Goal: Task Accomplishment & Management: Use online tool/utility

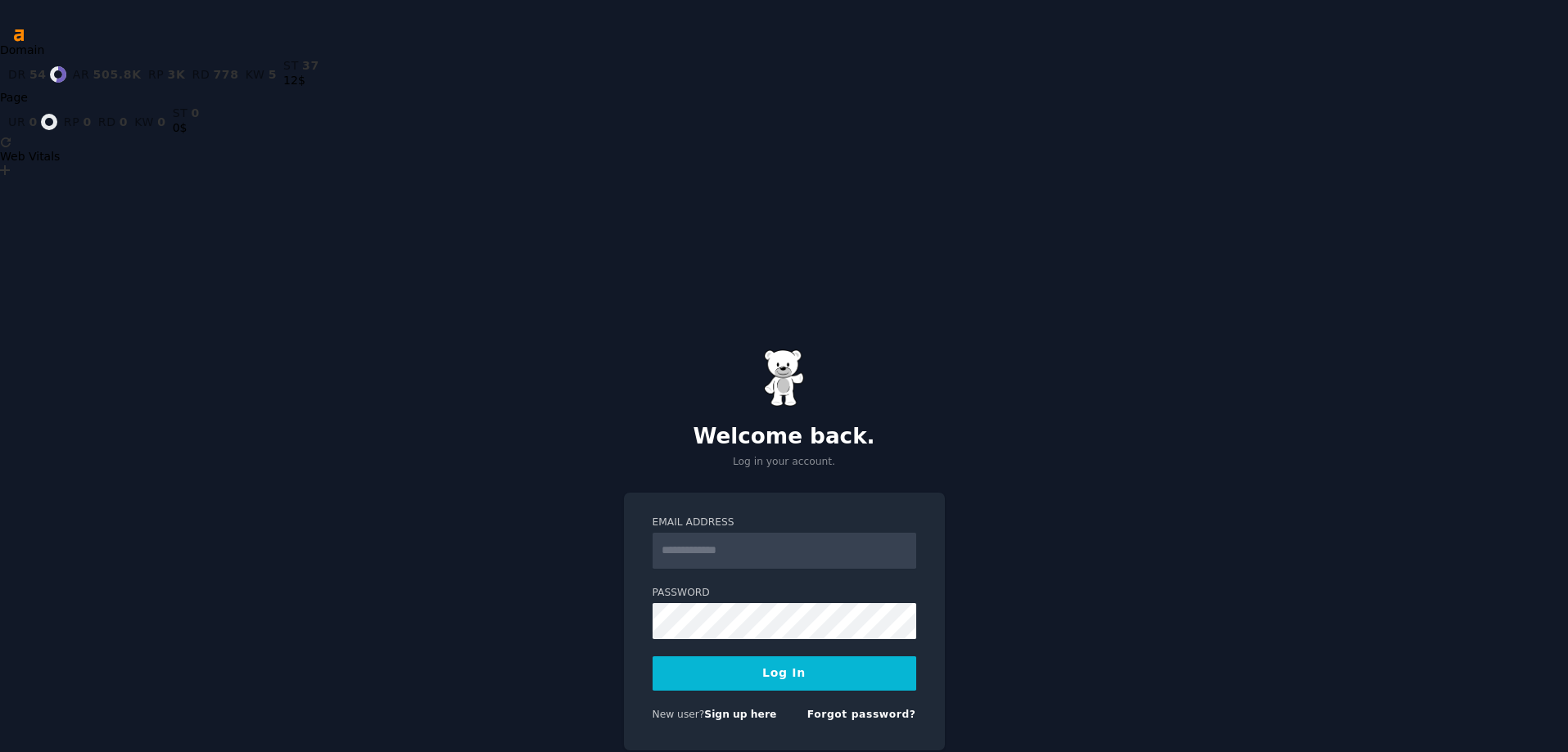
type input "**********"
click at [719, 657] on button "Log In" at bounding box center [784, 674] width 263 height 35
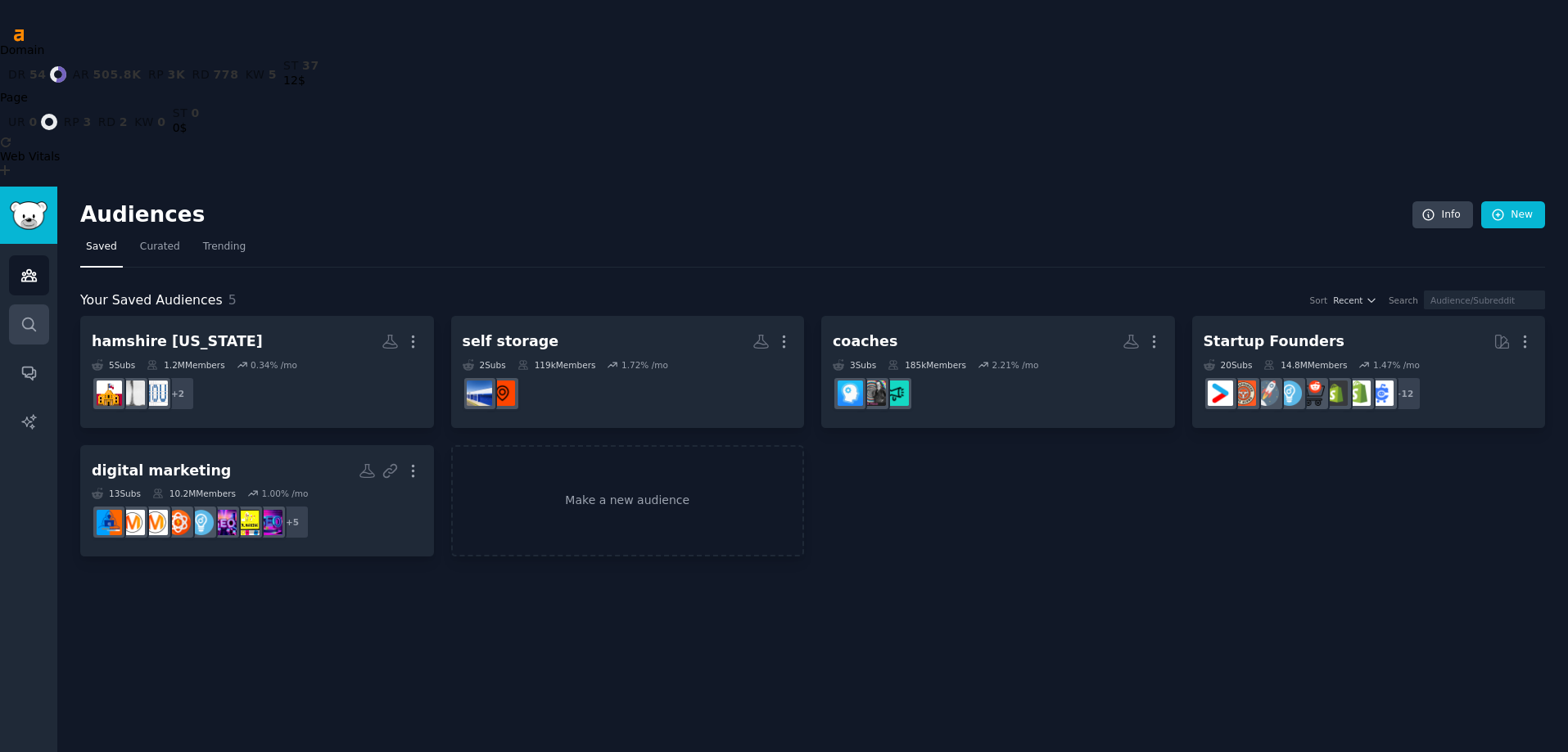
click at [39, 304] on link "Search" at bounding box center [29, 324] width 40 height 40
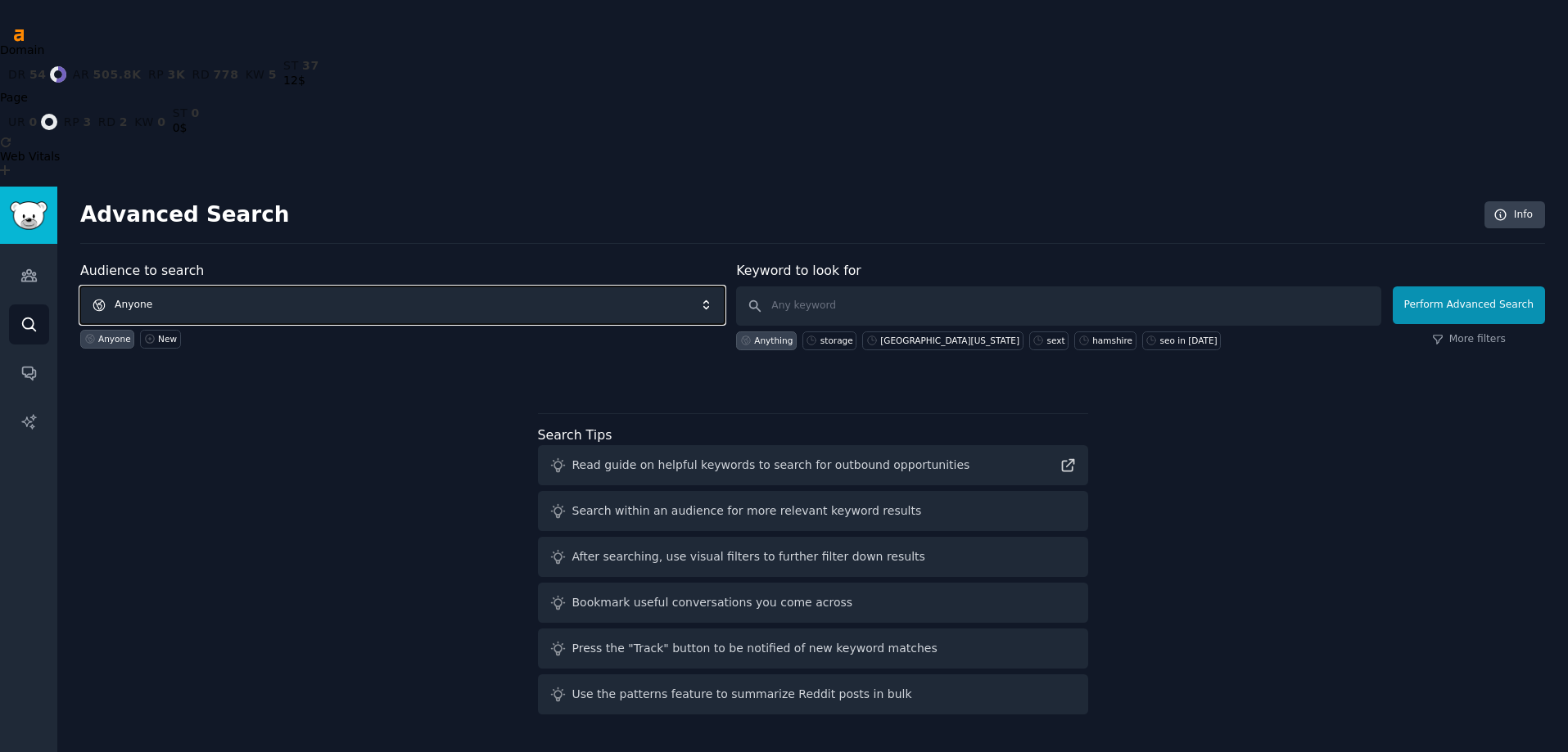
click at [238, 286] on span "Anyone" at bounding box center [402, 305] width 644 height 38
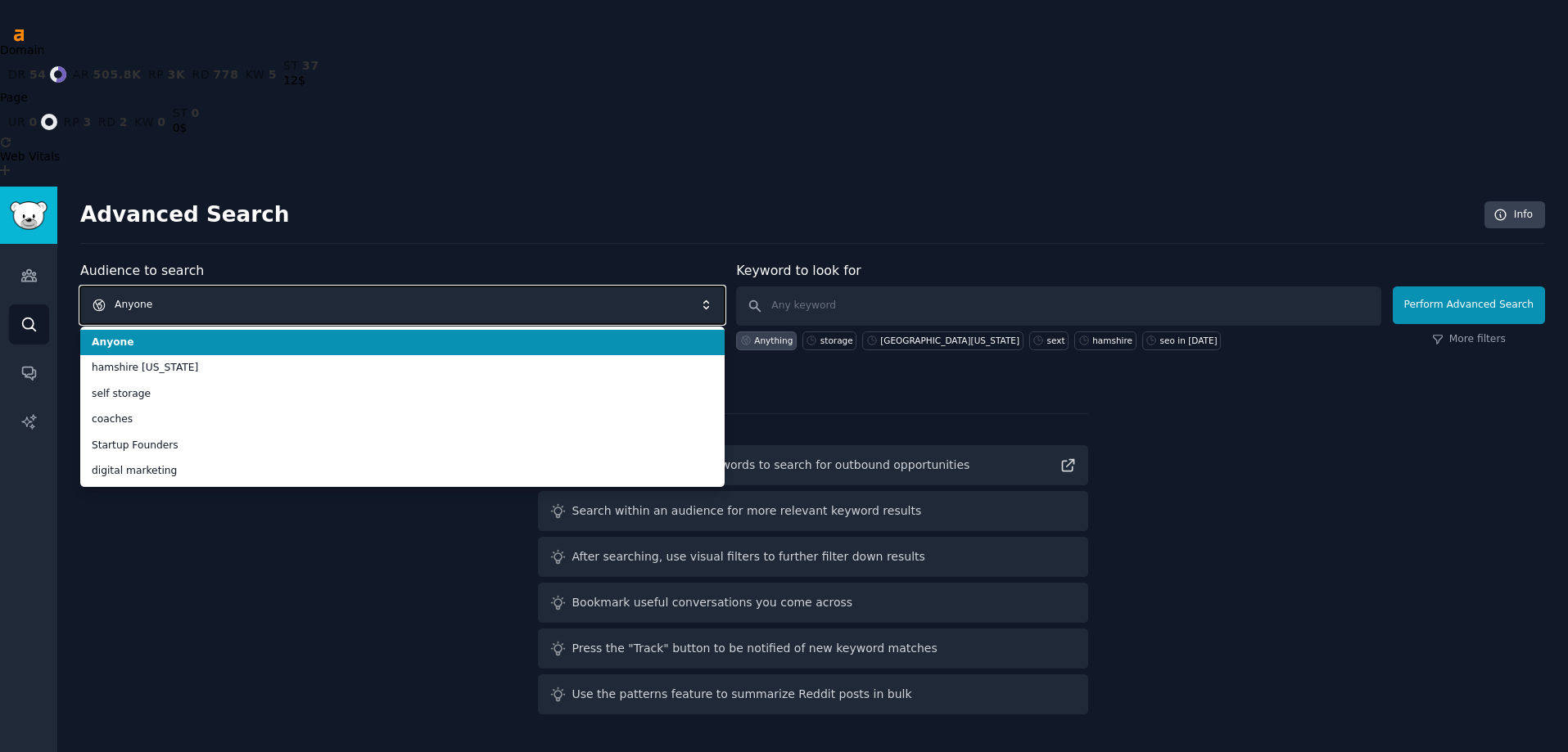
click at [232, 286] on span "Anyone" at bounding box center [402, 305] width 644 height 38
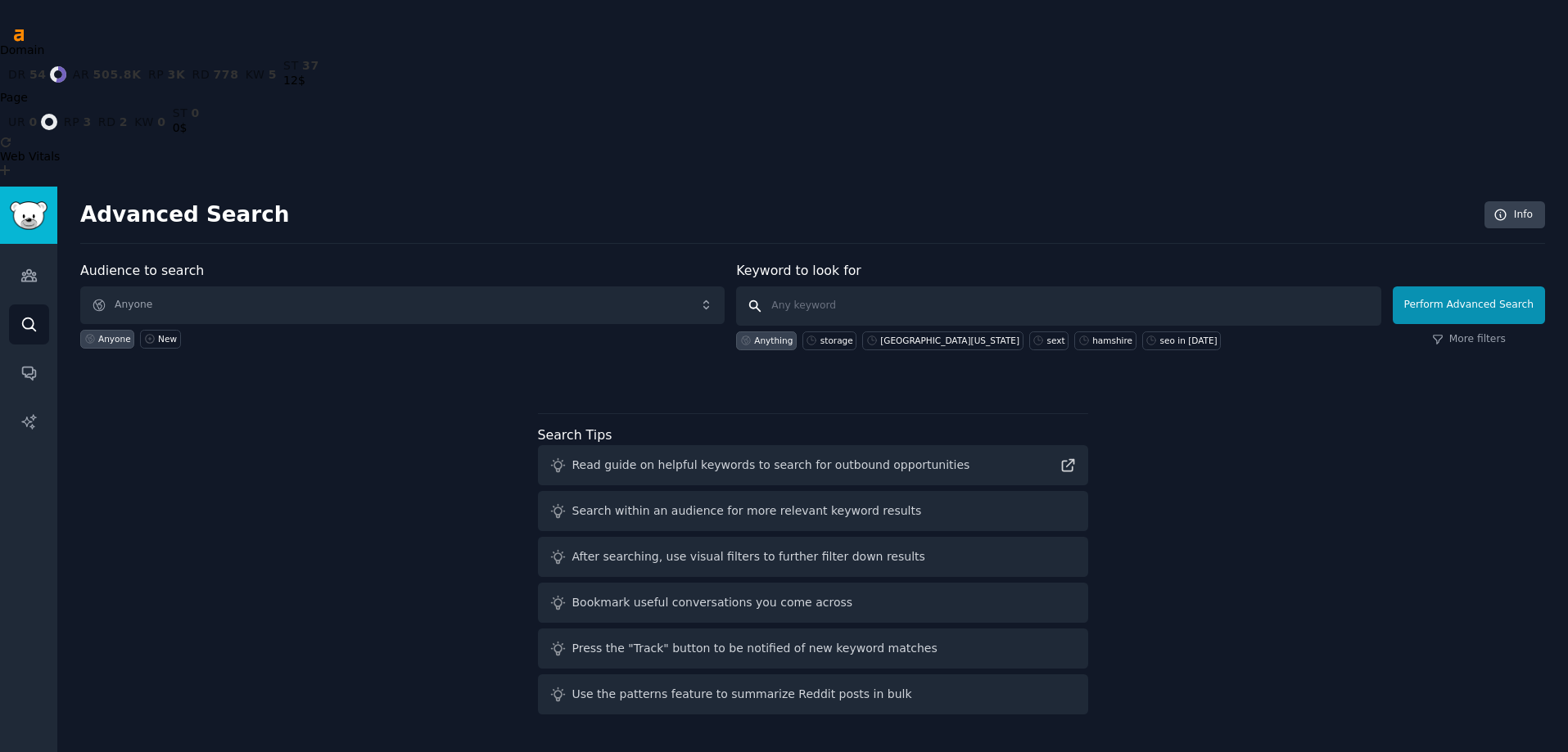
click at [805, 286] on input "text" at bounding box center [1058, 306] width 644 height 40
type input "h"
type input "new roof"
click button "Perform Advanced Search" at bounding box center [1468, 305] width 152 height 38
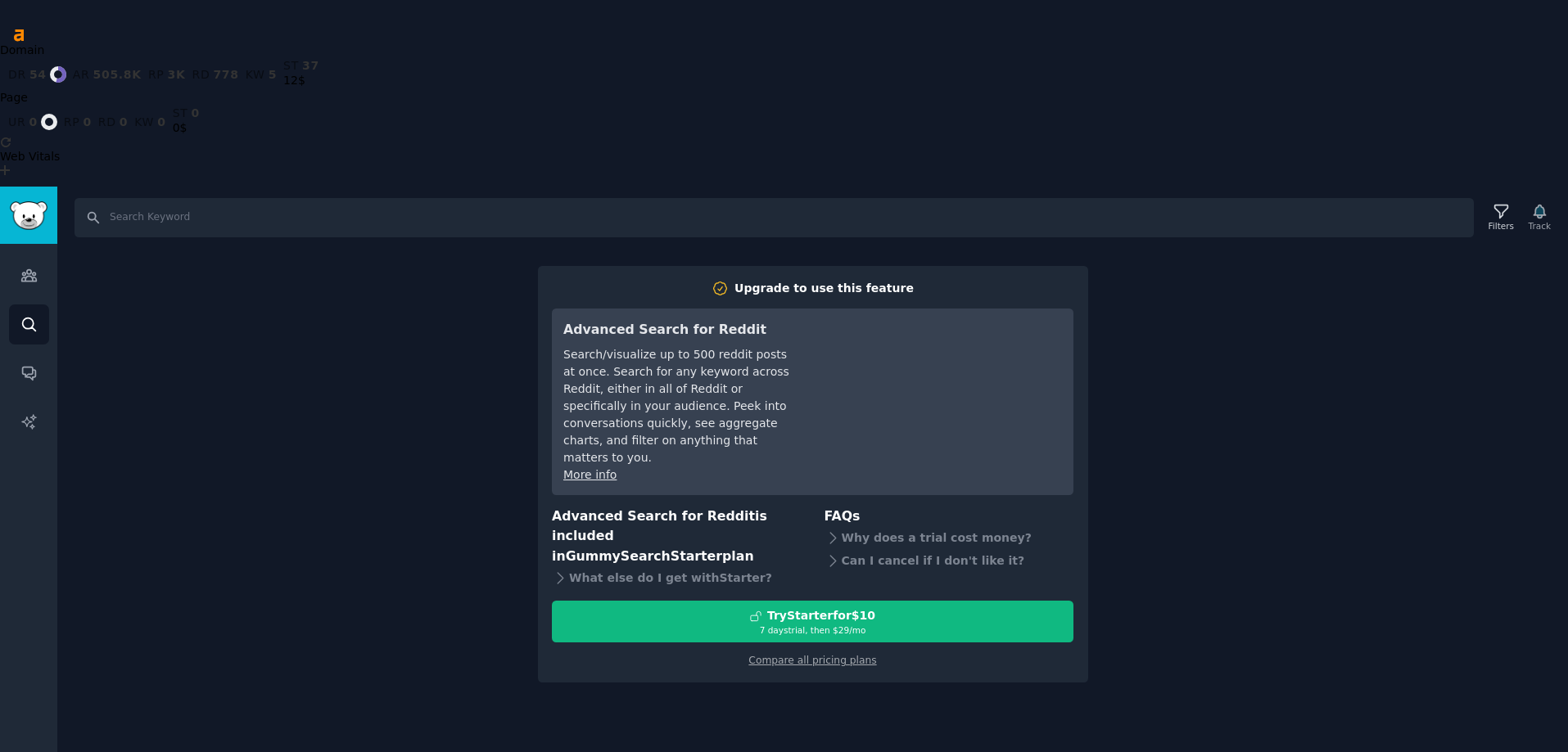
click at [1229, 272] on div "Search Filters Track Upgrade to use this feature Advanced Search for Reddit Sea…" at bounding box center [813, 562] width 1510 height 752
click at [37, 316] on icon "Sidebar" at bounding box center [29, 324] width 17 height 17
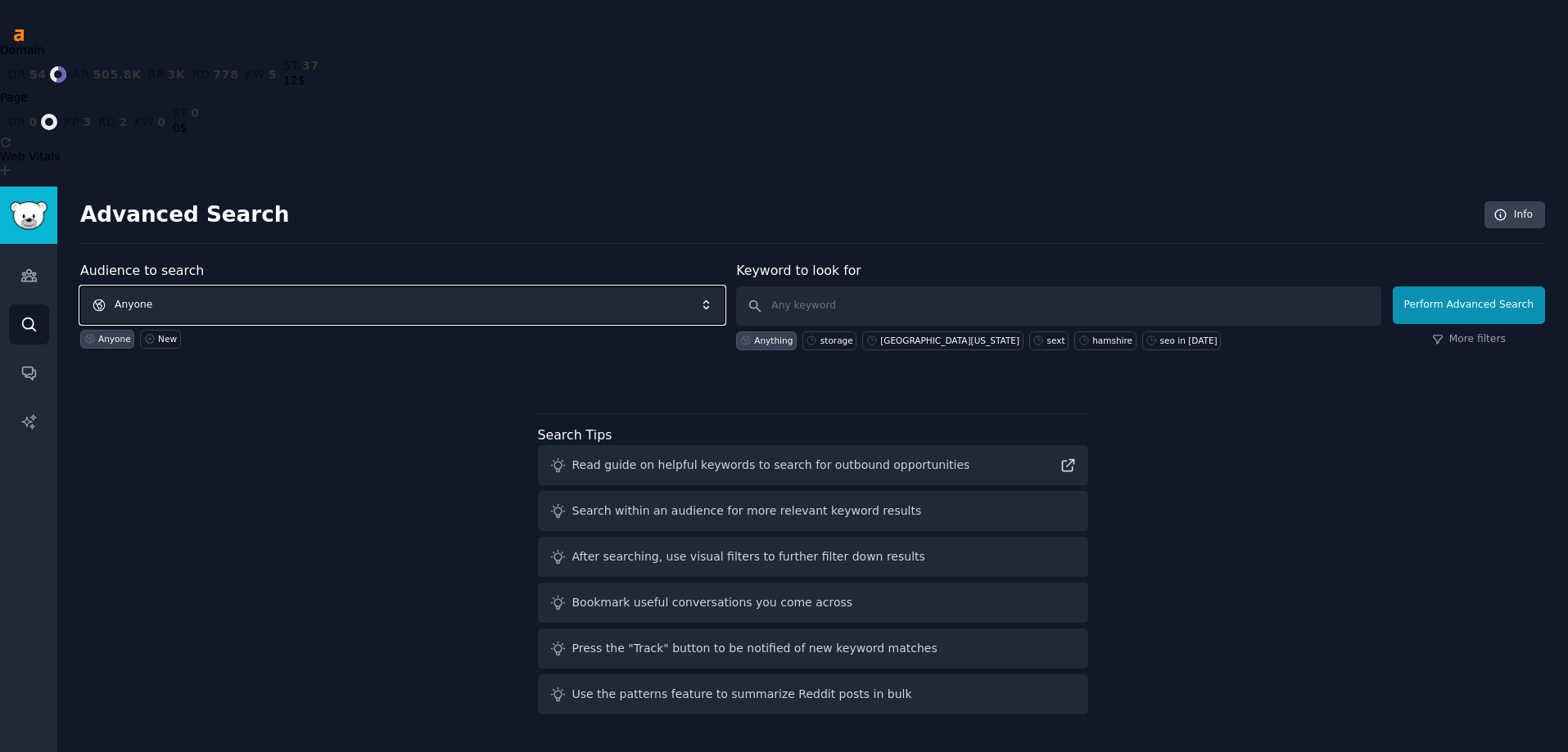
click at [447, 286] on span "Anyone" at bounding box center [402, 305] width 644 height 38
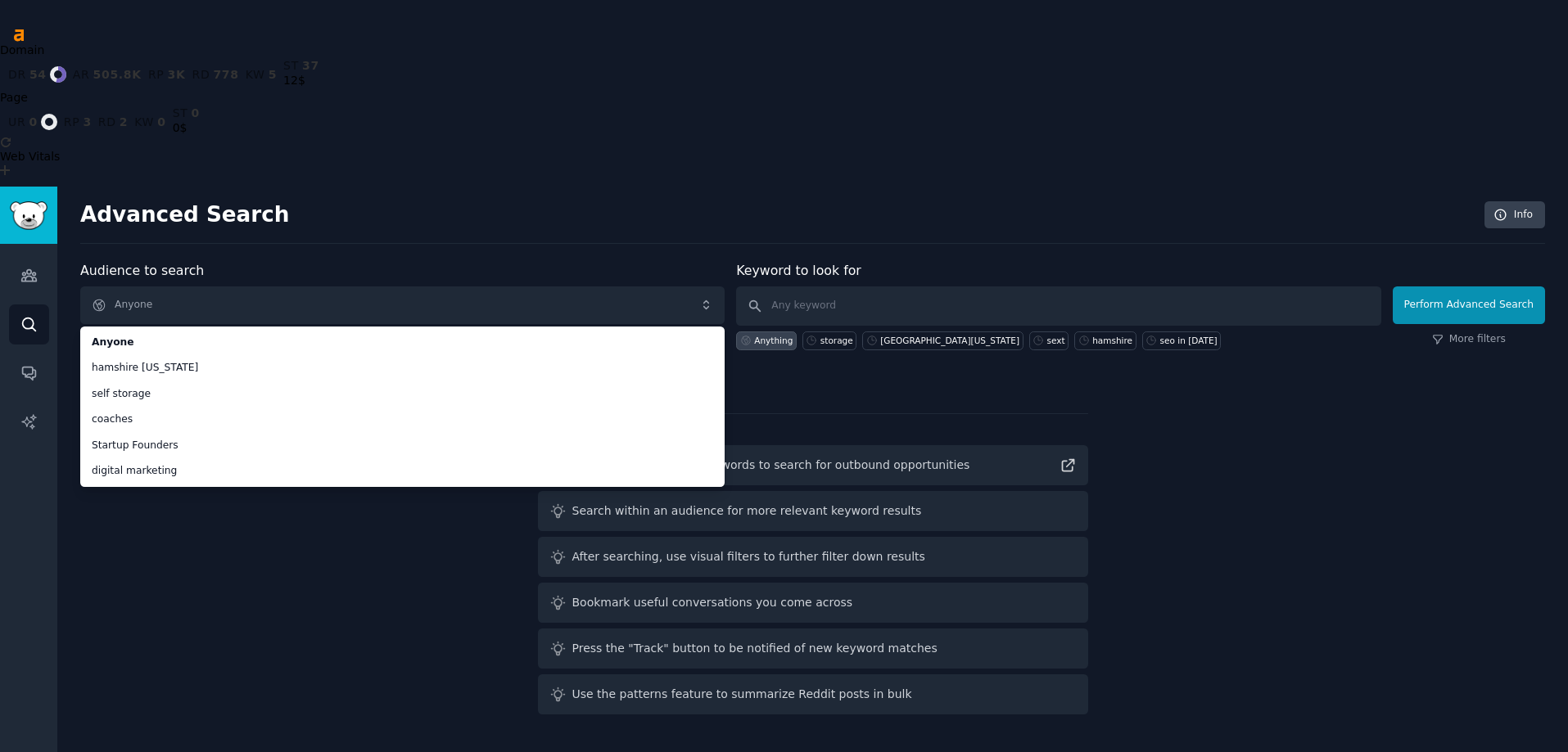
click at [275, 456] on div "Audience to search Anyone Anyone hamshire texas self storage coaches Startup Fo…" at bounding box center [813, 491] width 1465 height 460
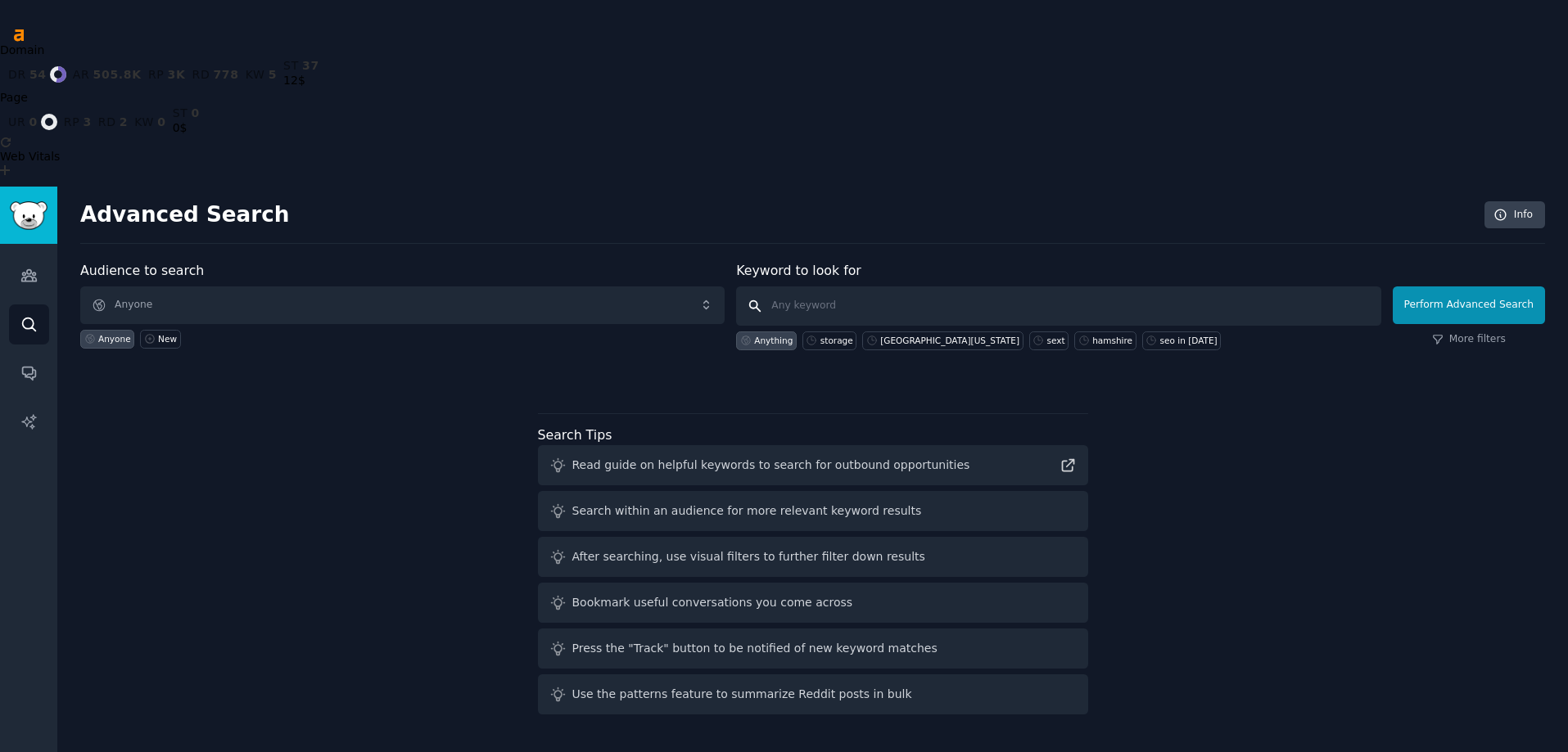
click at [824, 286] on input "text" at bounding box center [1058, 306] width 644 height 40
type input "new roof"
click button "Perform Advanced Search" at bounding box center [1468, 305] width 152 height 38
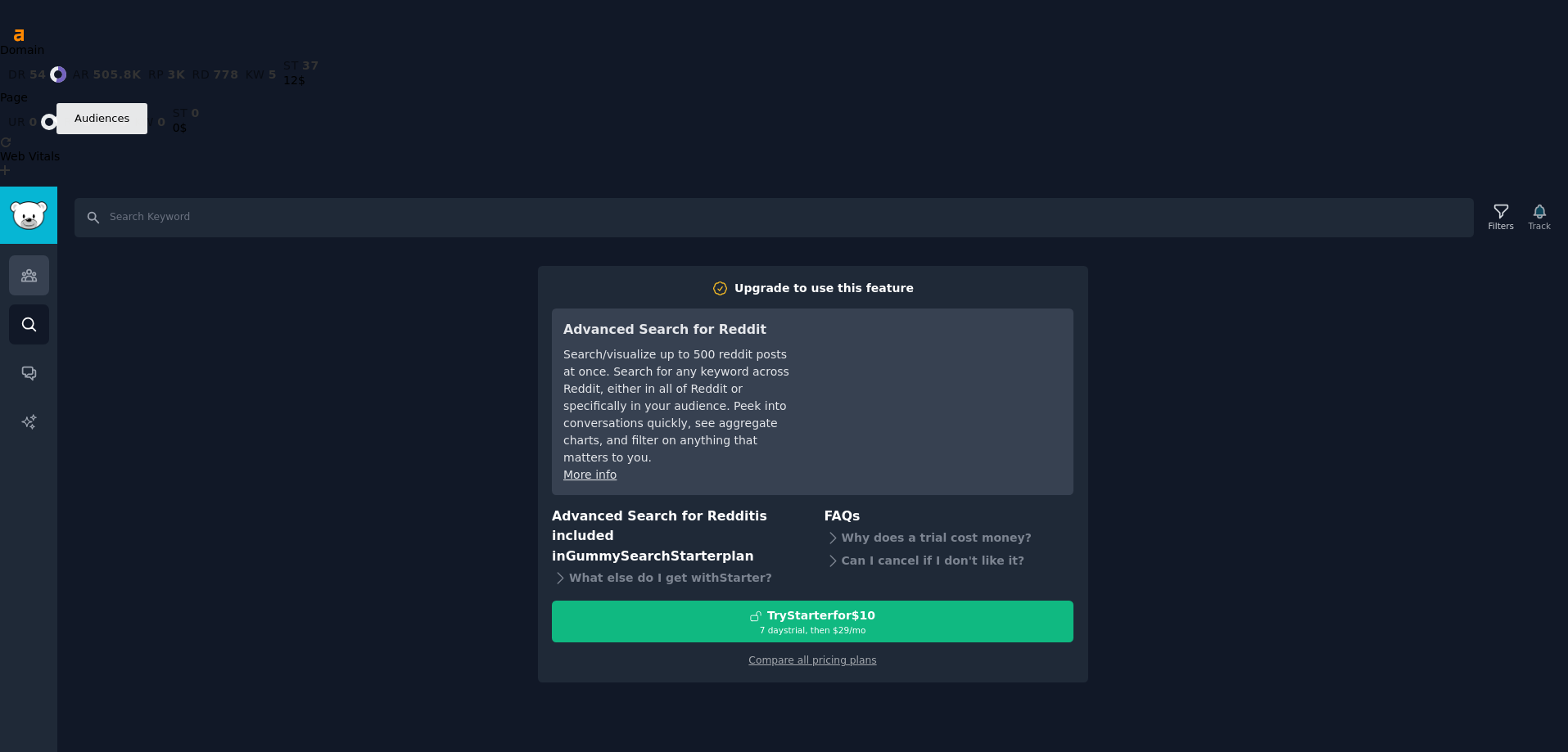
click at [35, 270] on icon "Sidebar" at bounding box center [28, 276] width 15 height 12
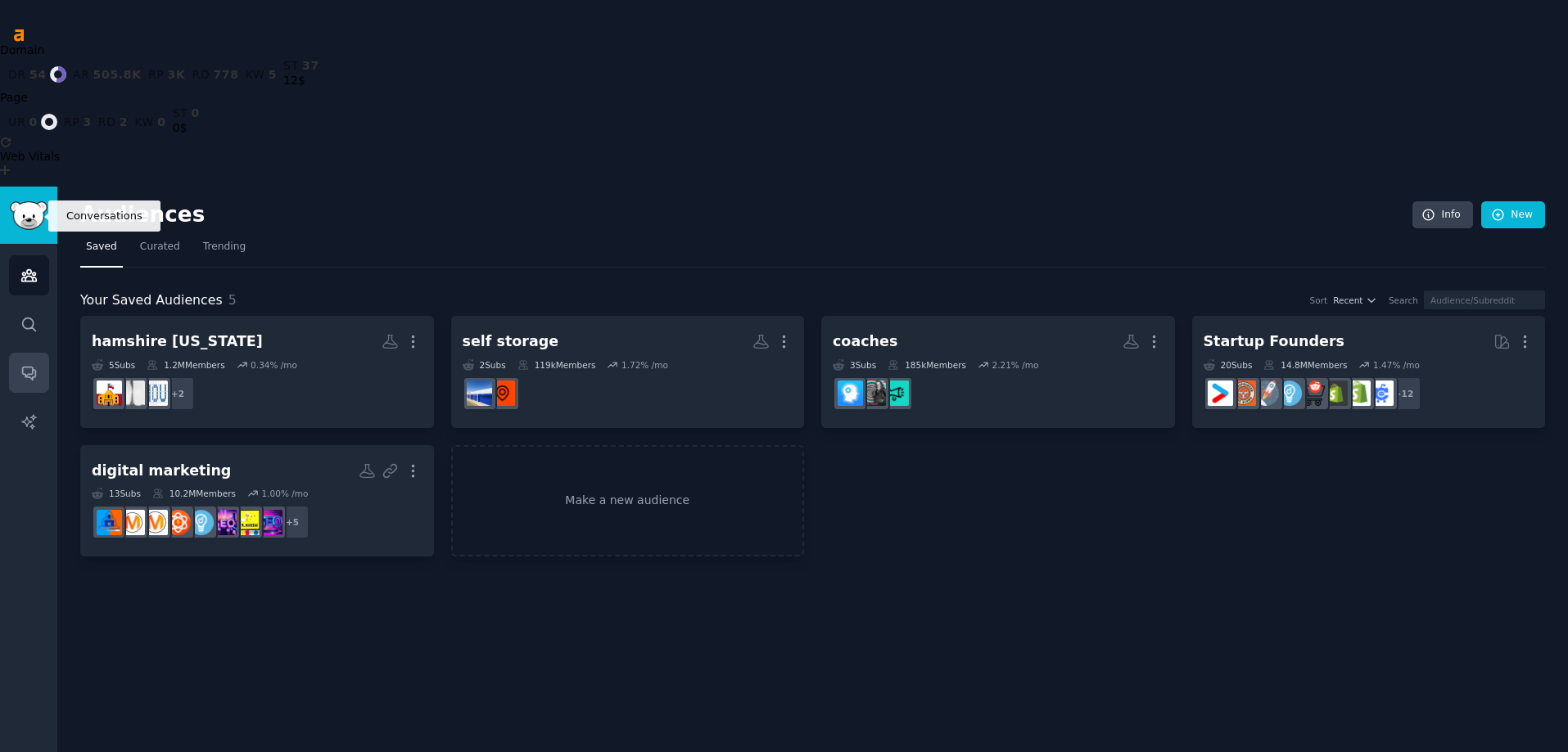
click at [27, 368] on icon "Sidebar" at bounding box center [28, 374] width 13 height 13
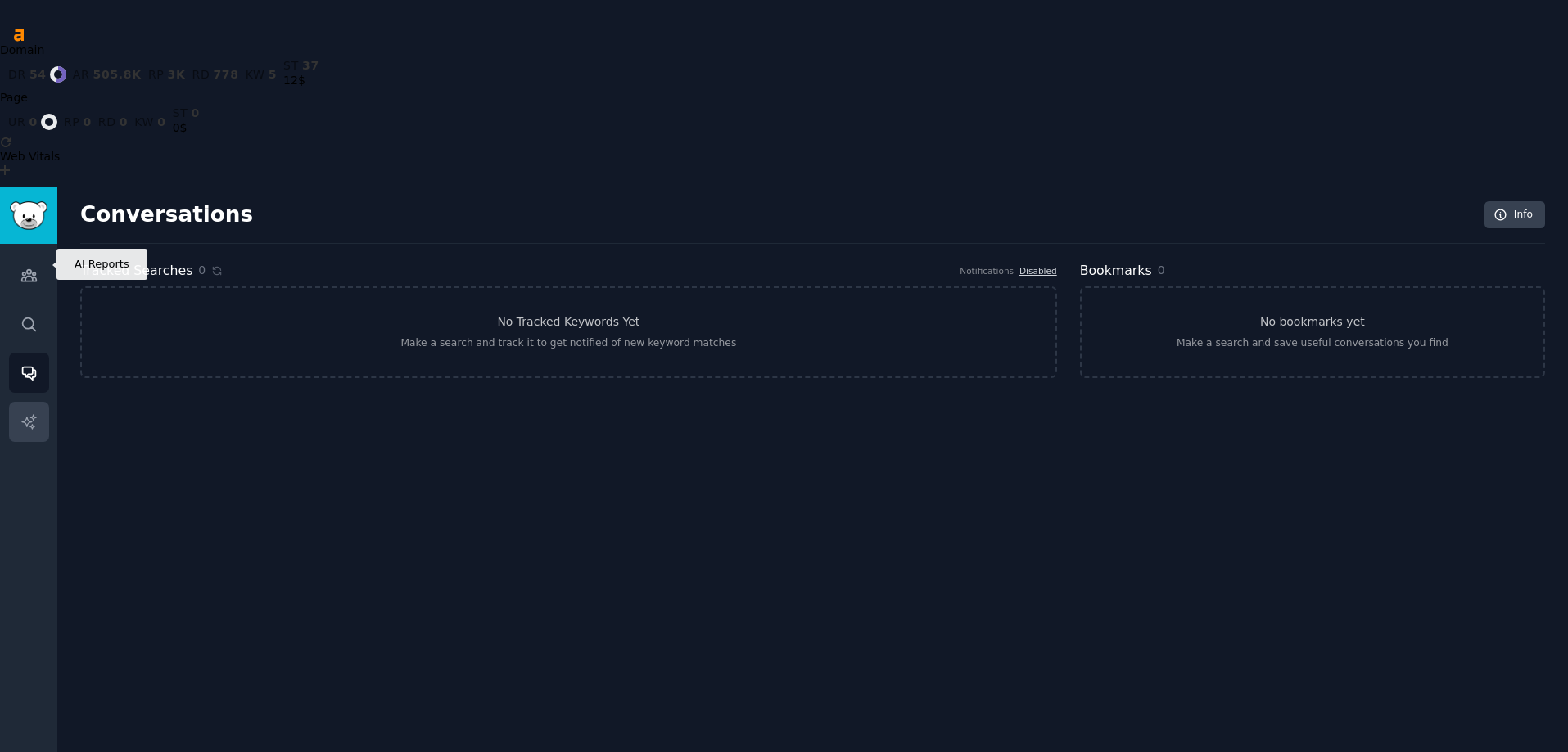
click at [34, 413] on icon "Sidebar" at bounding box center [29, 421] width 17 height 17
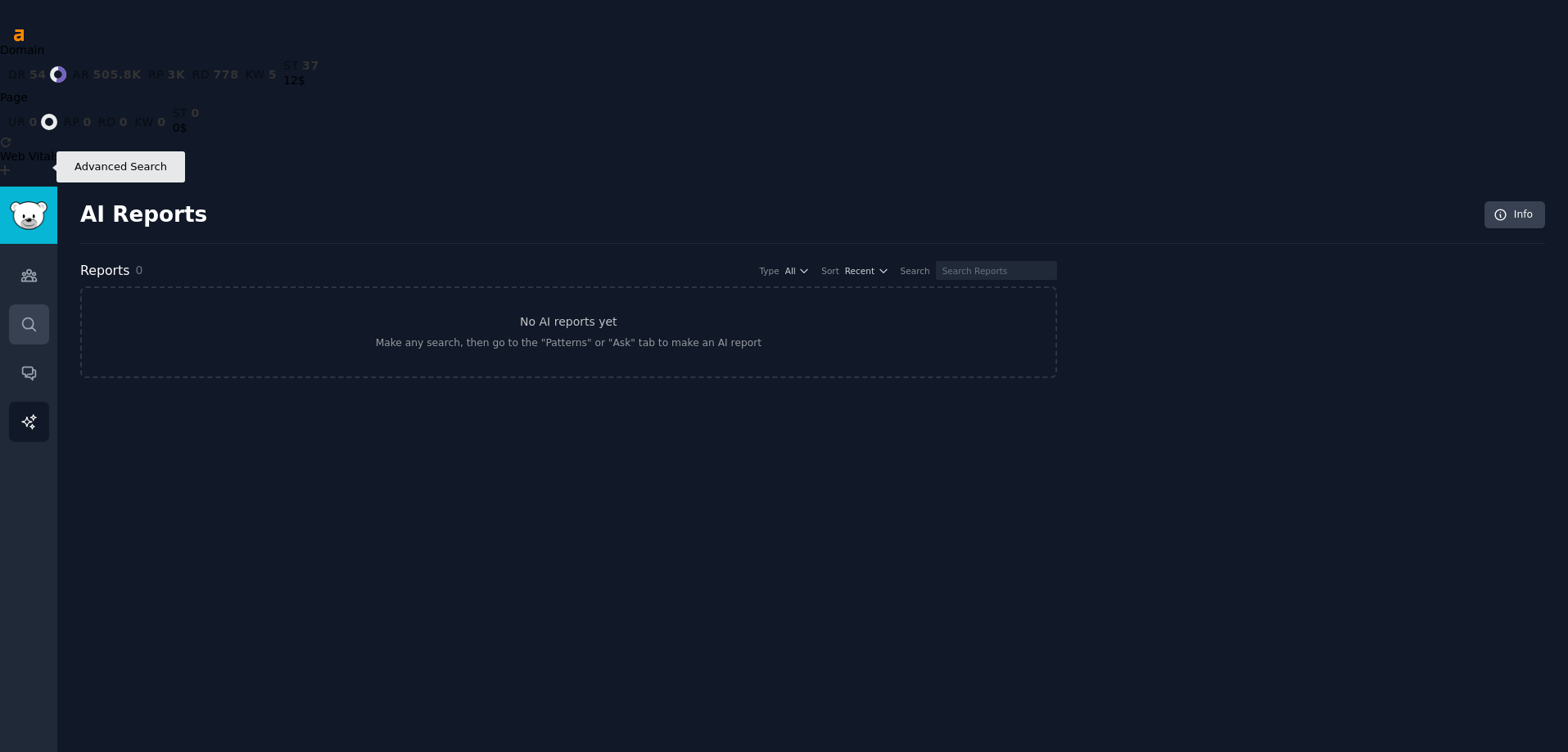
click at [32, 316] on icon "Sidebar" at bounding box center [29, 324] width 17 height 17
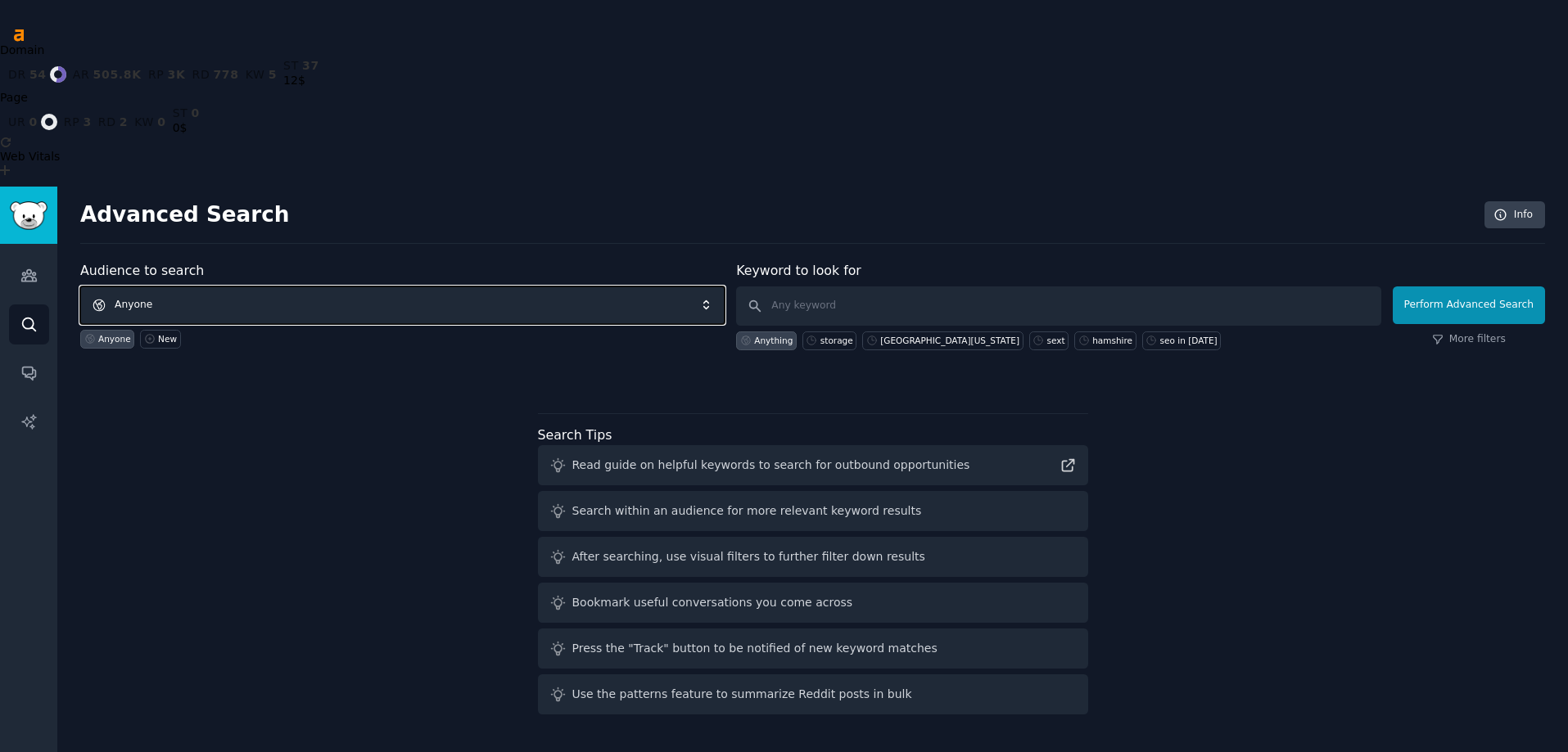
click at [221, 286] on span "Anyone" at bounding box center [402, 305] width 644 height 38
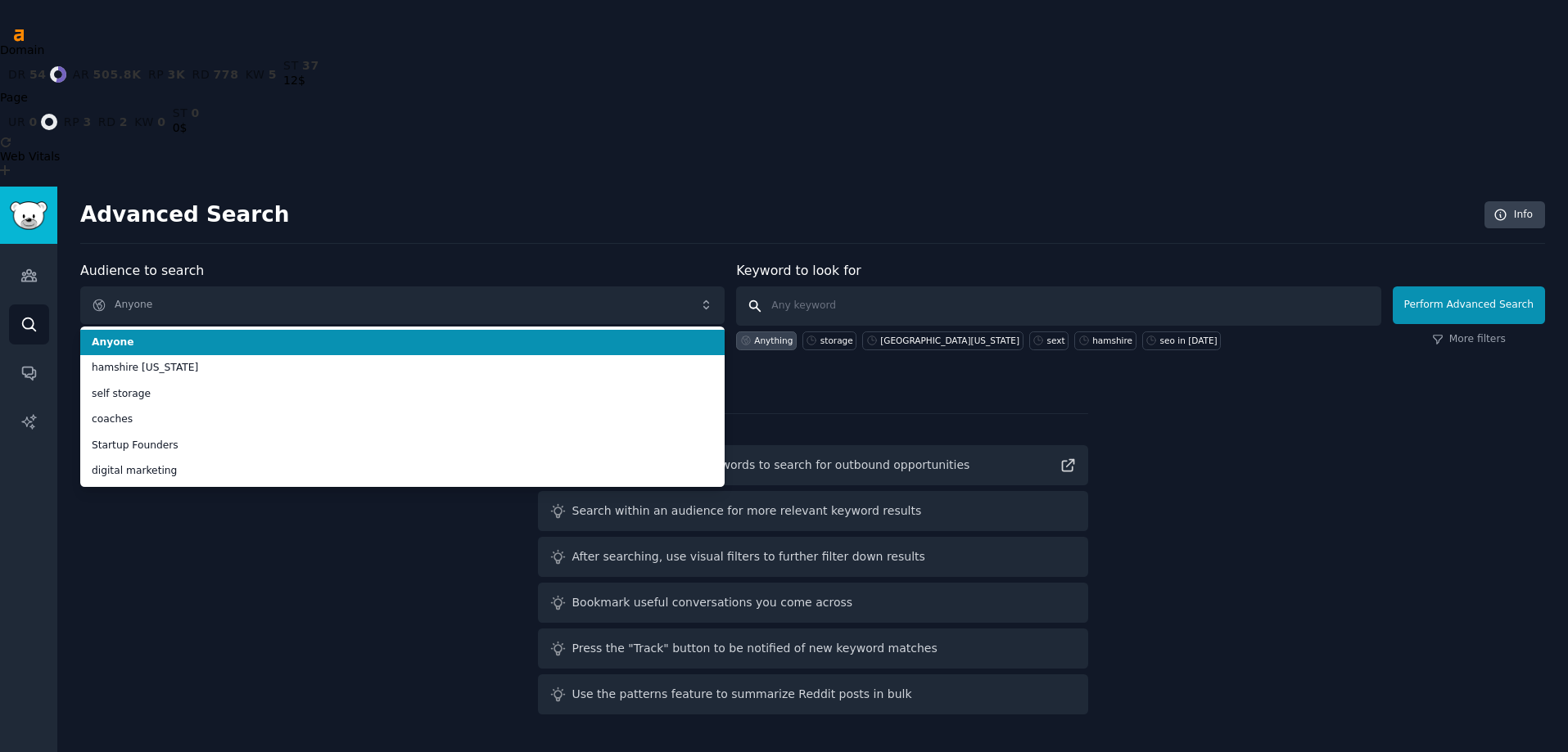
drag, startPoint x: 946, startPoint y: 150, endPoint x: 1335, endPoint y: 143, distance: 389.1
click at [947, 286] on input "text" at bounding box center [1058, 306] width 644 height 40
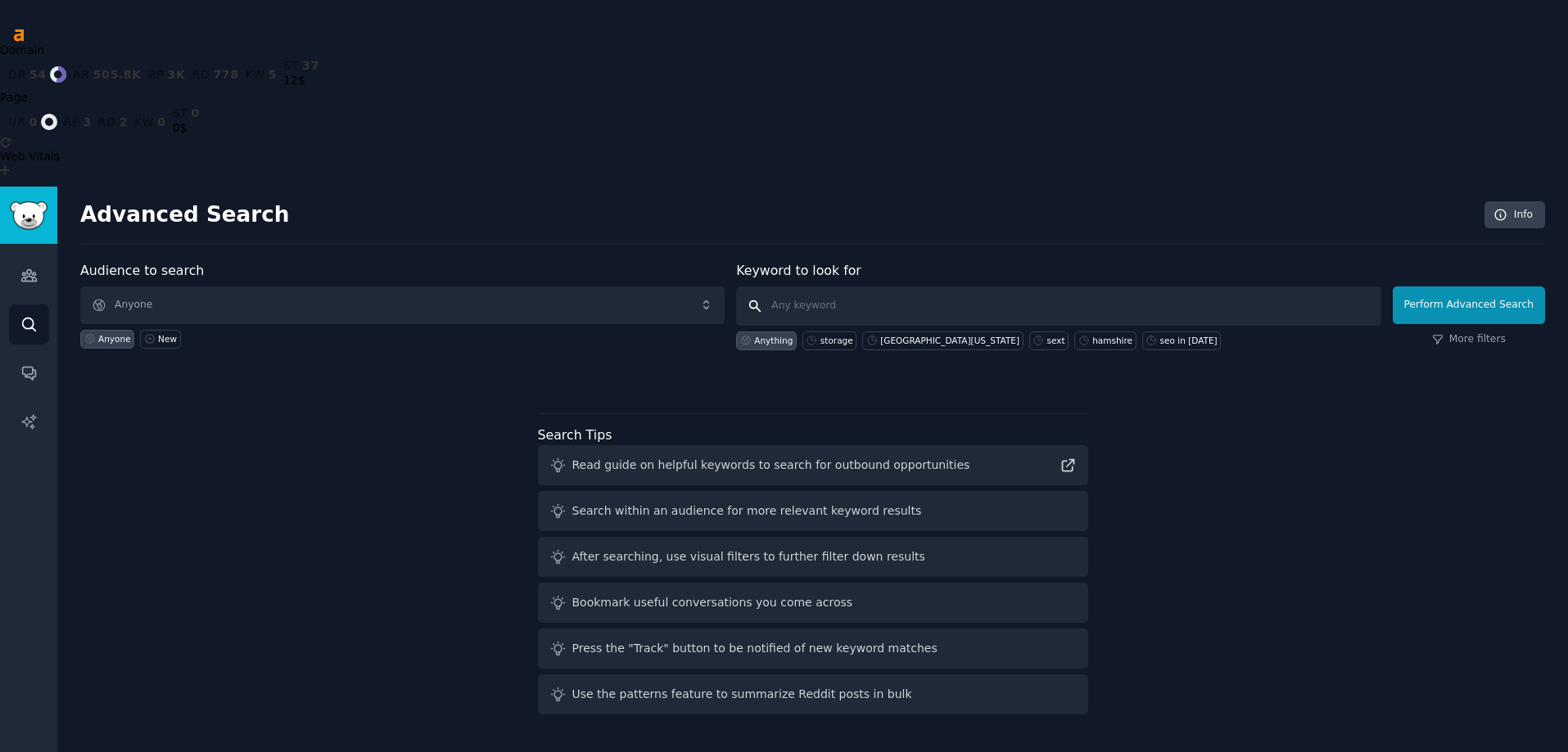
click at [1143, 286] on input "text" at bounding box center [1058, 306] width 644 height 40
click at [1050, 286] on input "text" at bounding box center [1058, 306] width 644 height 40
type input "f"
type input "new roof"
click button "Perform Advanced Search" at bounding box center [1468, 305] width 152 height 38
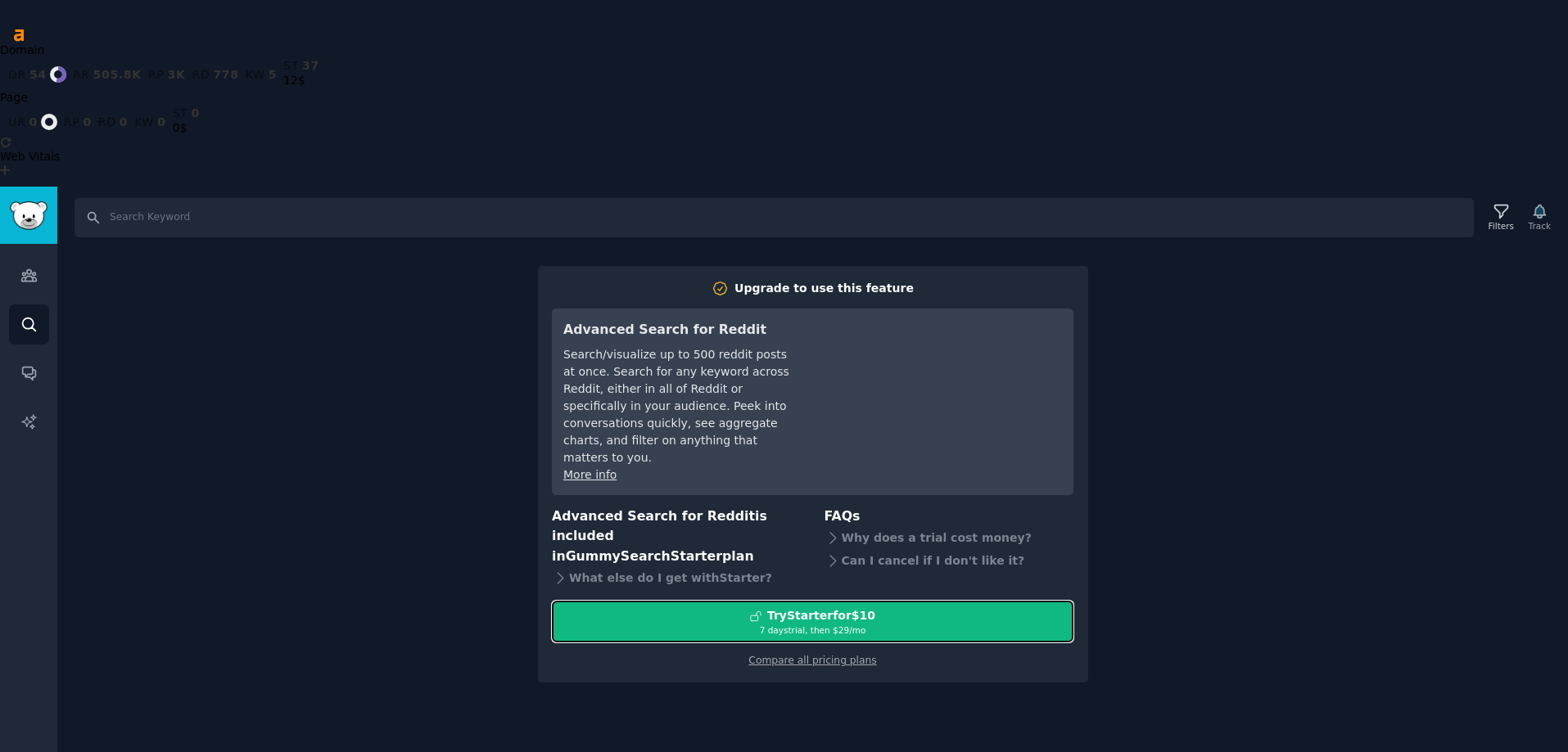
click at [702, 607] on div "Try Starter for $10" at bounding box center [812, 615] width 520 height 17
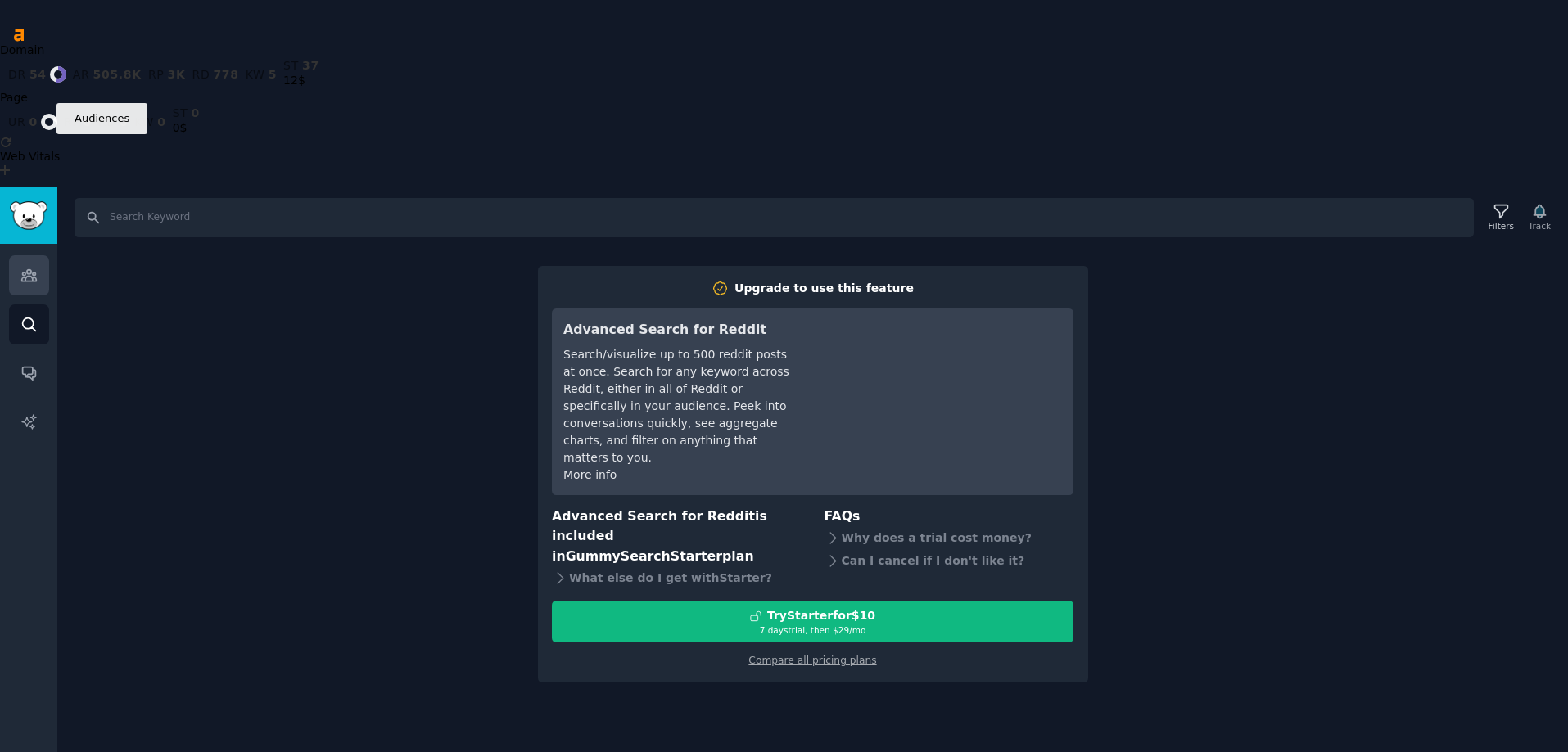
click at [31, 267] on icon "Sidebar" at bounding box center [29, 275] width 17 height 17
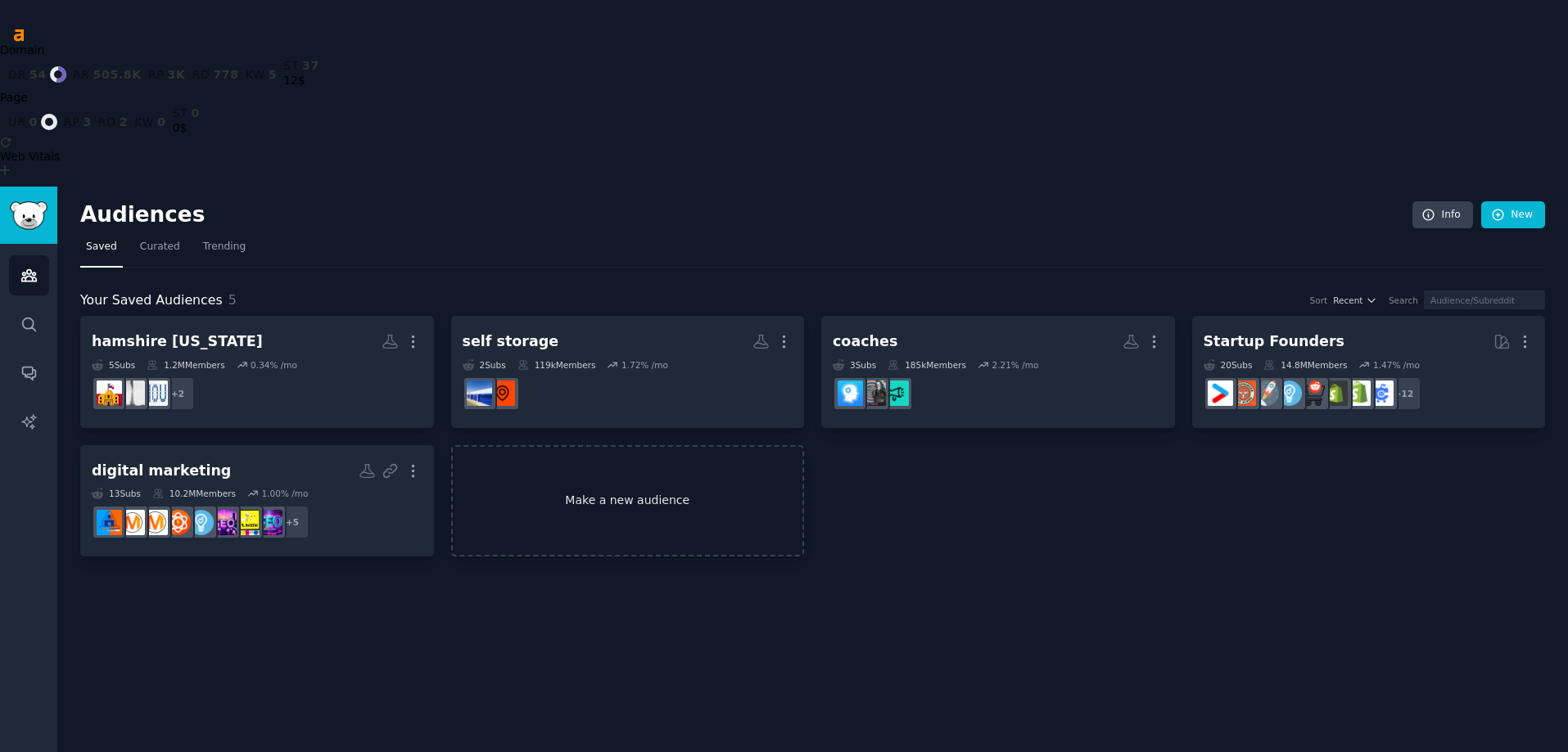
click at [551, 445] on link "Make a new audience" at bounding box center [628, 501] width 354 height 112
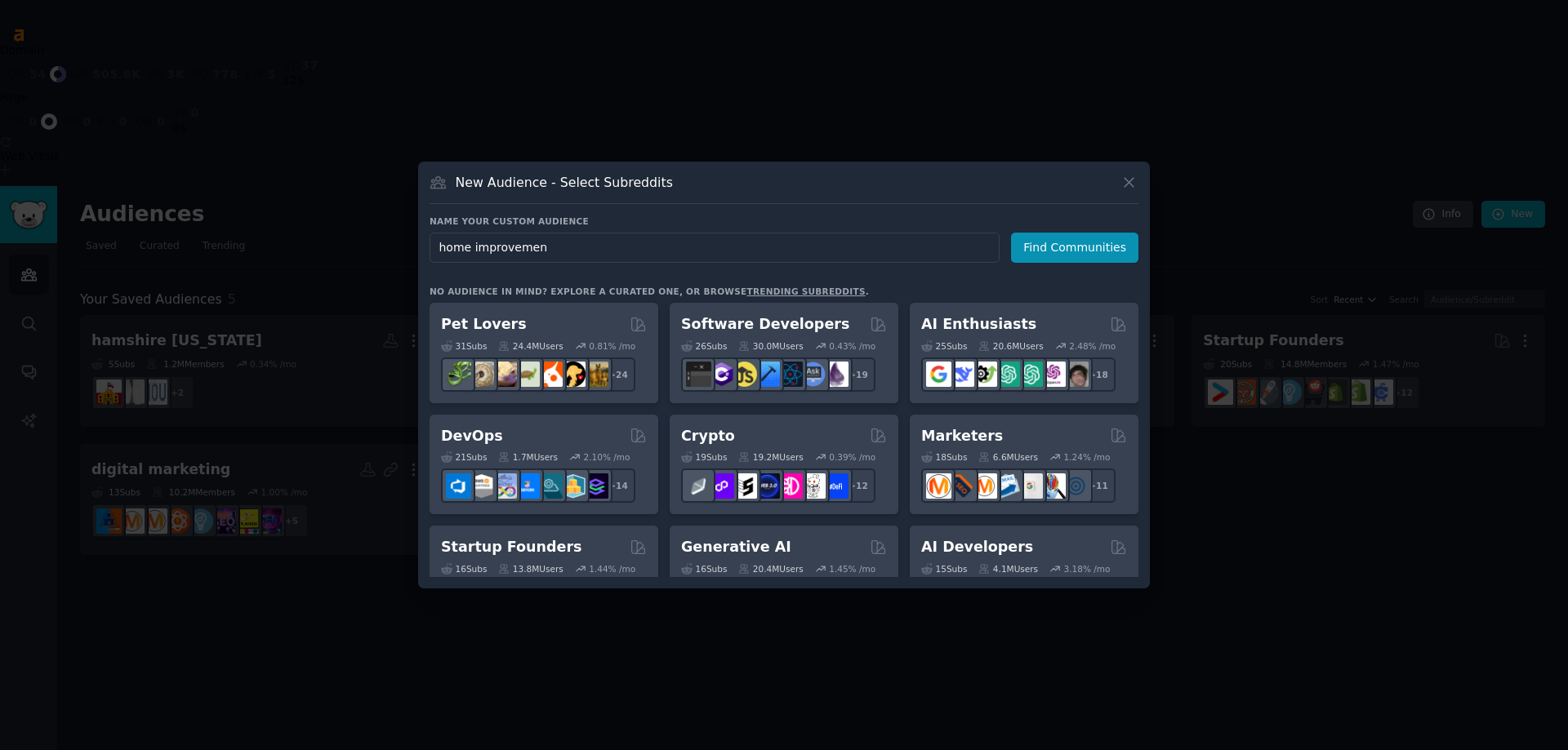
type input "home improvement"
click button "Find Communities" at bounding box center [1074, 248] width 128 height 30
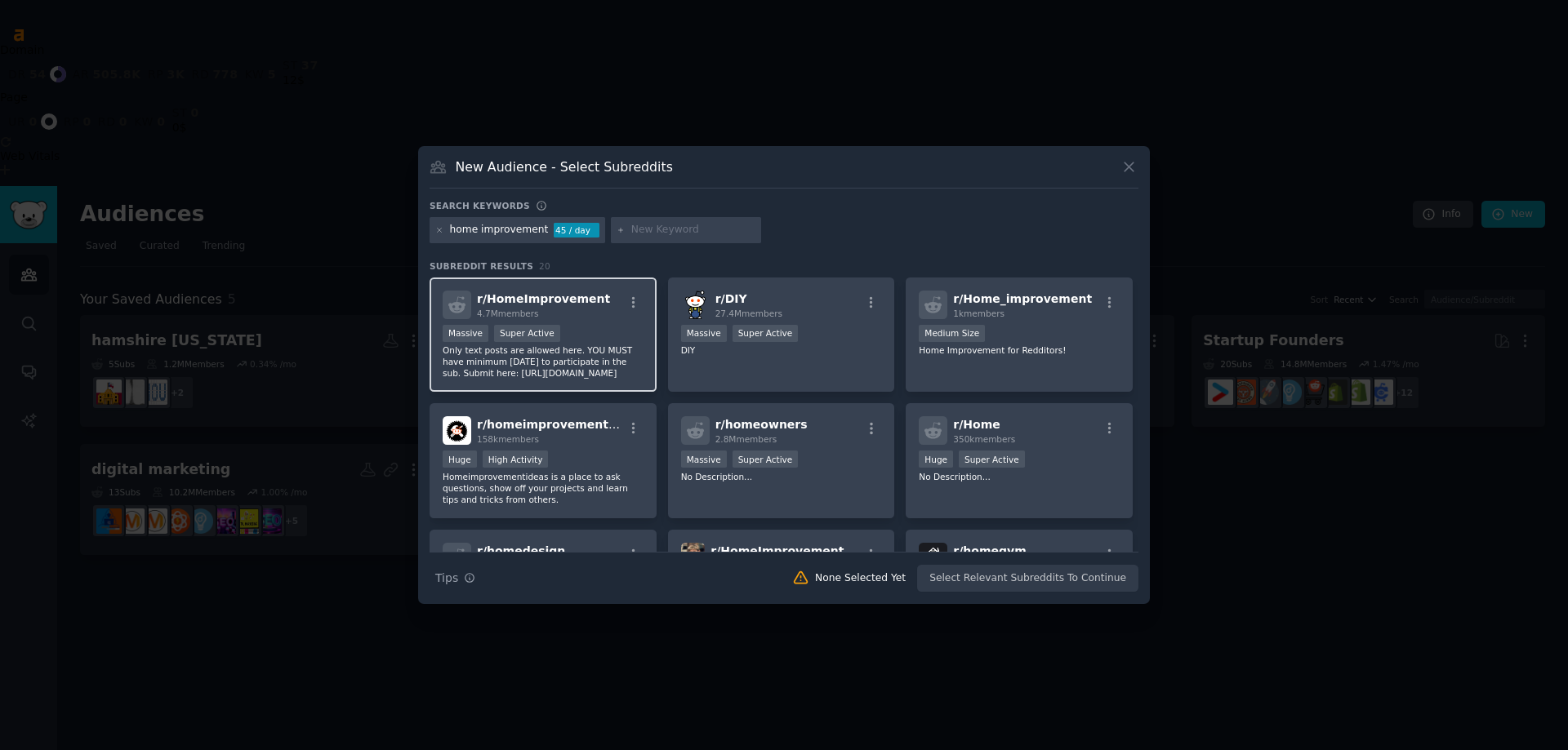
click at [456, 303] on icon at bounding box center [456, 304] width 17 height 16
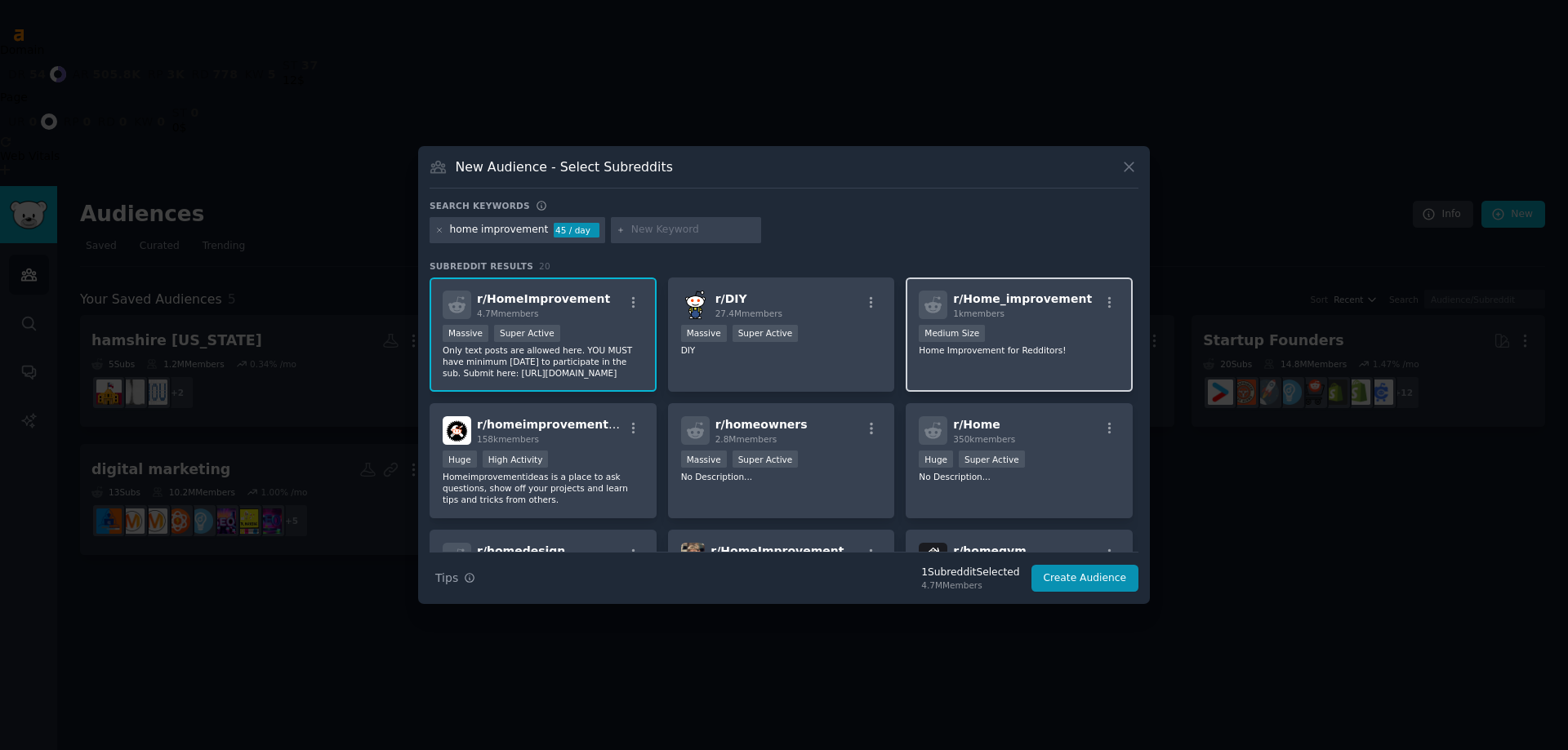
click at [1006, 313] on div "1k members" at bounding box center [1022, 314] width 139 height 12
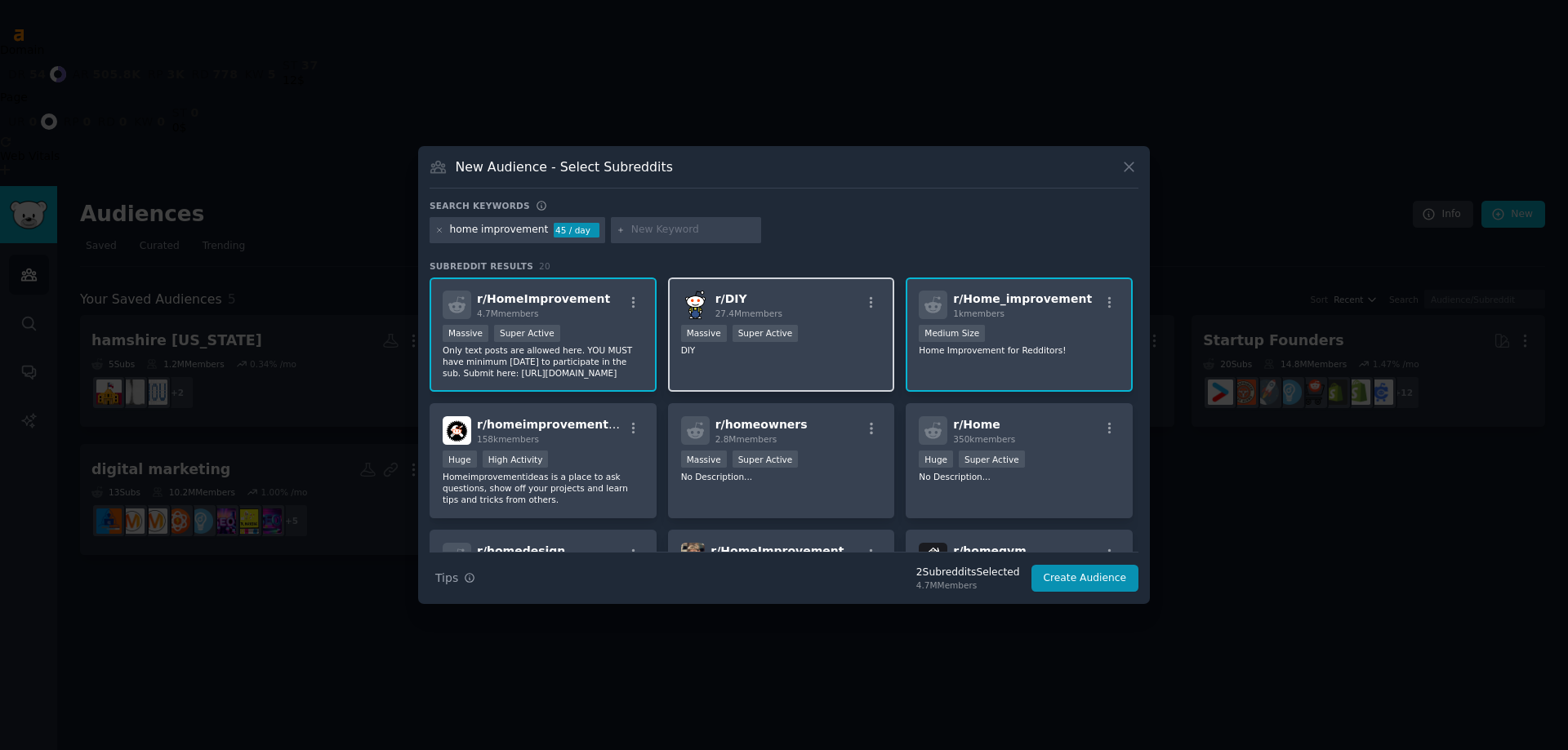
click at [733, 323] on div "r/ DIY 27.4M members Massive Super Active DIY" at bounding box center [781, 335] width 227 height 115
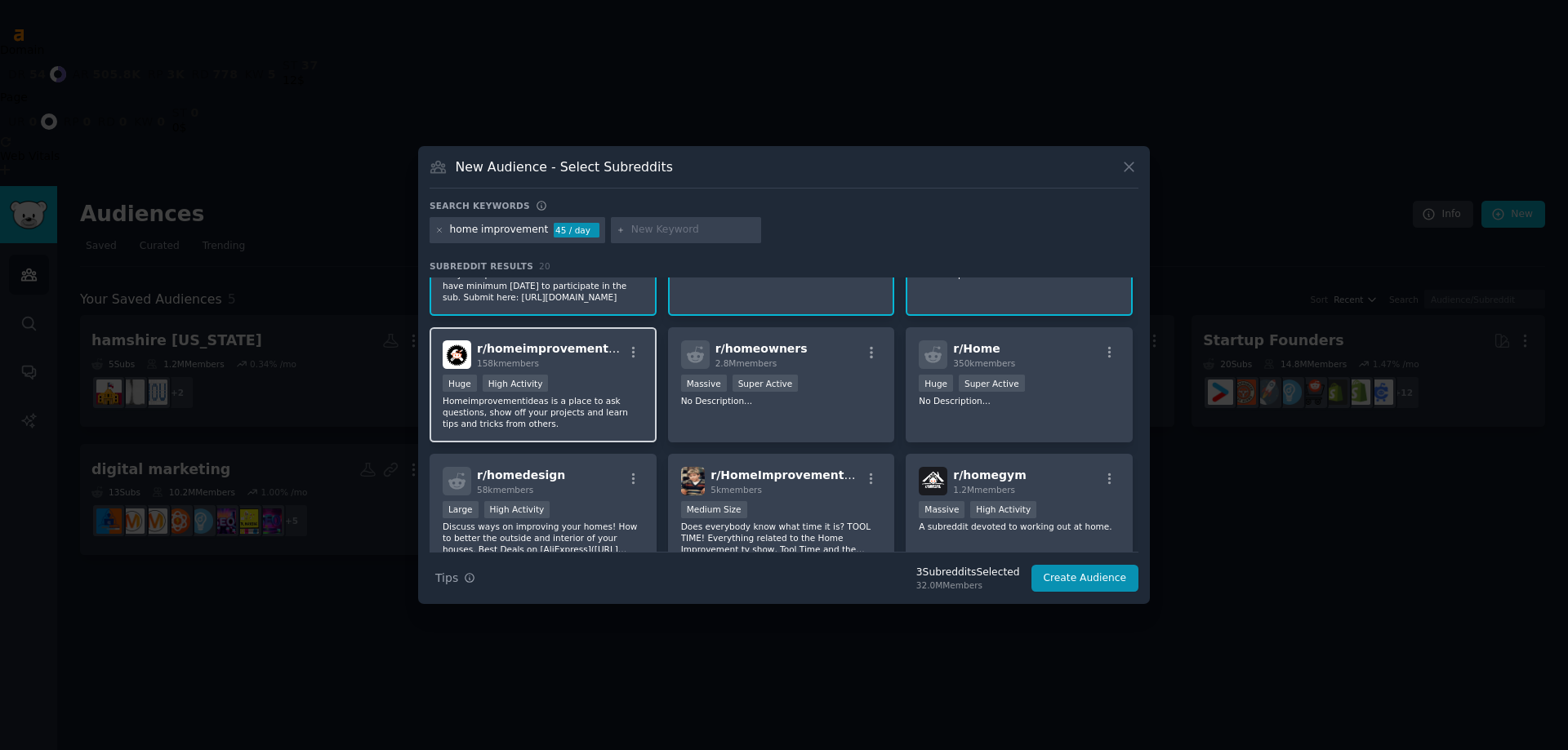
scroll to position [81, 0]
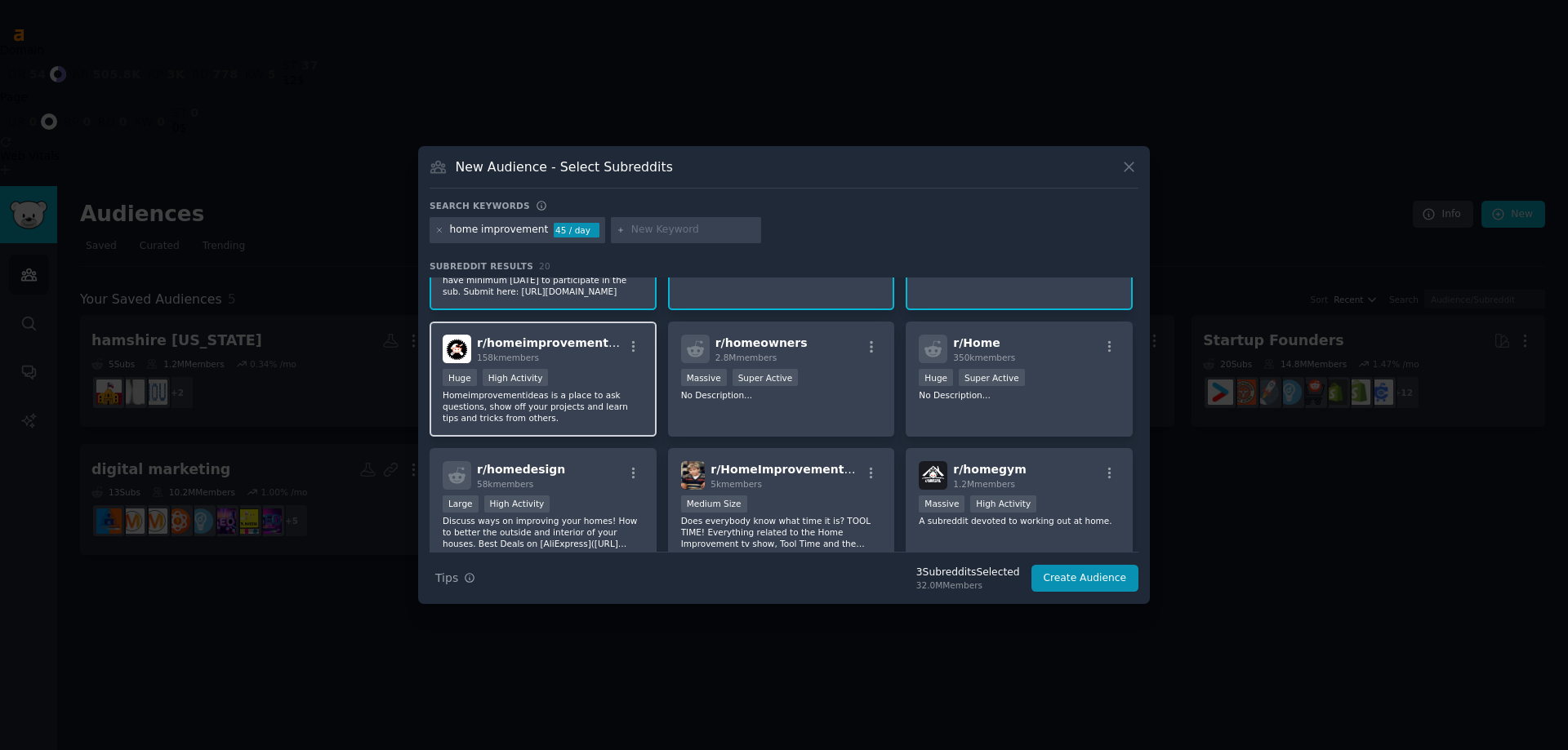
click at [572, 376] on div "Huge High Activity" at bounding box center [542, 378] width 201 height 21
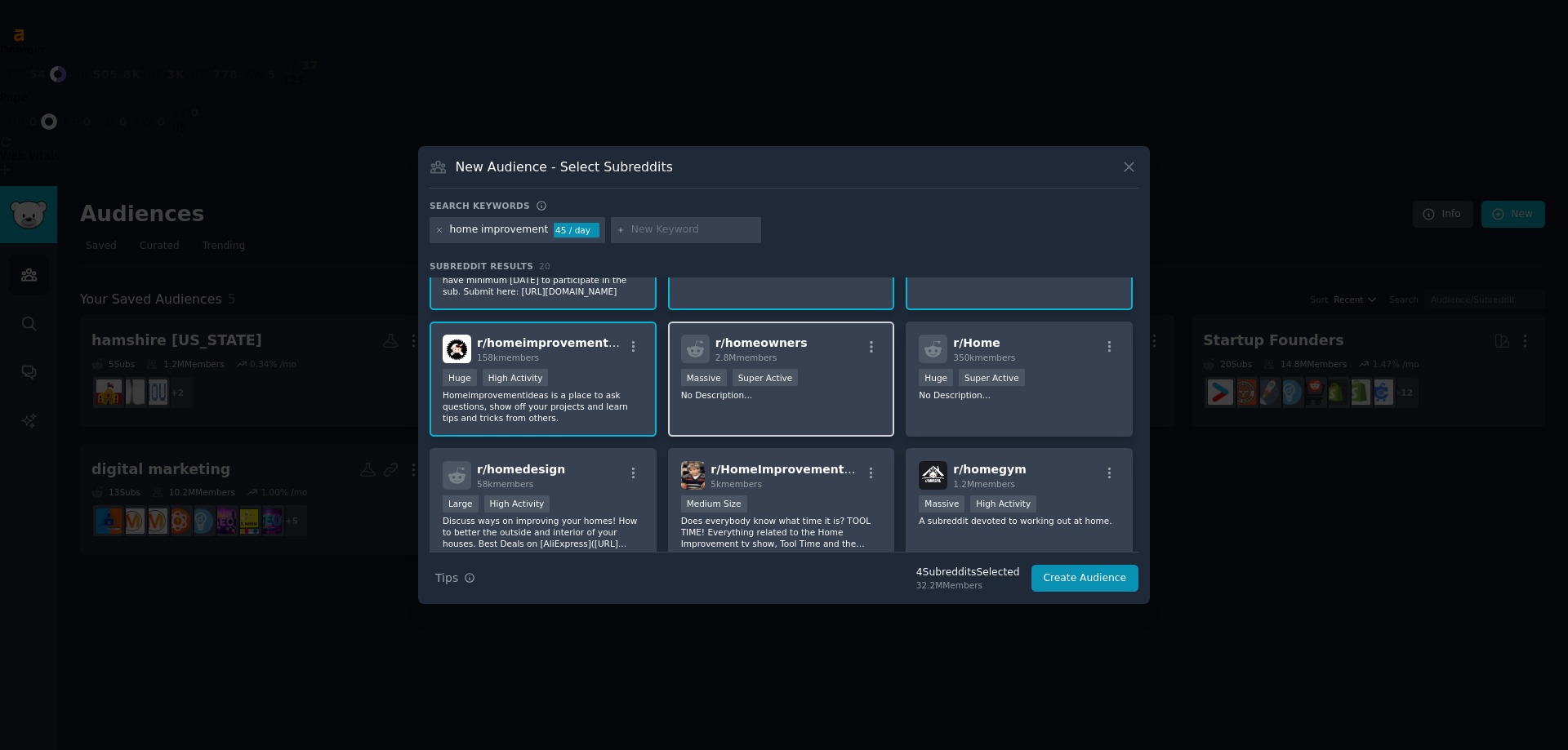
click at [797, 390] on p "No Description..." at bounding box center [781, 395] width 201 height 12
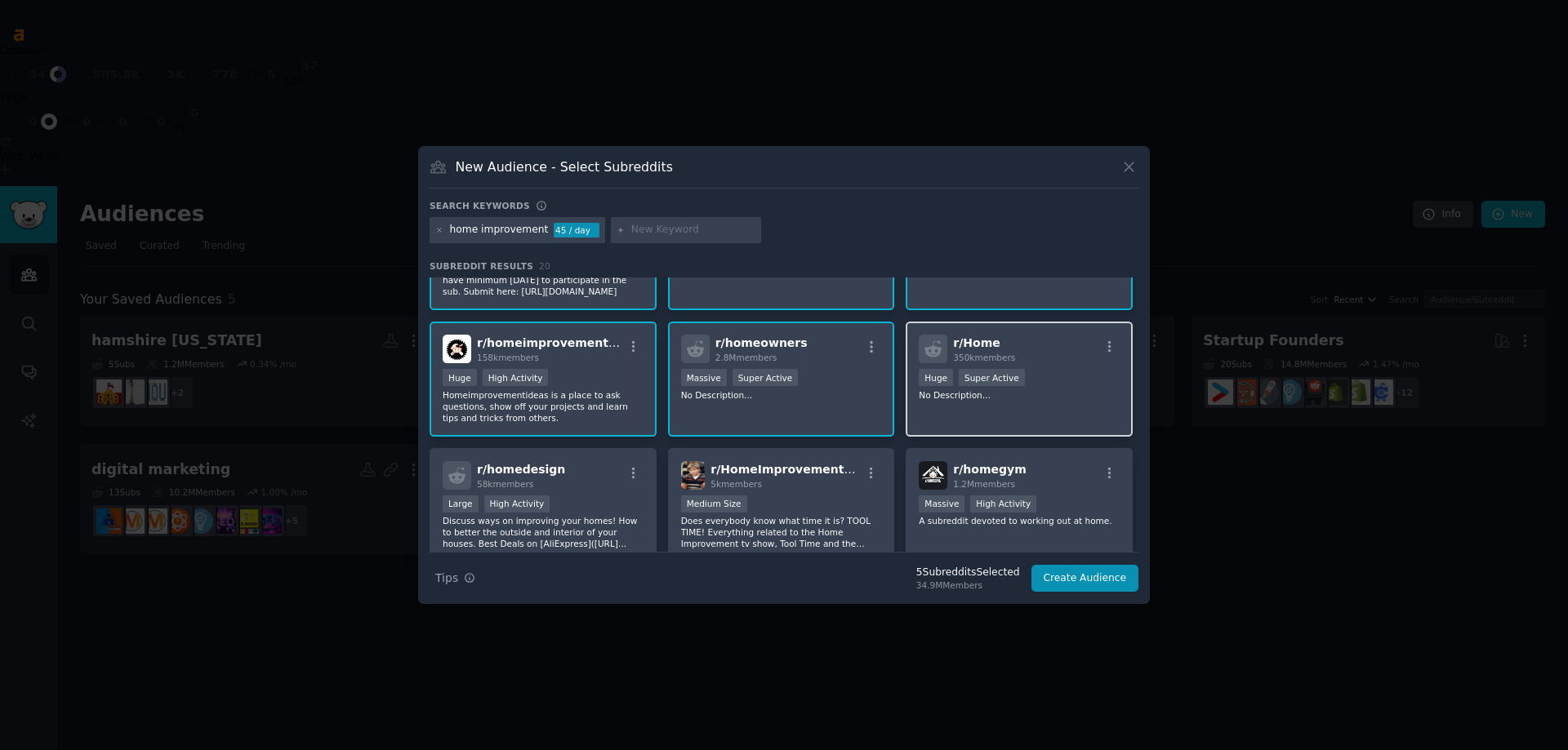
click at [1039, 377] on div ">= 95th percentile for submissions / day Huge Super Active" at bounding box center [1019, 378] width 201 height 21
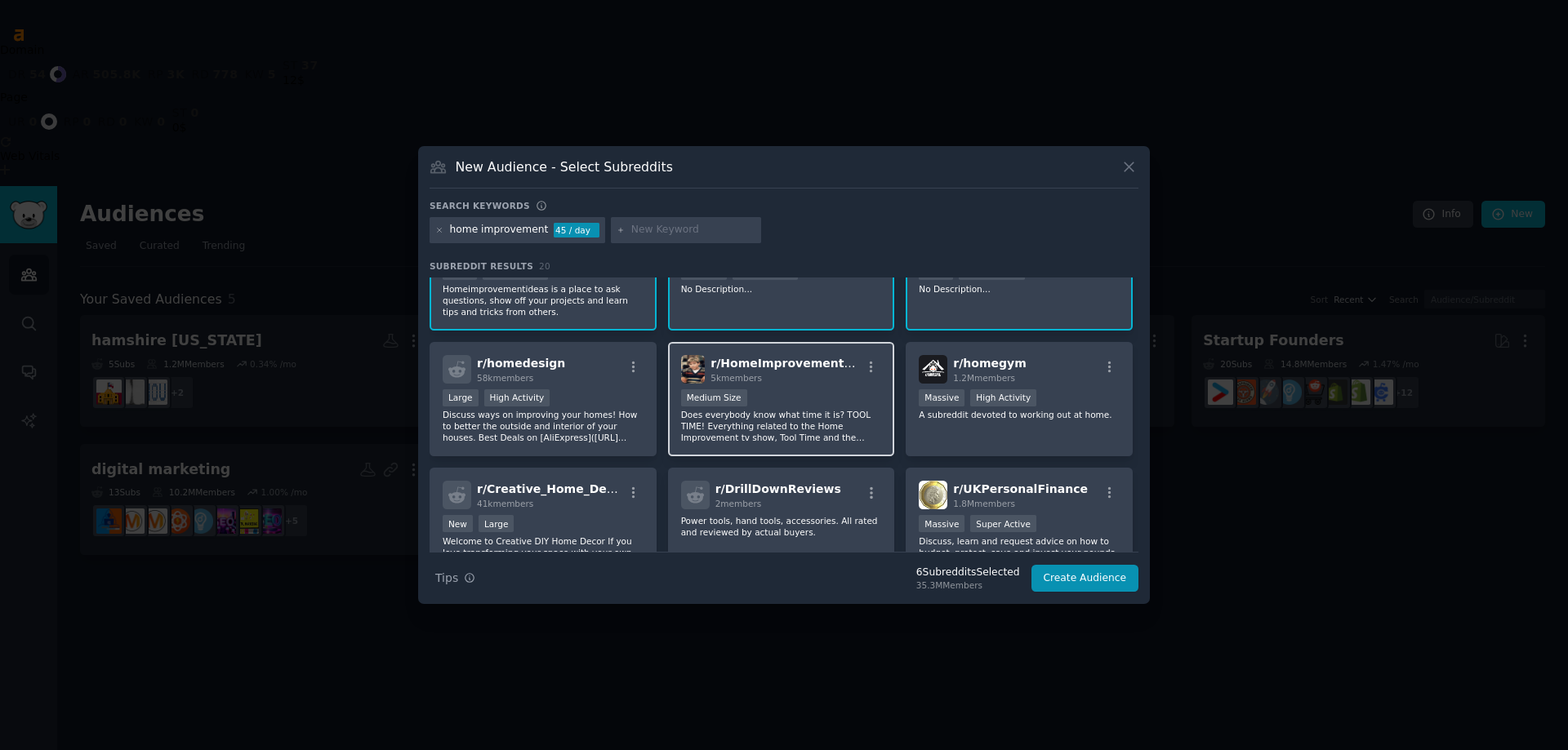
scroll to position [245, 0]
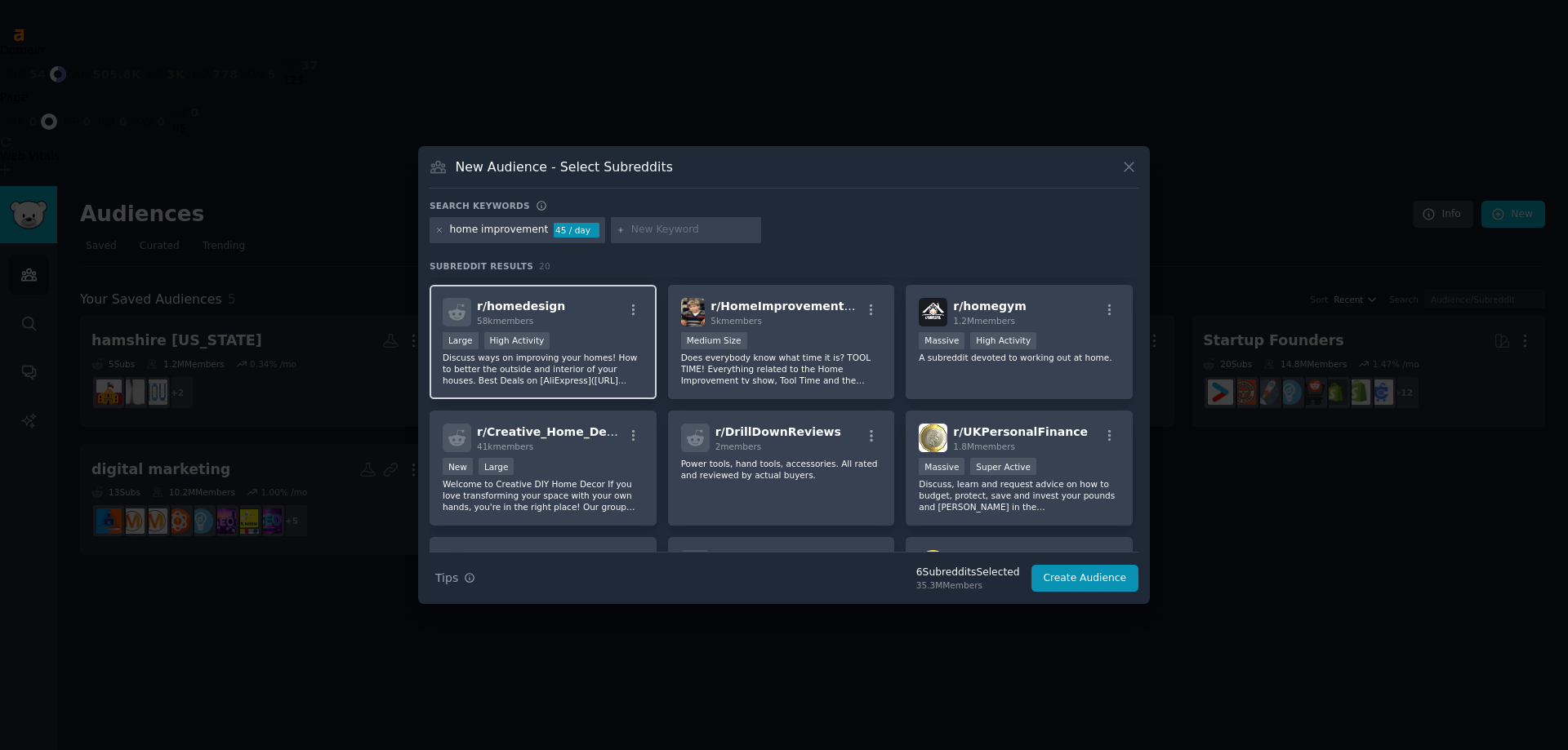
click at [556, 322] on div "r/ homedesign 58k members" at bounding box center [542, 312] width 201 height 29
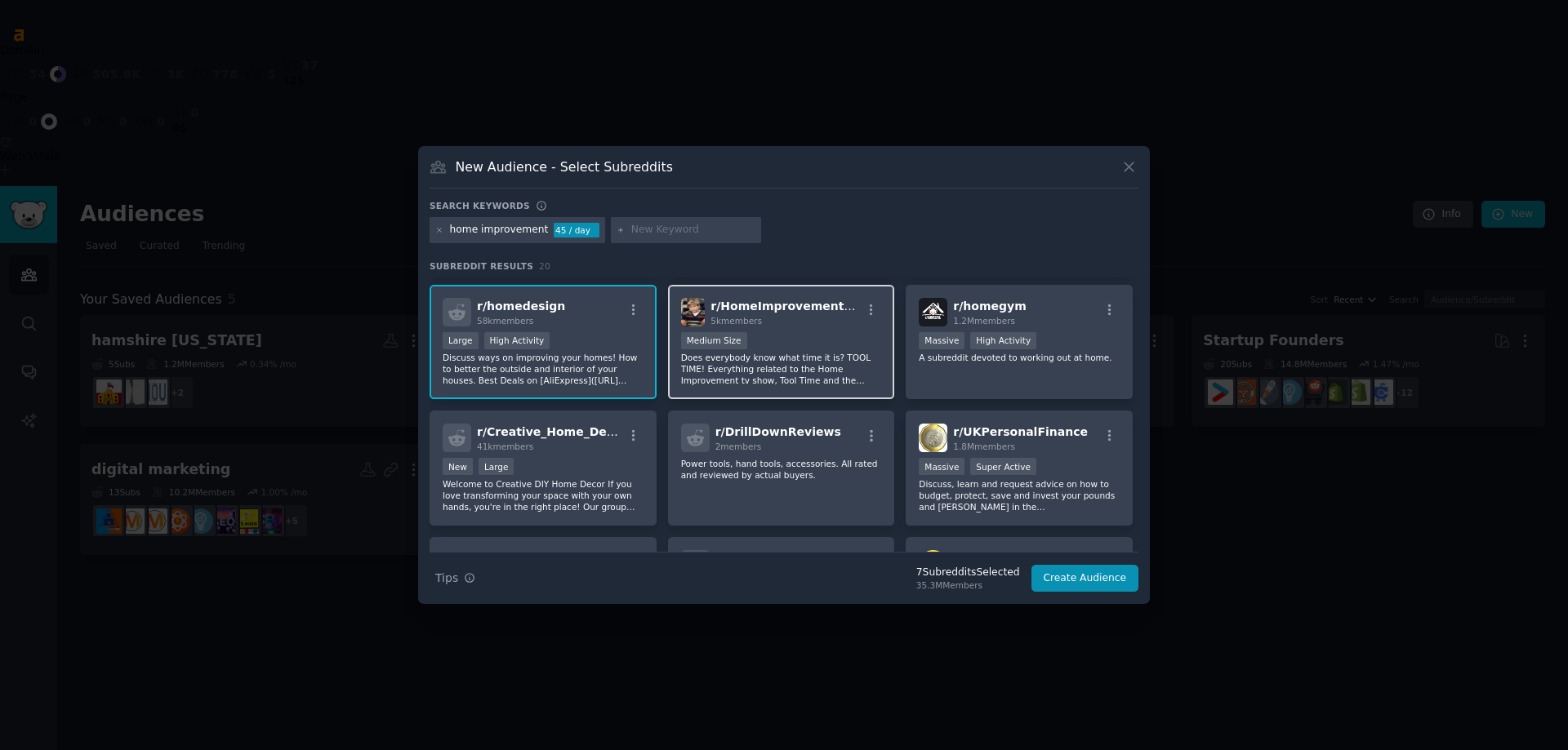
click at [732, 330] on div "r/ HomeImprovement2LTime 5k members Medium Size Does everybody know what time i…" at bounding box center [781, 342] width 227 height 115
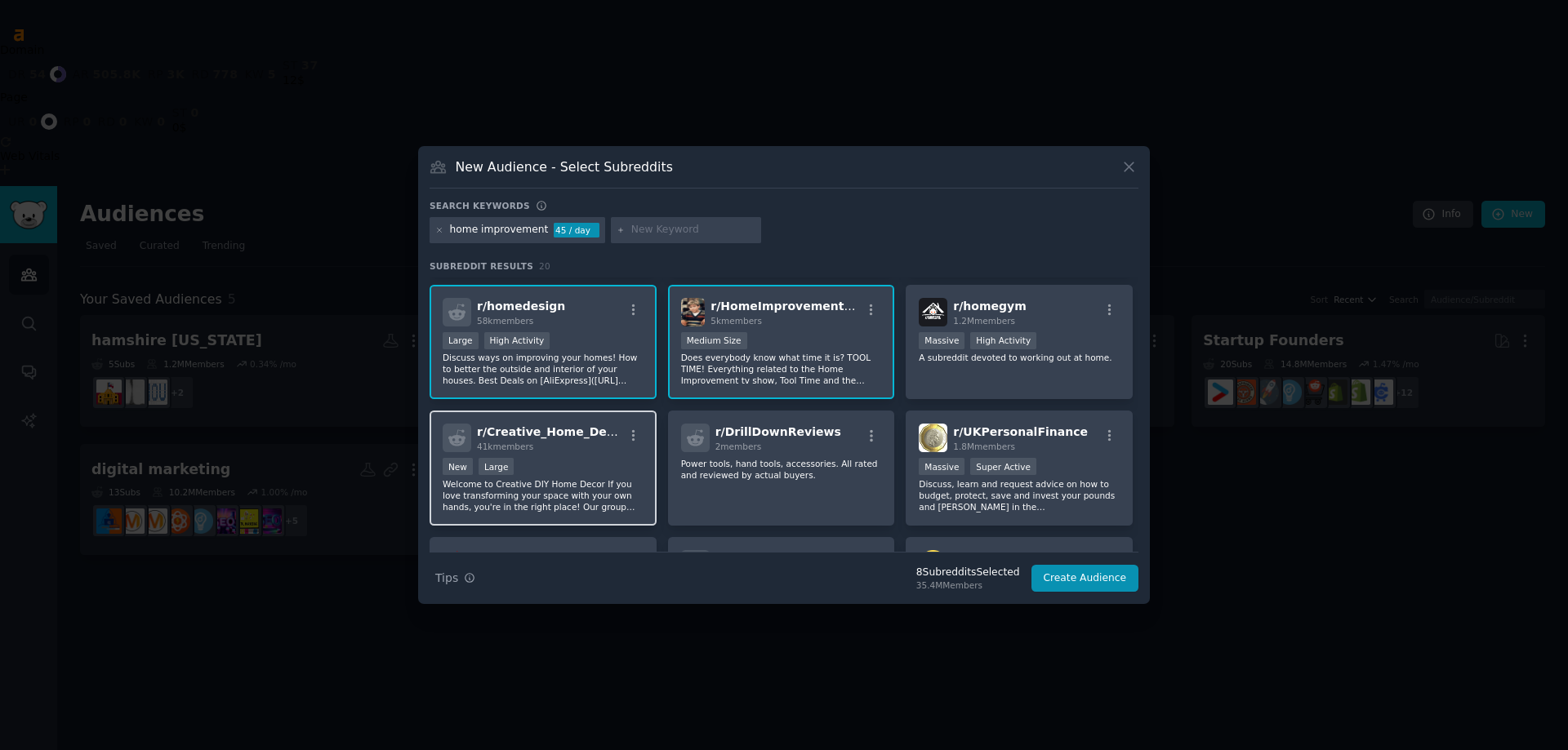
click at [536, 471] on div "New Large" at bounding box center [542, 468] width 201 height 21
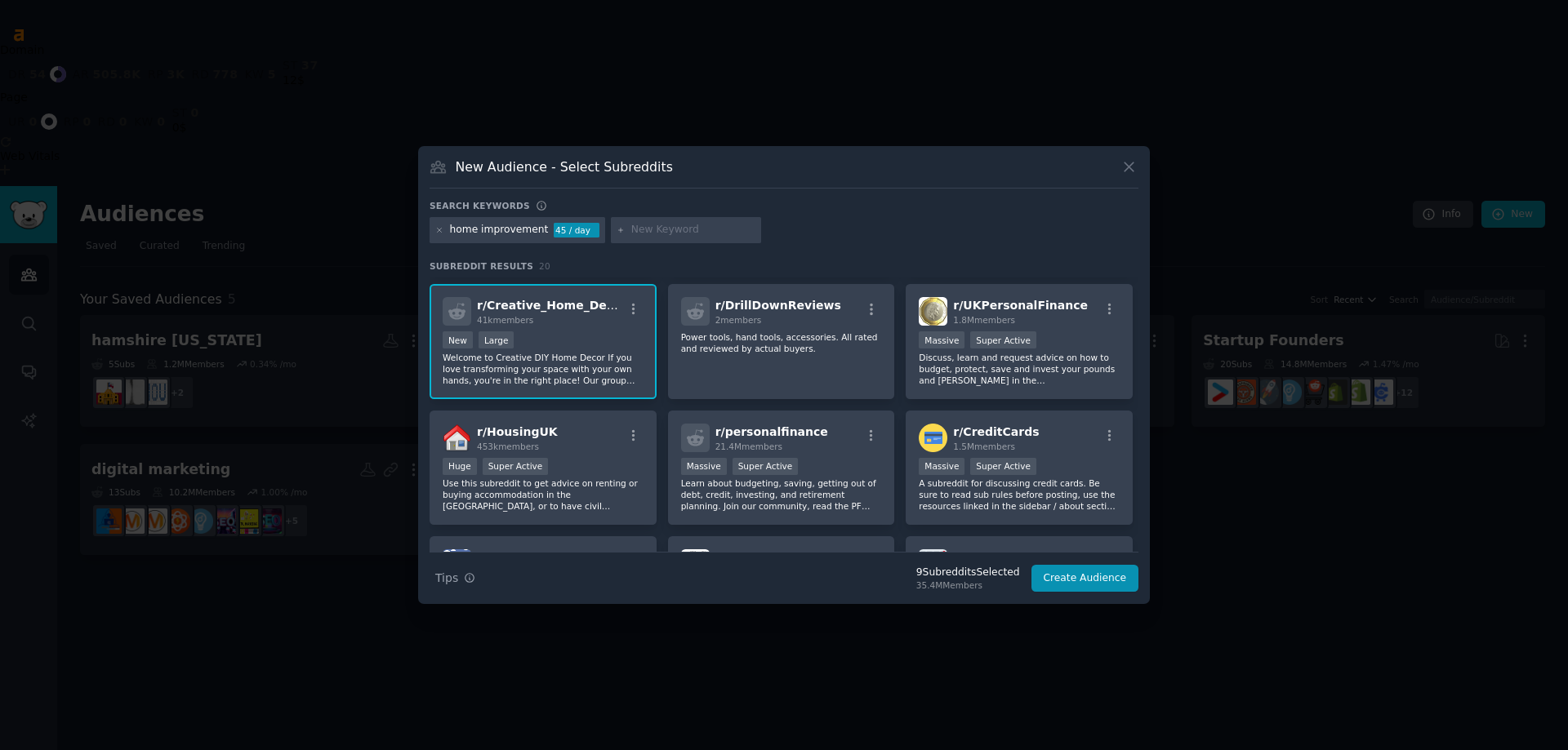
scroll to position [408, 0]
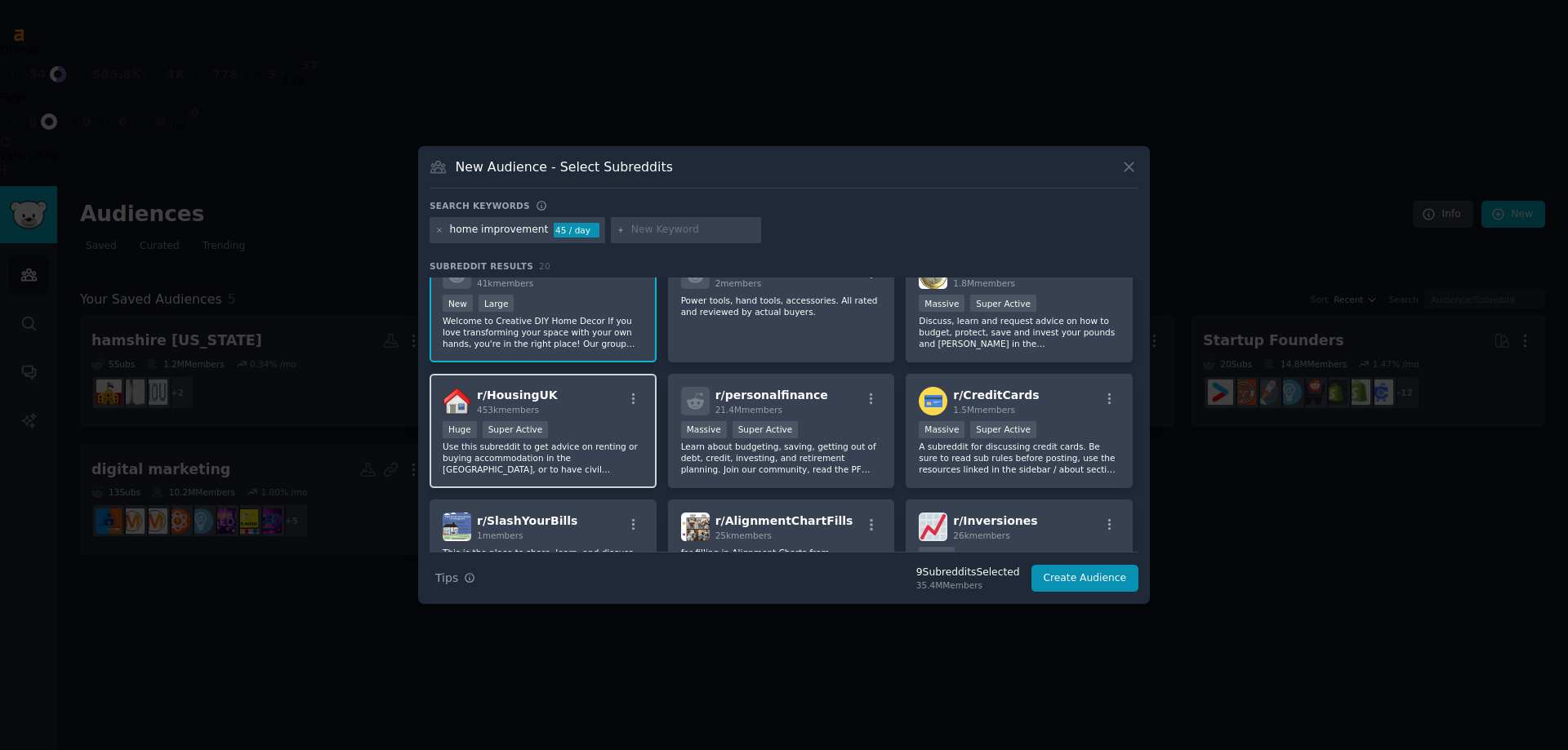
click at [559, 419] on div "r/ HousingUK 453k members Huge Super Active Use this subreddit to get advice on…" at bounding box center [542, 431] width 227 height 115
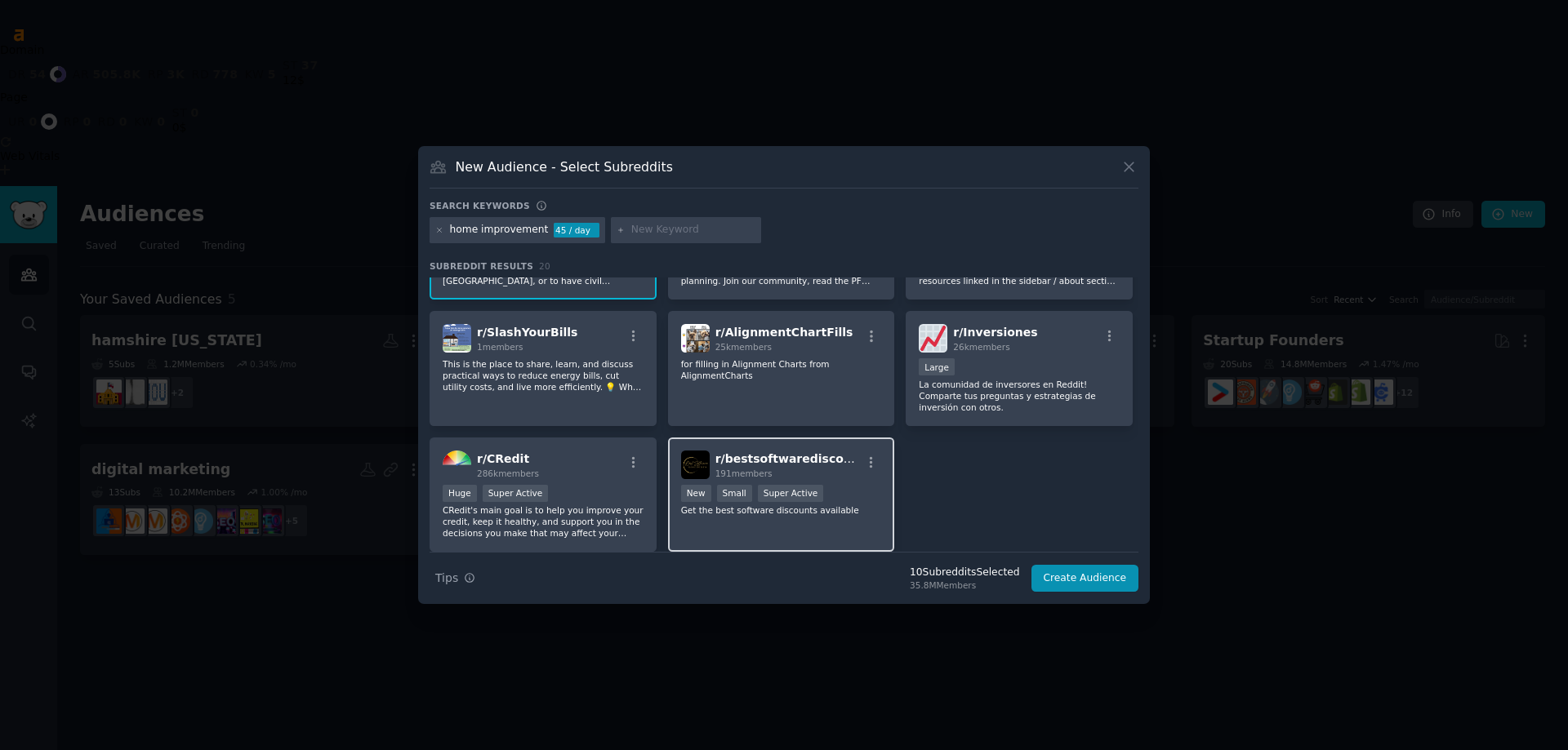
scroll to position [642, 0]
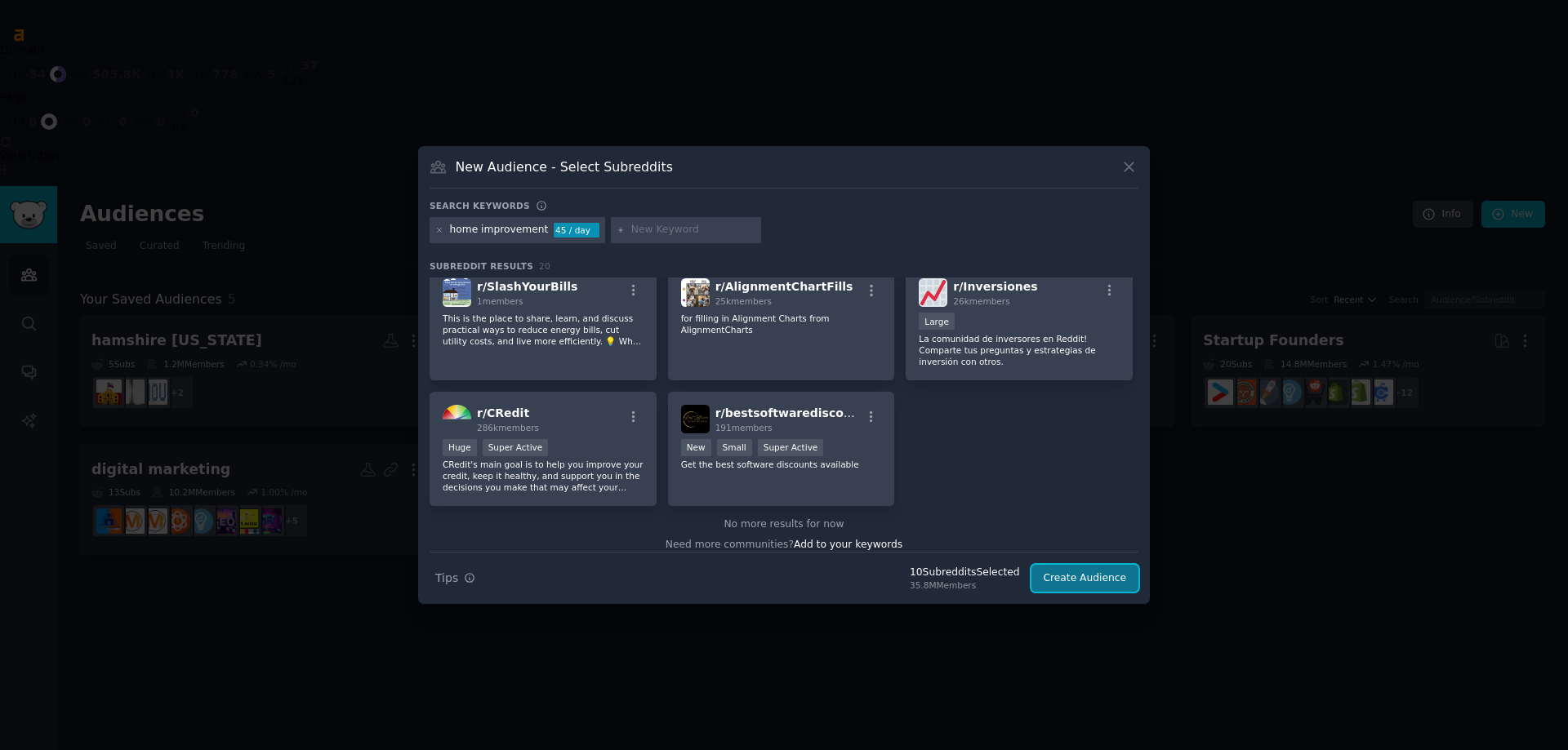
click at [1088, 582] on button "Create Audience" at bounding box center [1084, 579] width 108 height 28
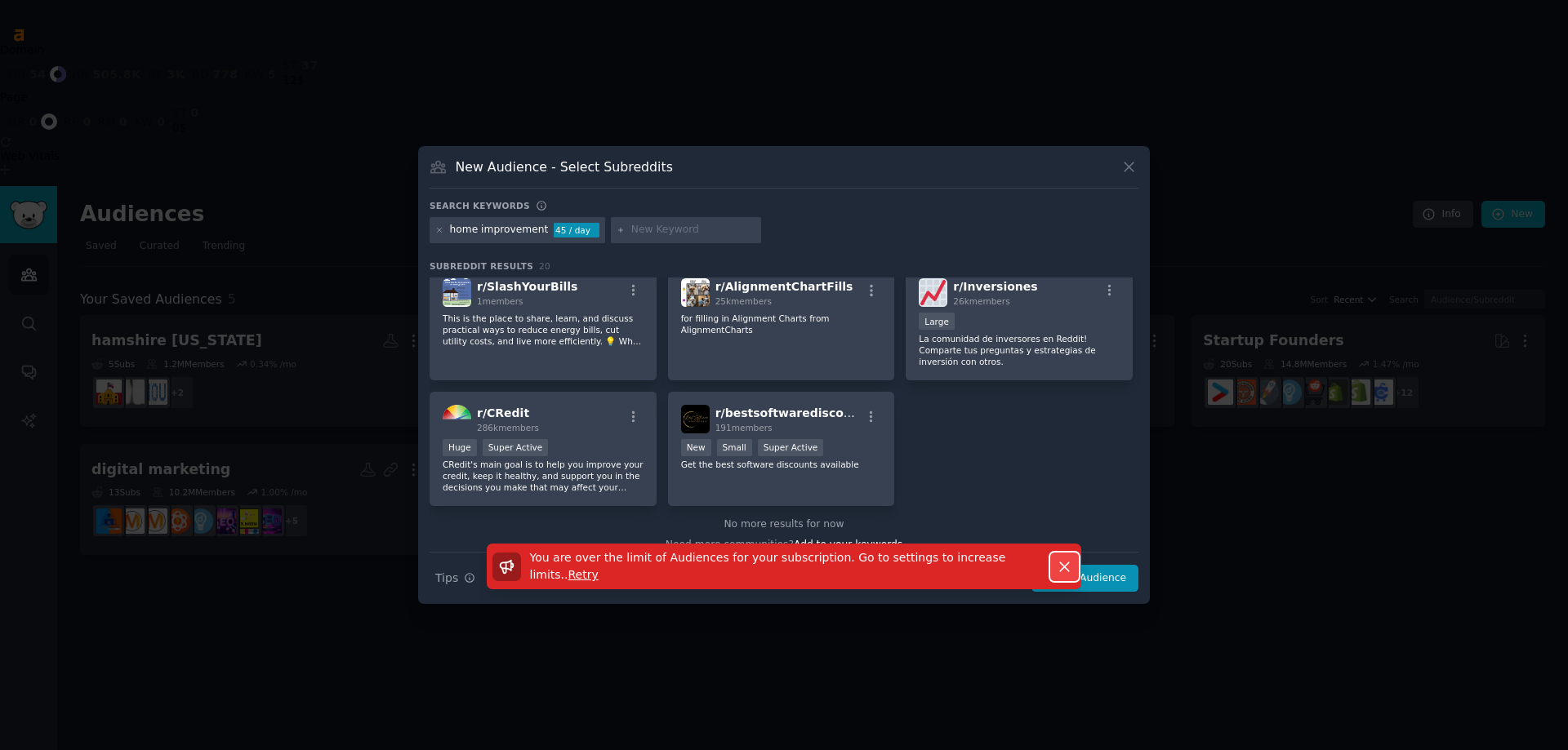
click at [1068, 567] on icon "button" at bounding box center [1064, 566] width 17 height 17
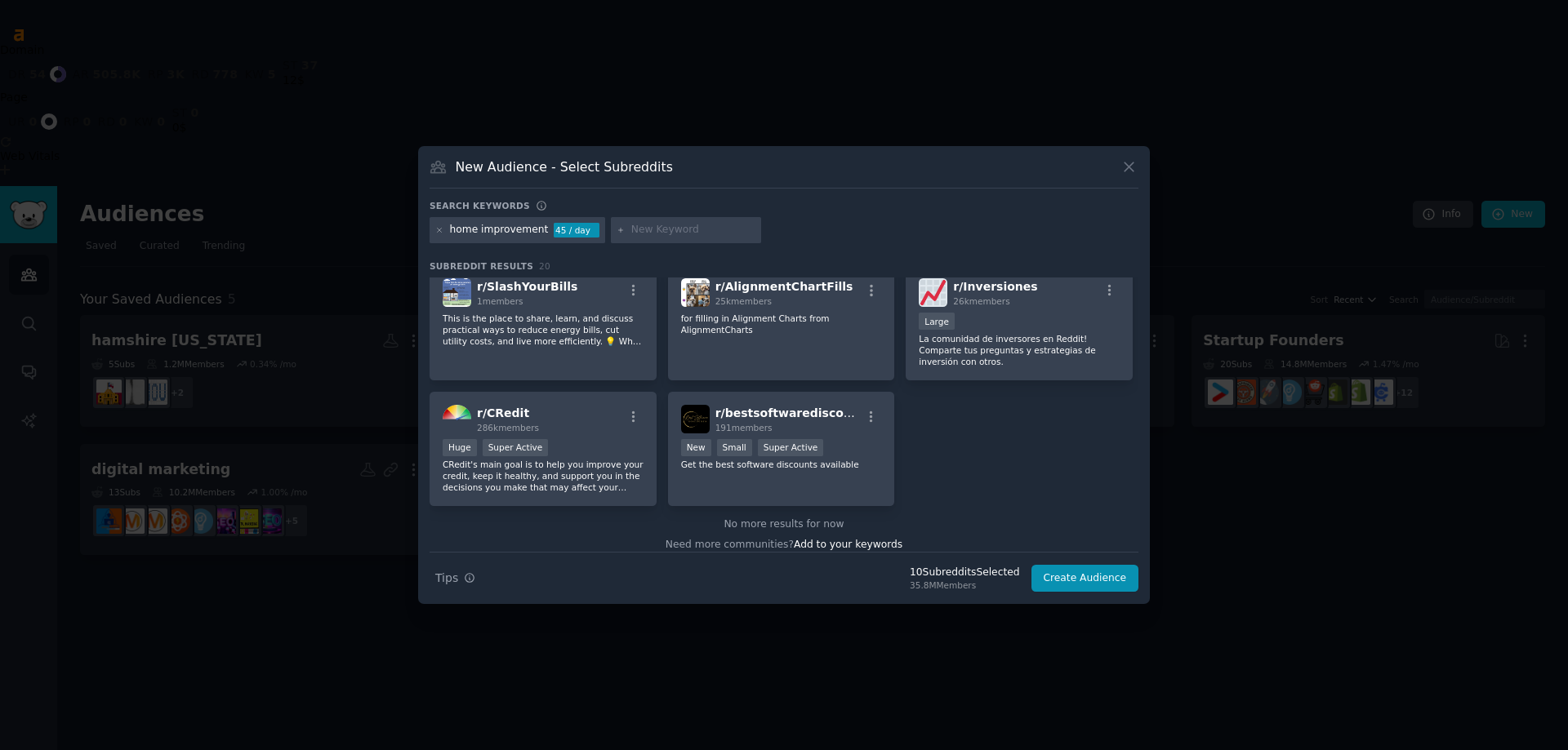
click at [1138, 171] on div "New Audience - Select Subreddits Search keywords home improvement 45 / day Subr…" at bounding box center [784, 375] width 731 height 458
click at [1134, 168] on icon at bounding box center [1128, 166] width 17 height 17
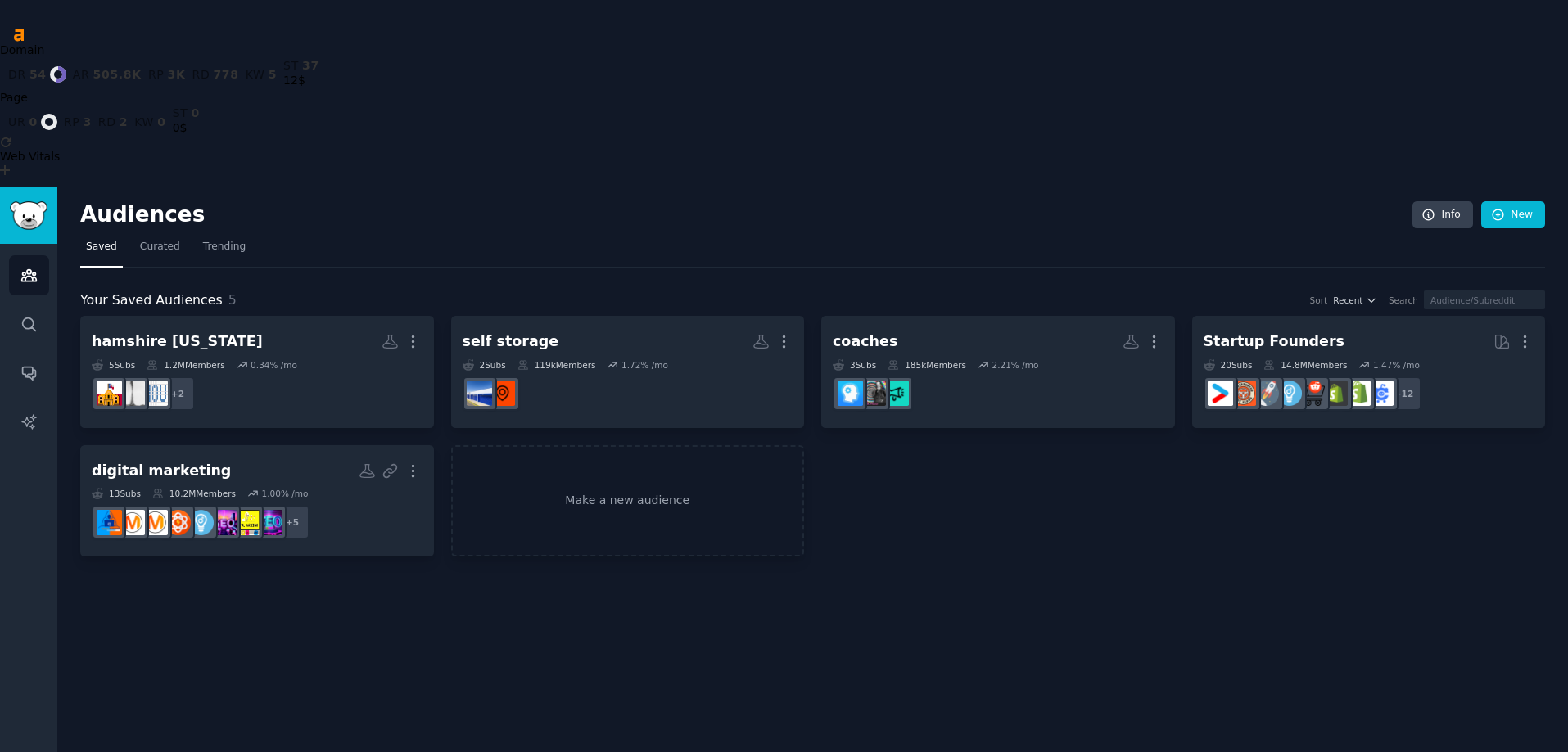
drag, startPoint x: 1251, startPoint y: 405, endPoint x: 1014, endPoint y: 302, distance: 258.4
click at [1238, 405] on div "Audiences Info New Saved Curated Trending Your Saved Audiences 5 Sort Recent Se…" at bounding box center [813, 562] width 1510 height 752
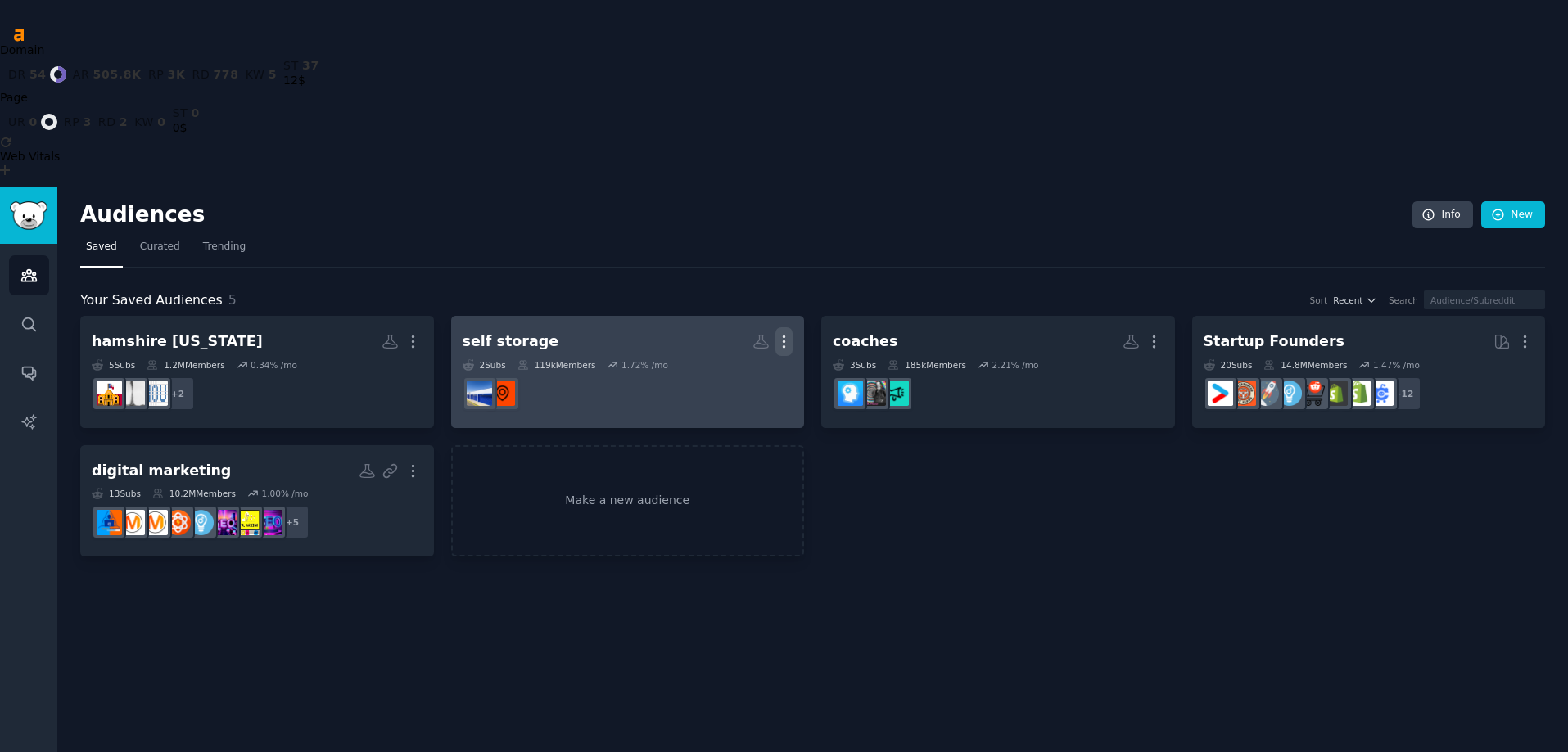
click at [785, 337] on icon "button" at bounding box center [784, 343] width 2 height 12
click at [727, 368] on p "Delete" at bounding box center [739, 376] width 38 height 17
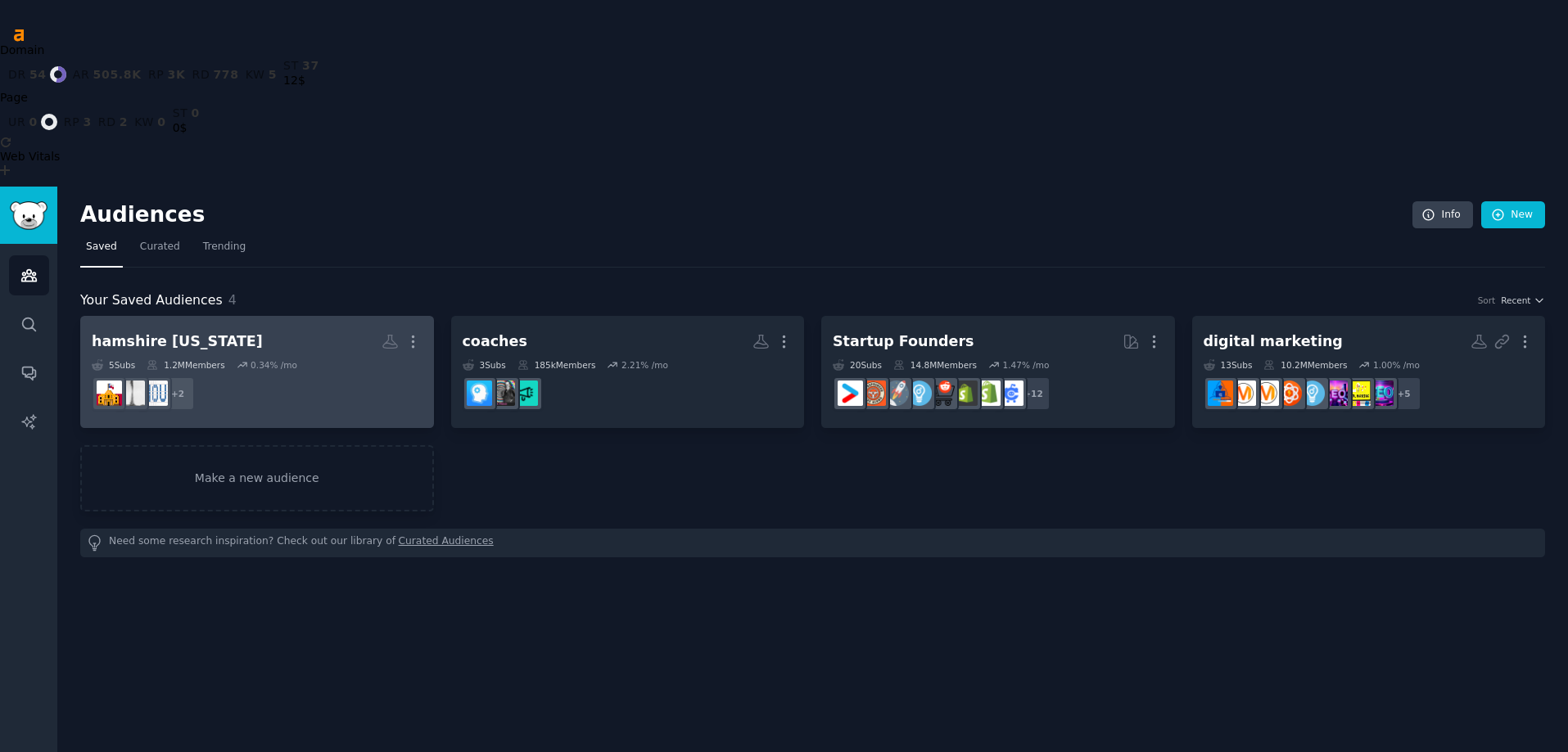
click at [426, 316] on link "hamshire texas More 5 Sub s 1.2M Members 0.34 % /mo r/Beaumont + 2" at bounding box center [257, 372] width 354 height 112
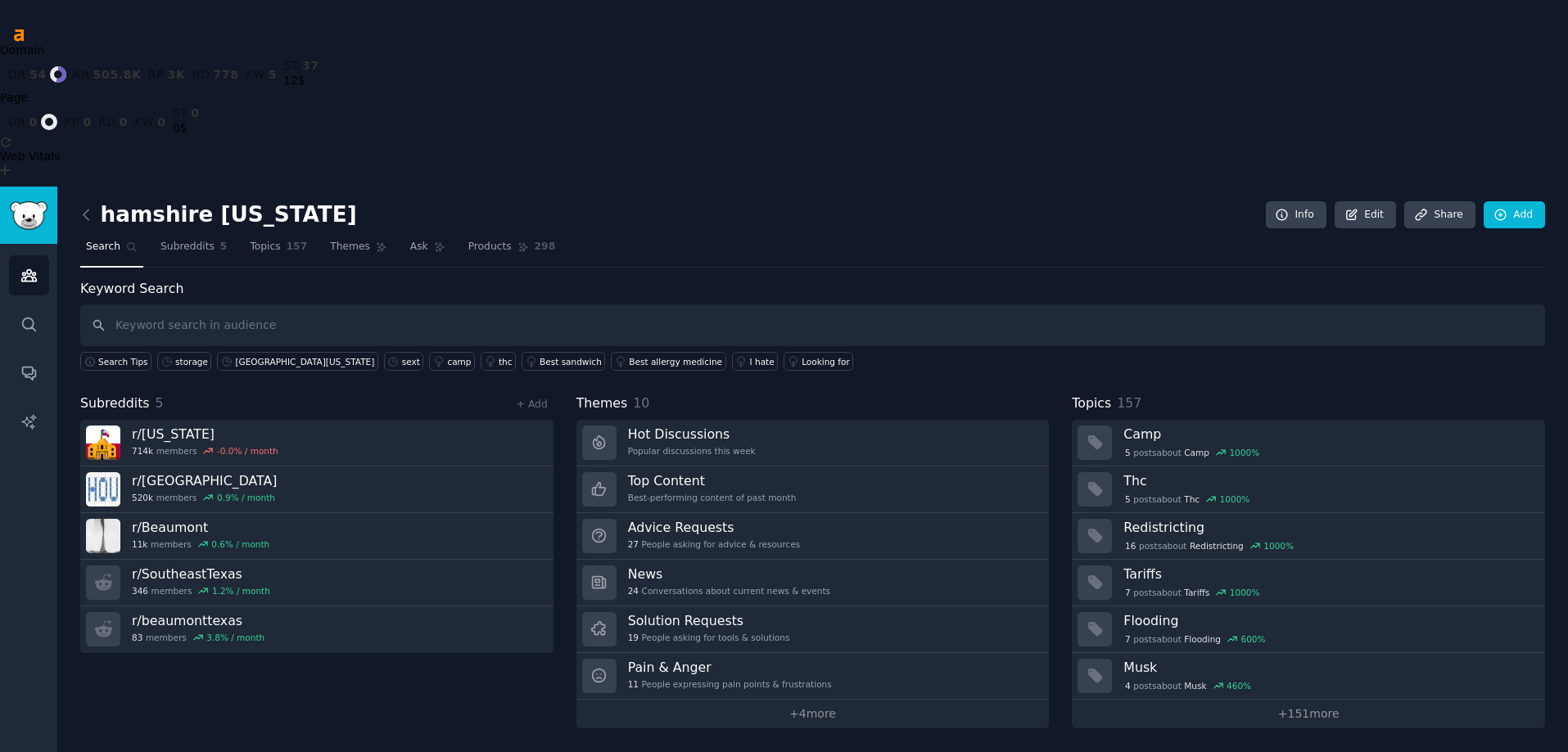
click at [226, 304] on input "text" at bounding box center [813, 325] width 1465 height 42
click at [93, 207] on icon at bounding box center [85, 215] width 17 height 17
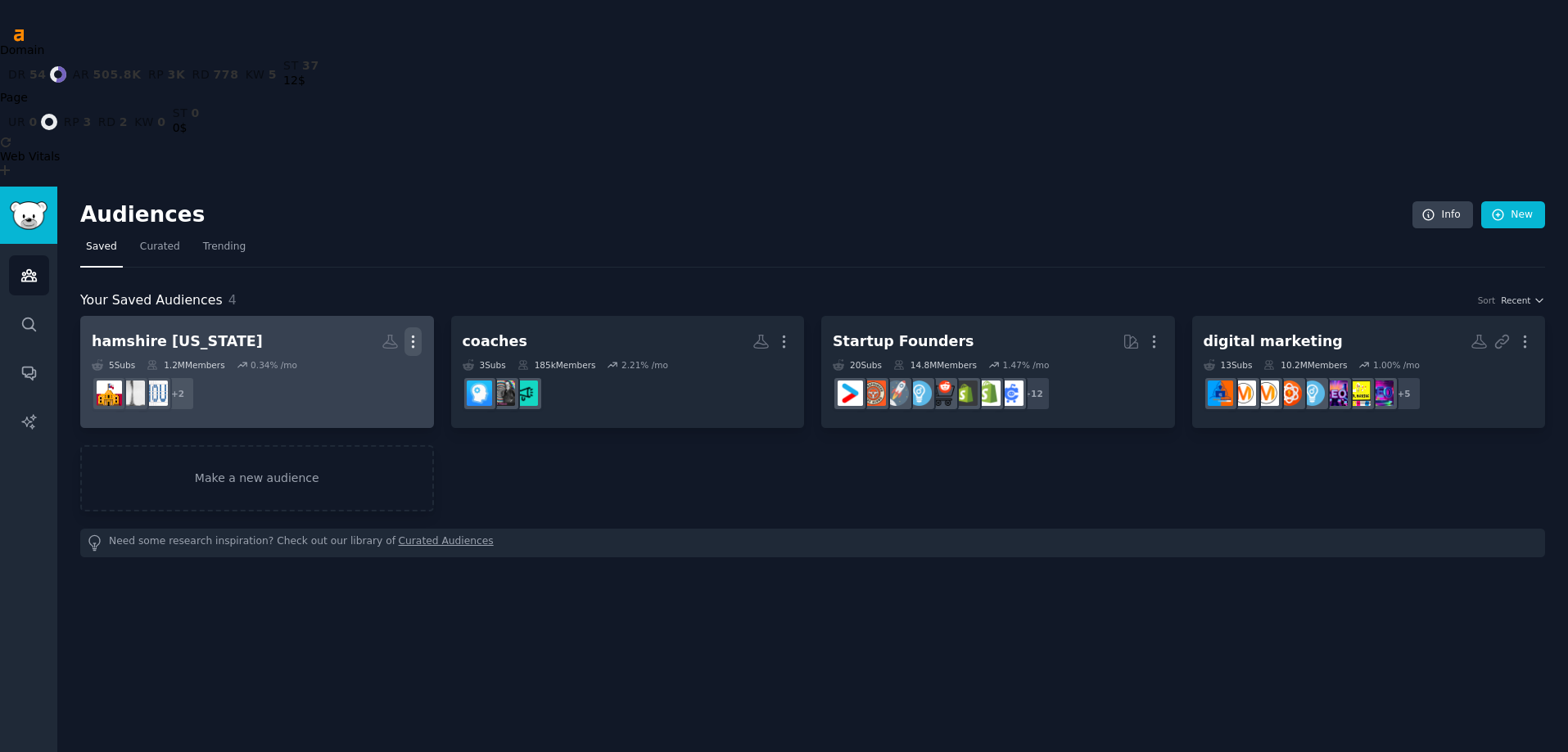
click at [412, 337] on icon "button" at bounding box center [413, 343] width 2 height 12
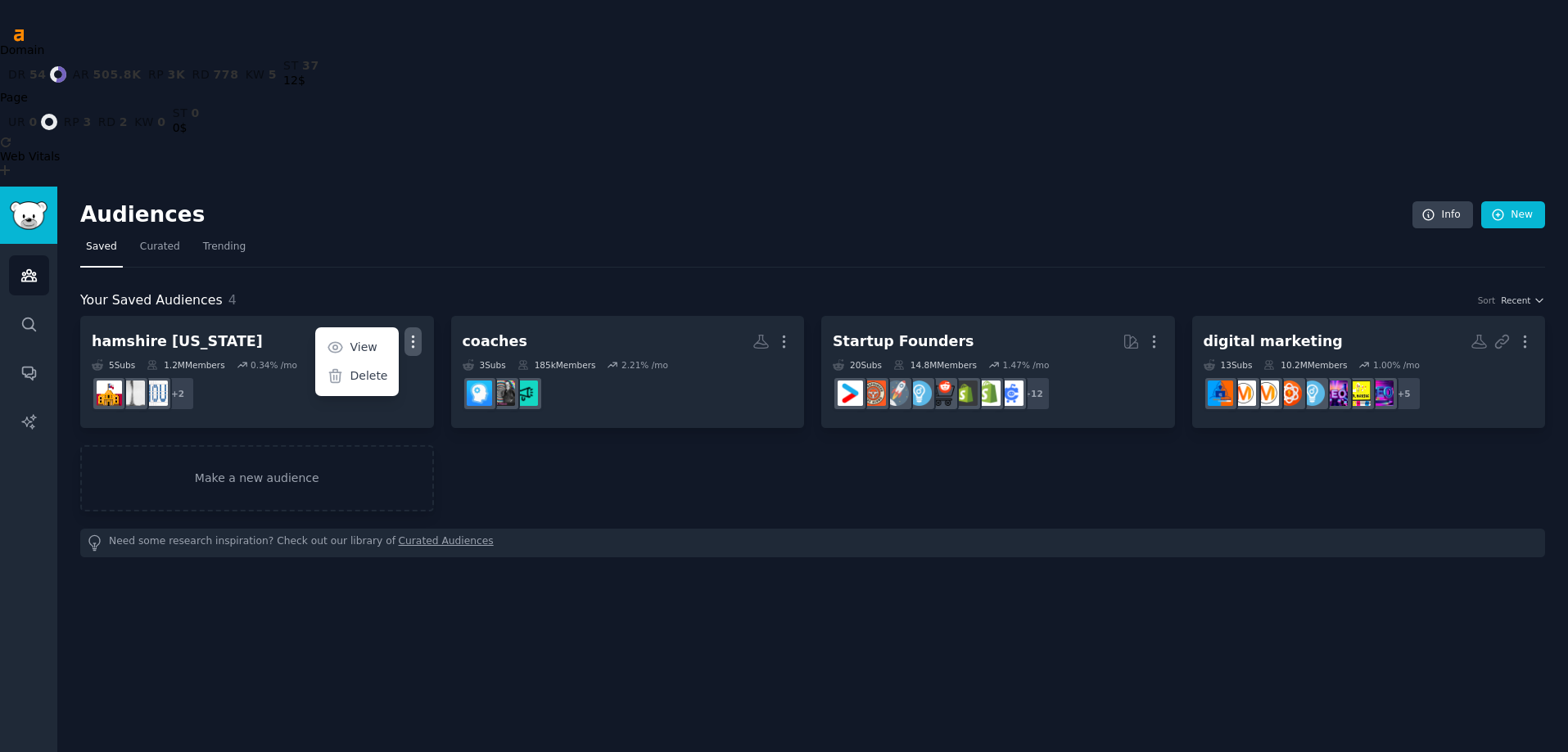
click at [356, 368] on p "Delete" at bounding box center [369, 376] width 38 height 17
click at [582, 508] on div "Audiences Info New Saved Curated Trending Your Saved Audiences 4 Sort Recent ha…" at bounding box center [813, 562] width 1510 height 752
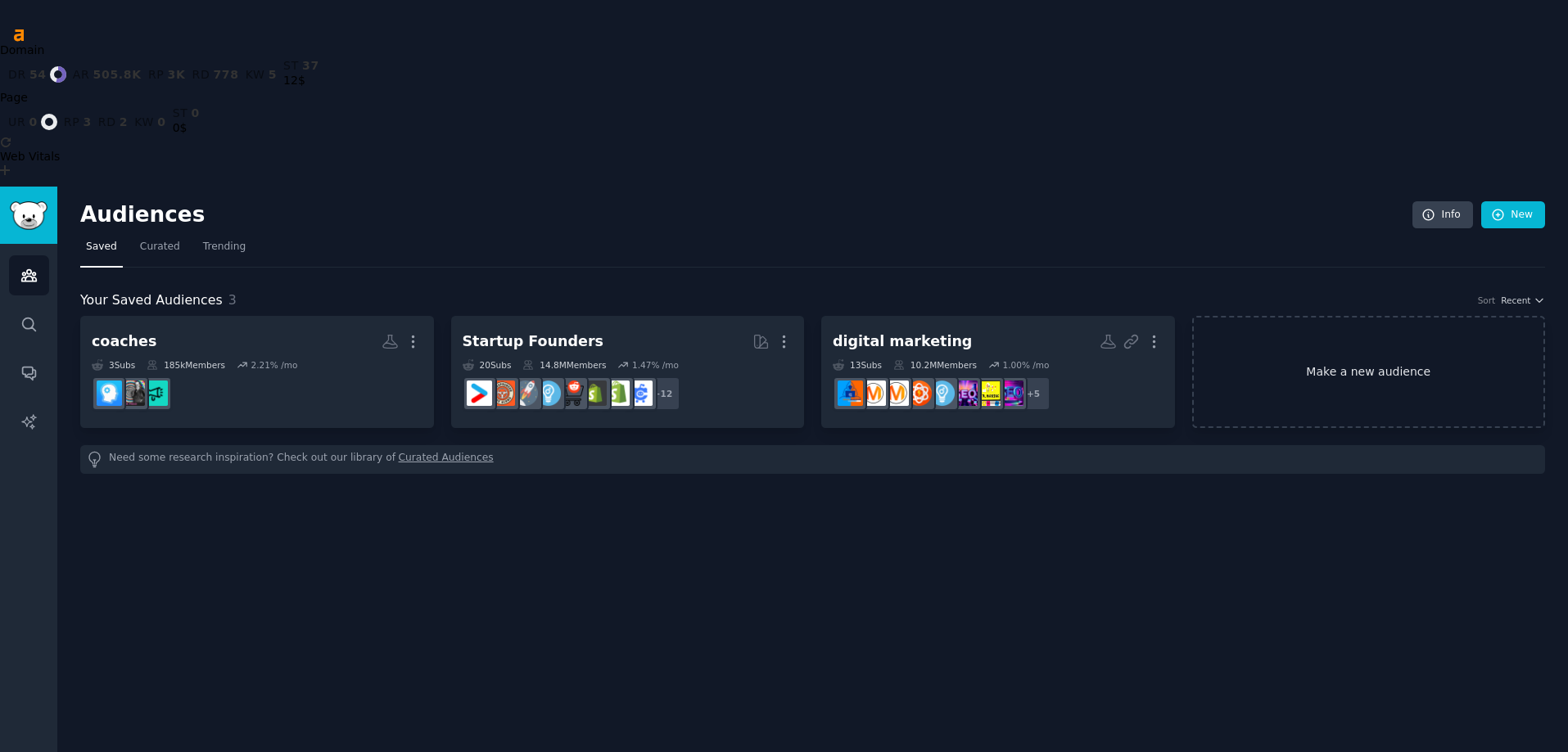
click at [1298, 316] on link "Make a new audience" at bounding box center [1368, 372] width 354 height 112
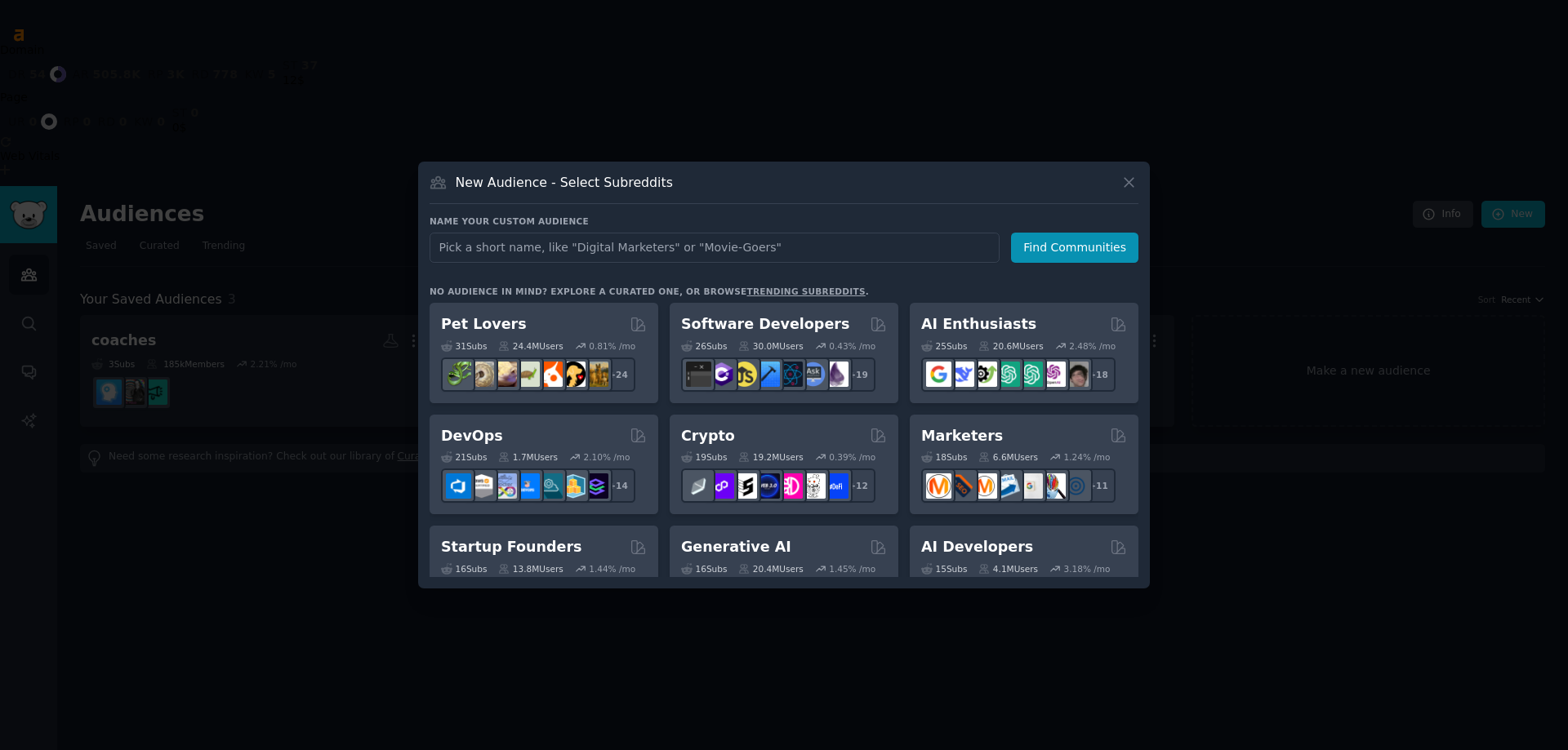
click at [639, 244] on input "text" at bounding box center [714, 248] width 570 height 30
type input "home"
click button "Find Communities" at bounding box center [1074, 248] width 128 height 30
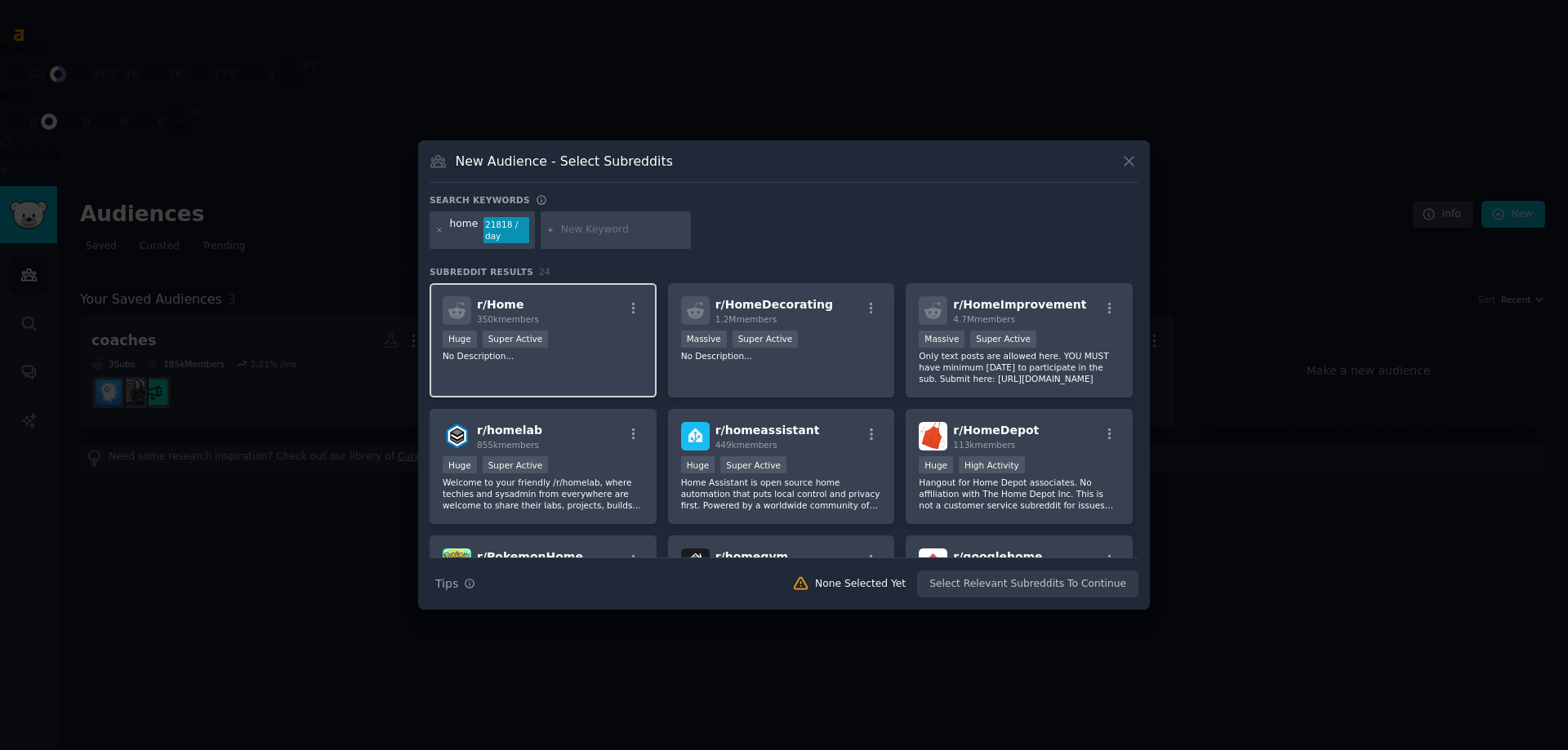
click at [567, 311] on div "r/ Home 350k members" at bounding box center [542, 310] width 201 height 29
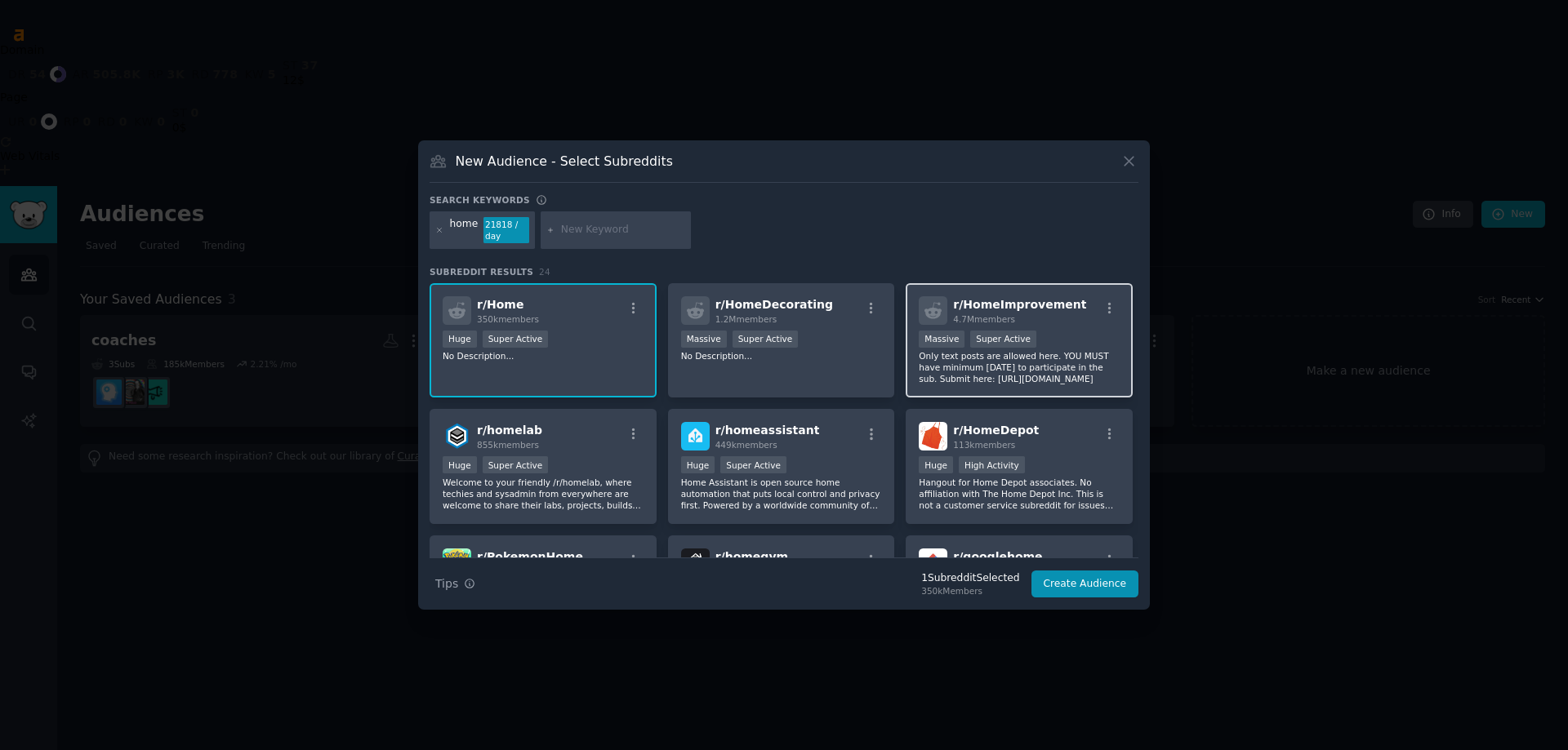
click at [1036, 341] on div ">= 95th percentile for submissions / day Massive Super Active" at bounding box center [1019, 341] width 201 height 21
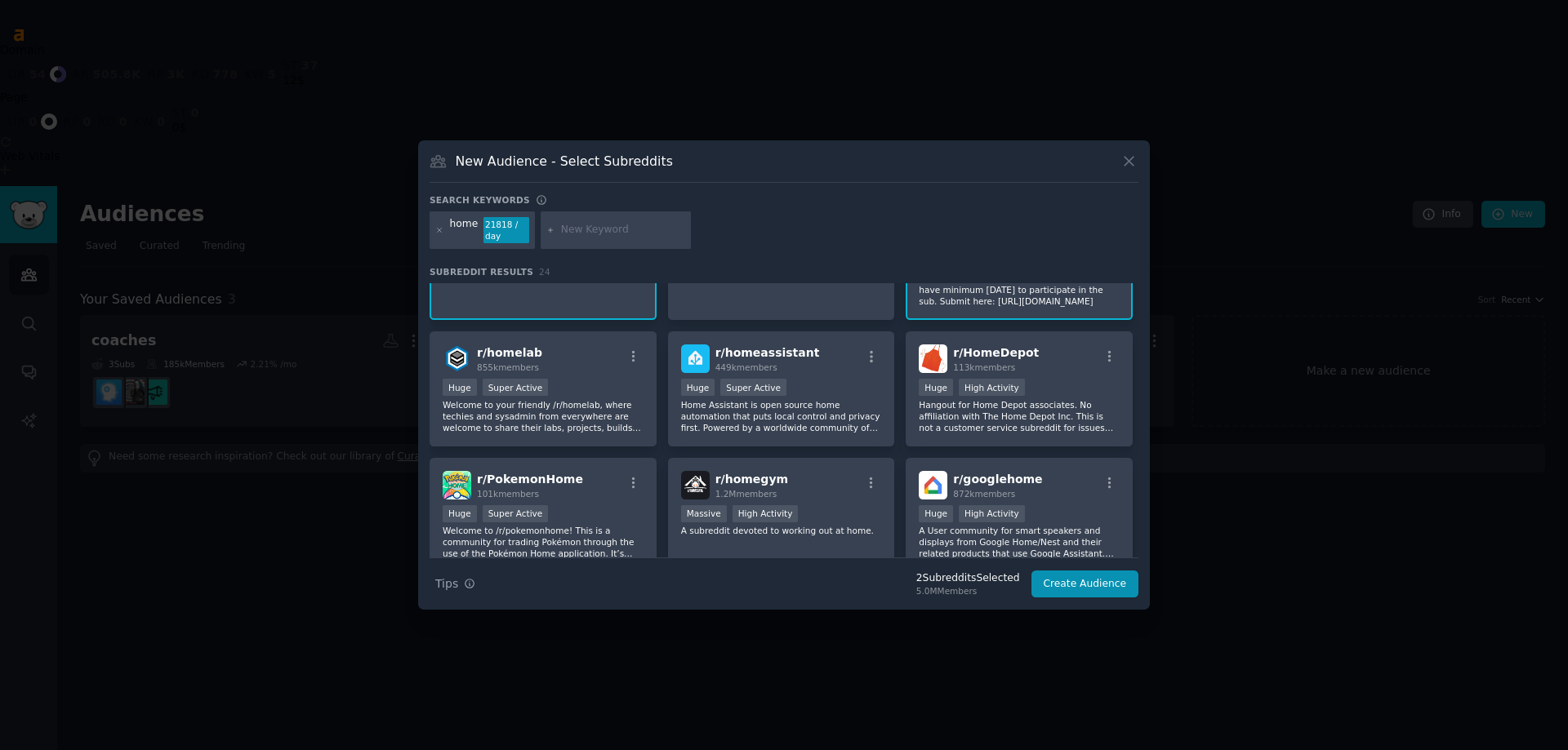
scroll to position [81, 0]
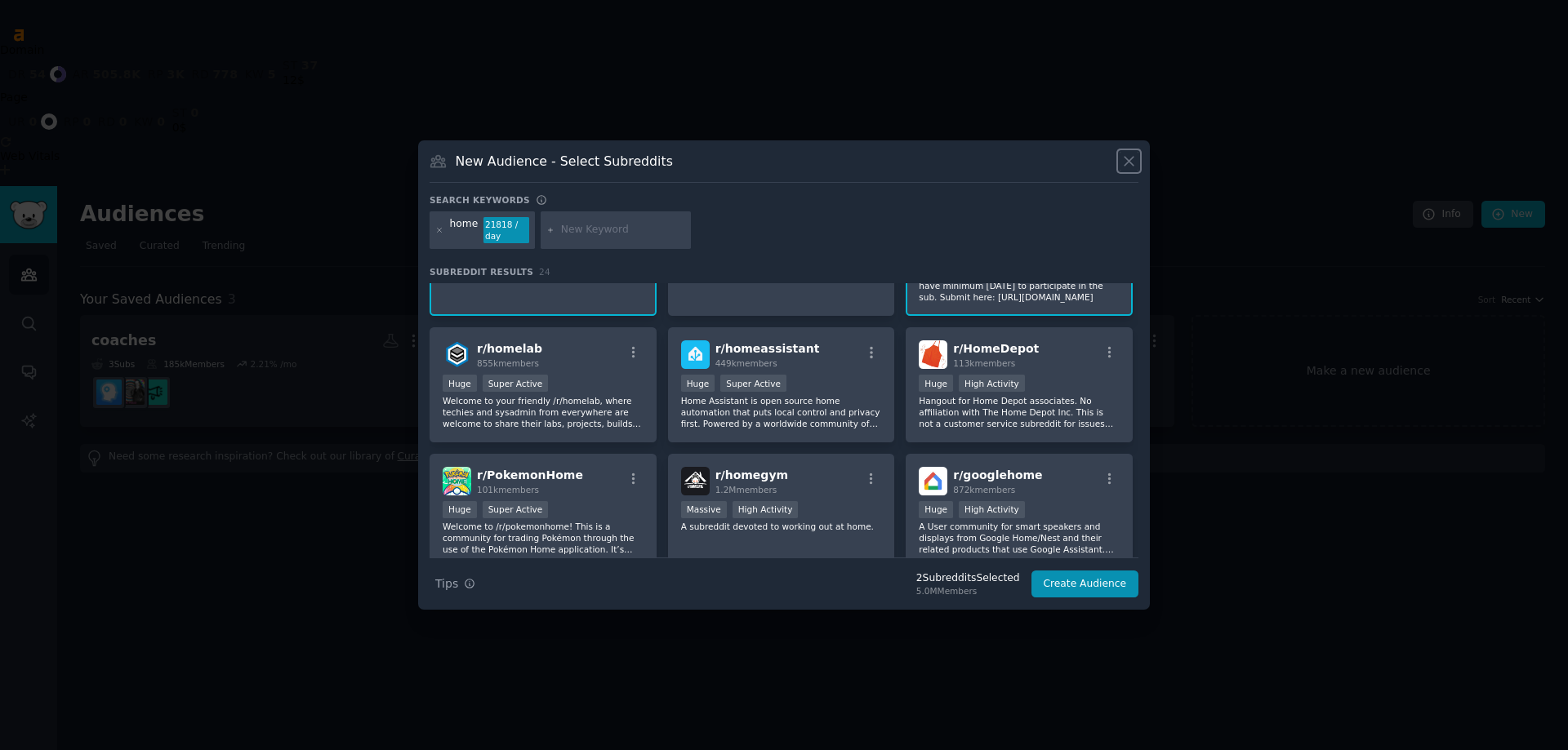
click at [1123, 161] on icon at bounding box center [1128, 161] width 17 height 17
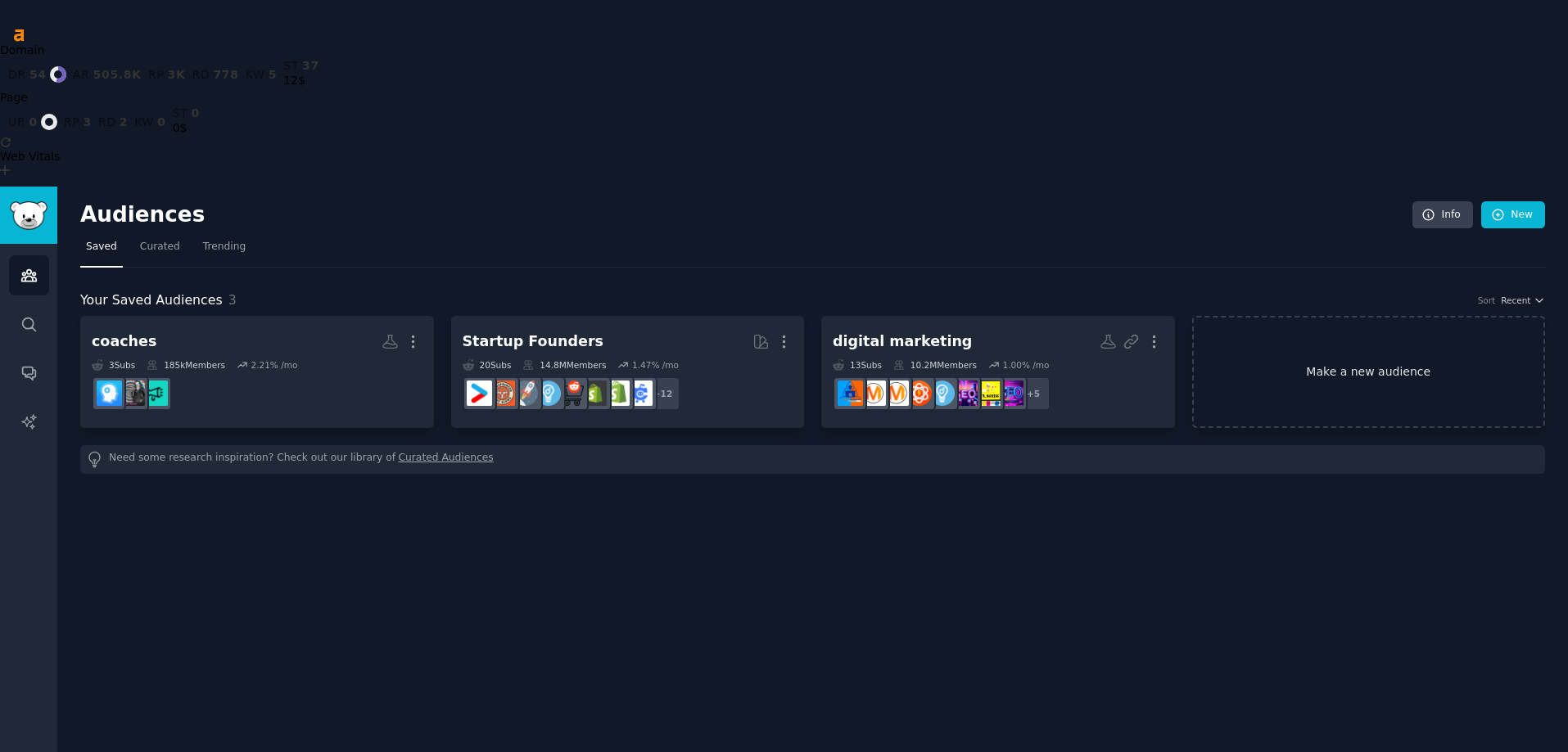
click at [1276, 316] on link "Make a new audience" at bounding box center [1368, 372] width 354 height 112
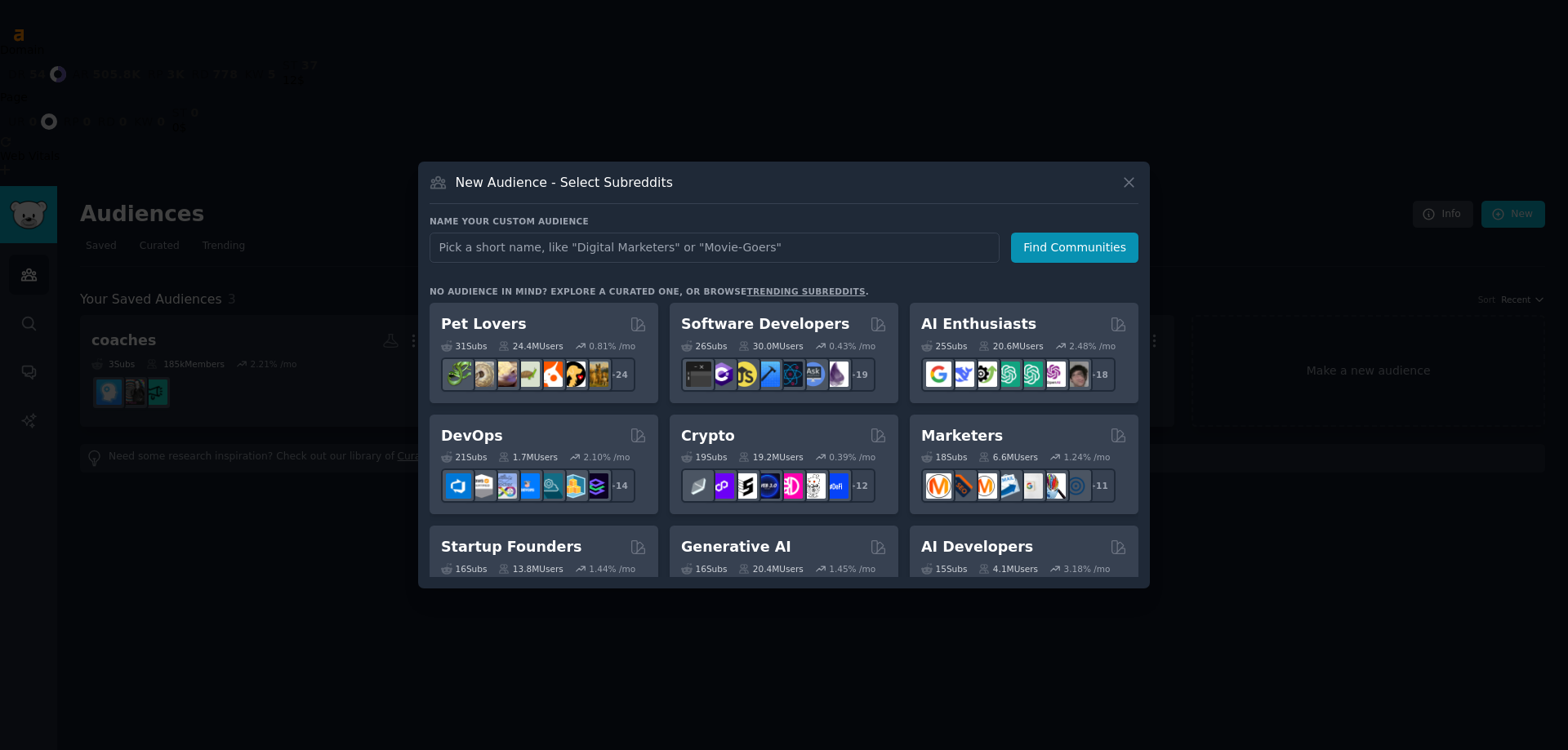
click at [508, 249] on input "text" at bounding box center [714, 248] width 570 height 30
type input "home improvement"
click button "Find Communities" at bounding box center [1074, 248] width 128 height 30
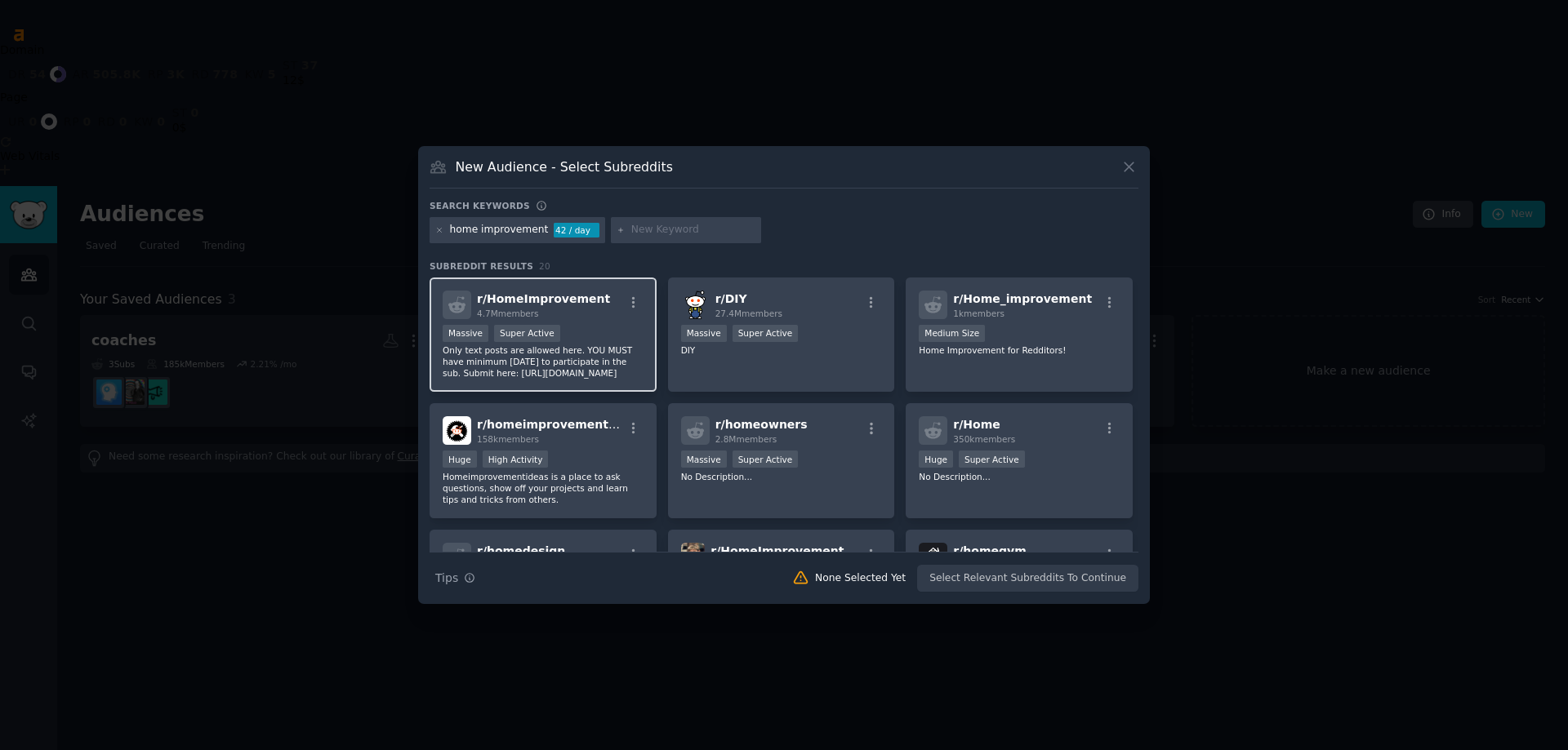
click at [513, 305] on span "r/ HomeImprovement" at bounding box center [543, 298] width 133 height 13
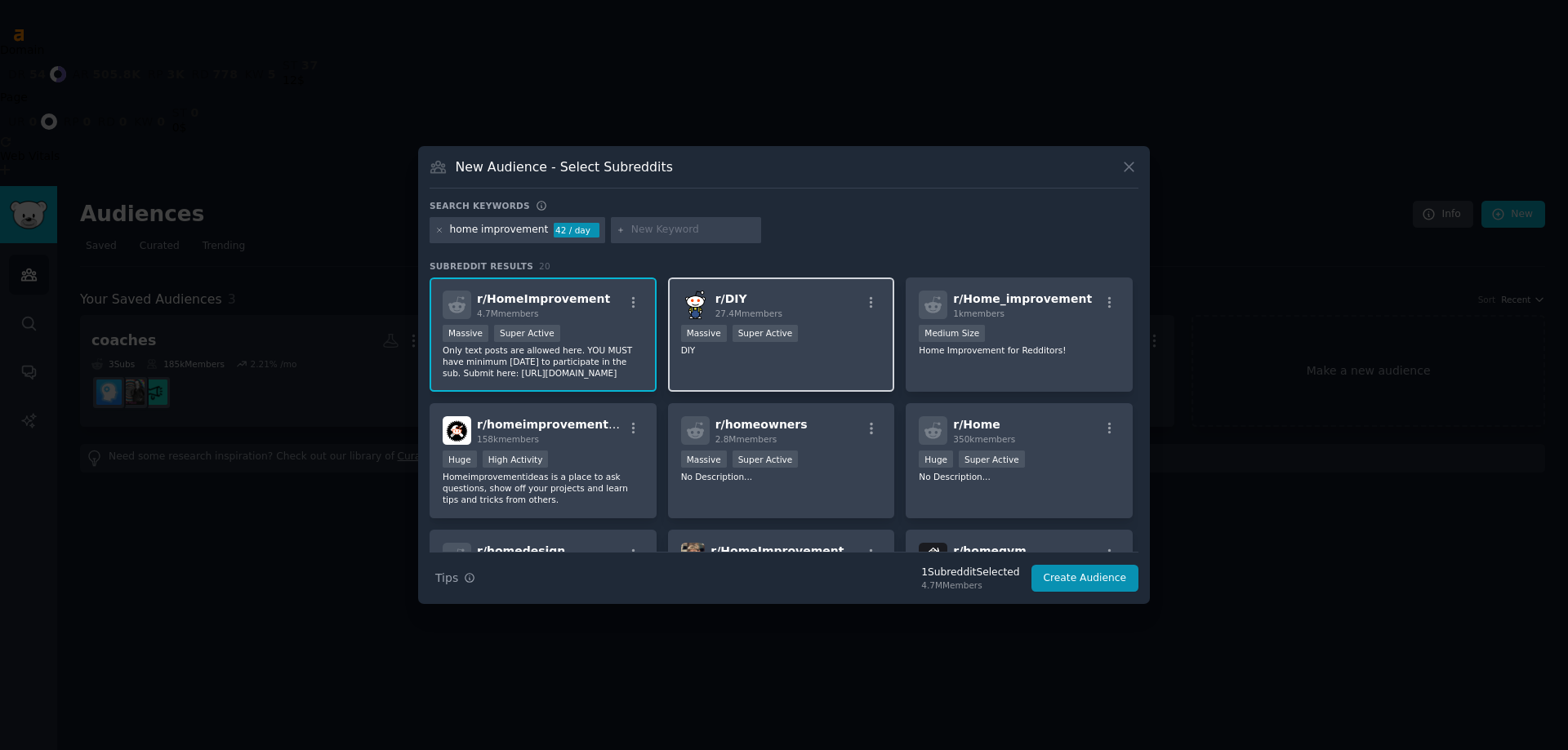
click at [694, 345] on p "DIY" at bounding box center [781, 351] width 201 height 12
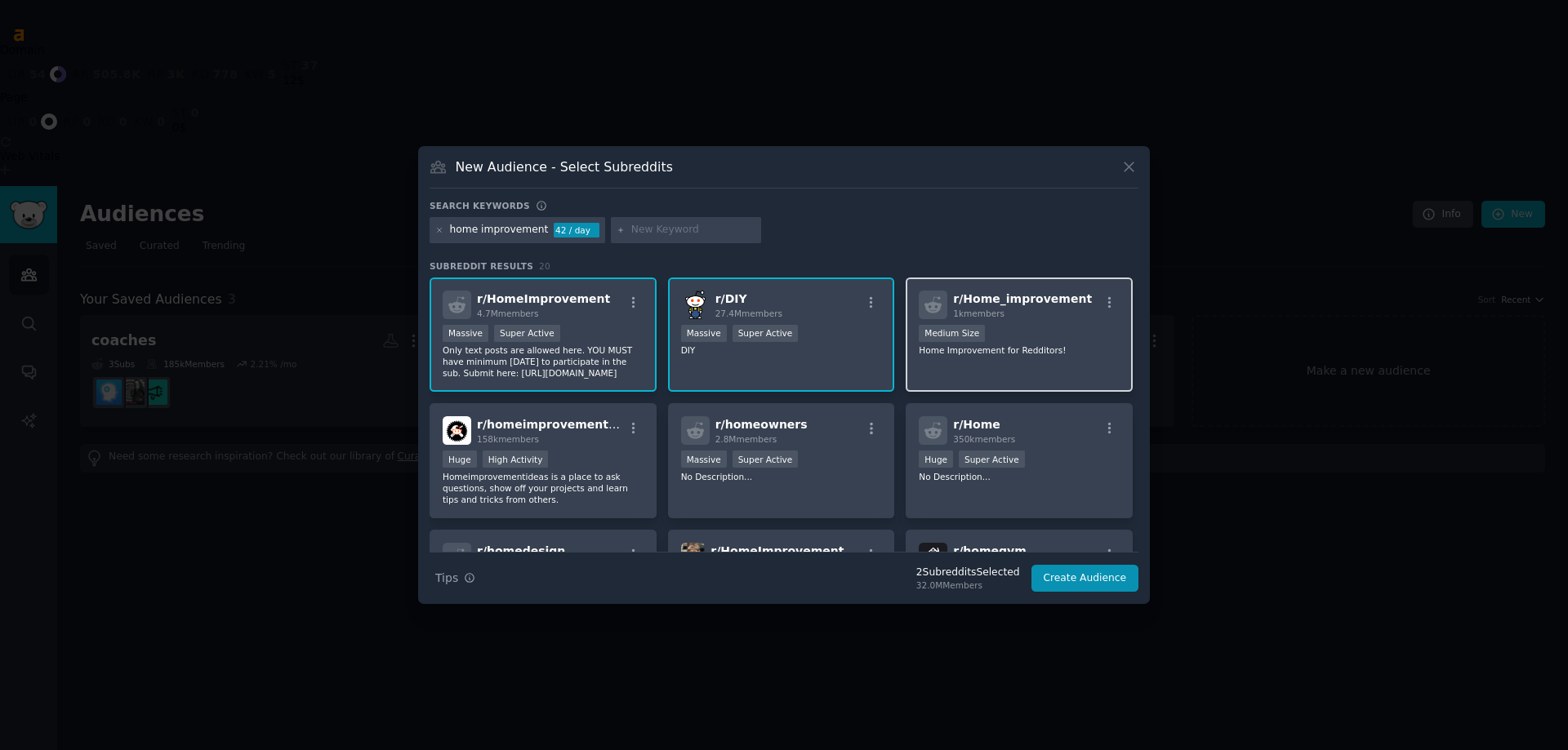
click at [1036, 345] on p "Home Improvement for Redditors!" at bounding box center [1019, 351] width 201 height 12
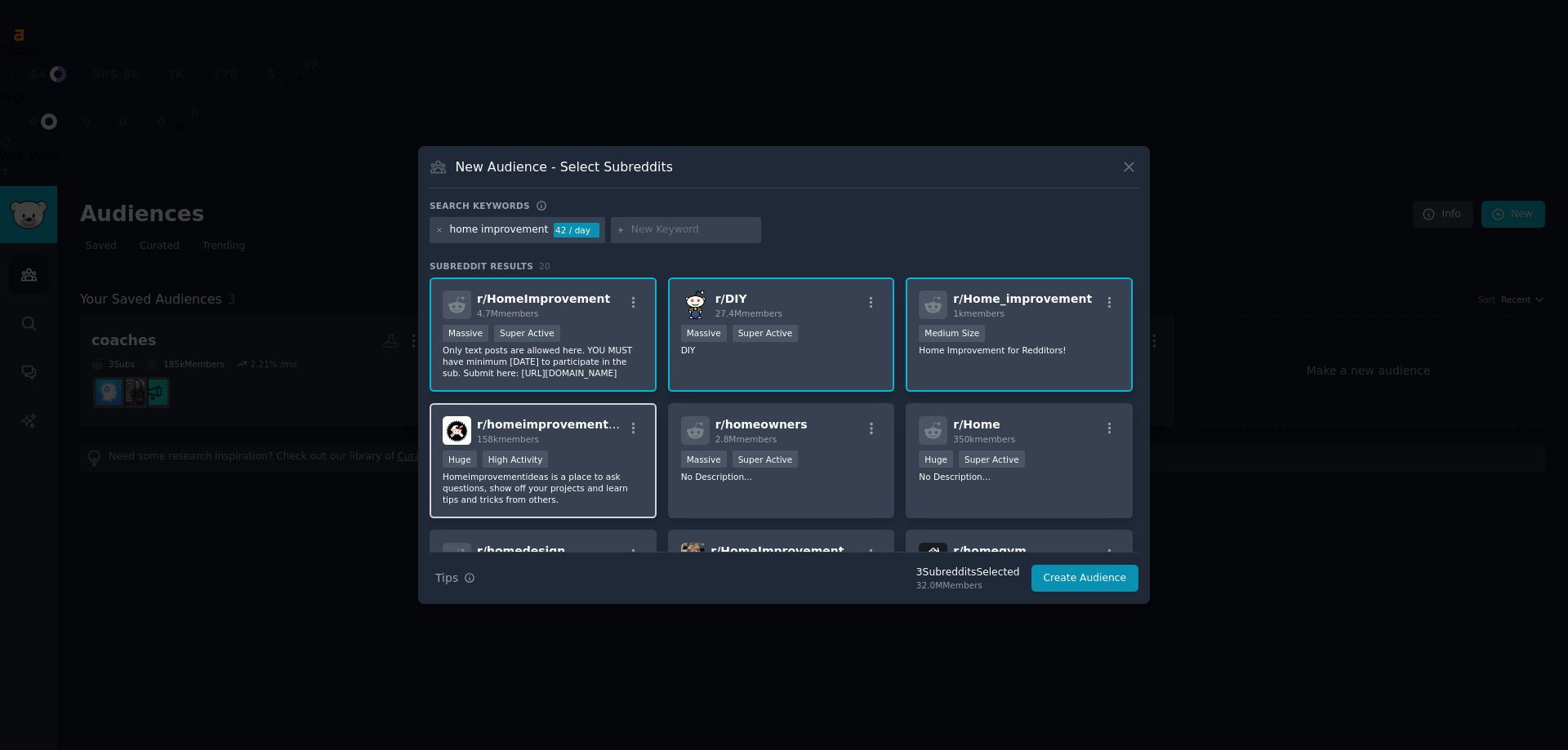
click at [558, 461] on div "Huge High Activity" at bounding box center [542, 461] width 201 height 21
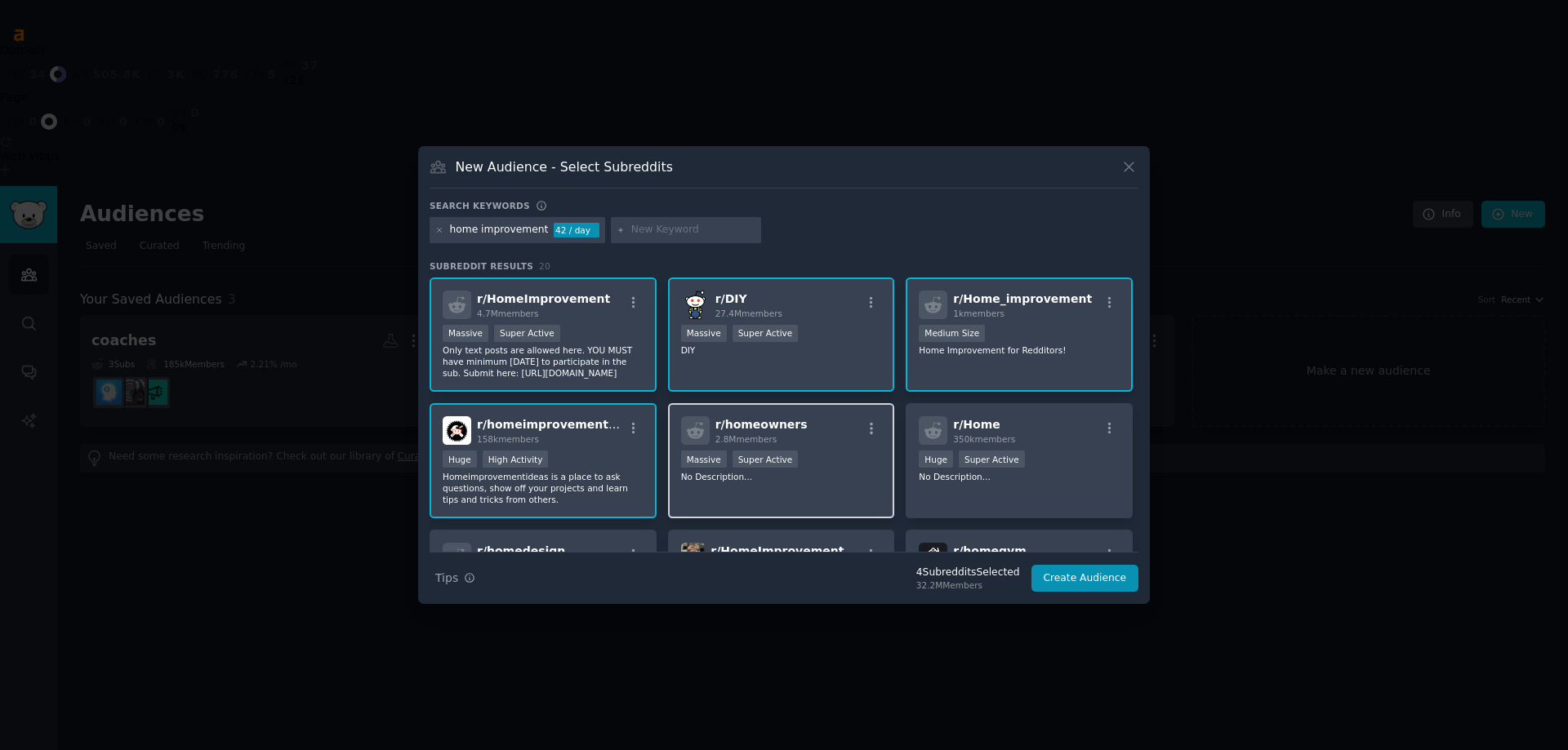
click at [818, 455] on div ">= 95th percentile for submissions / day Massive Super Active" at bounding box center [781, 461] width 201 height 21
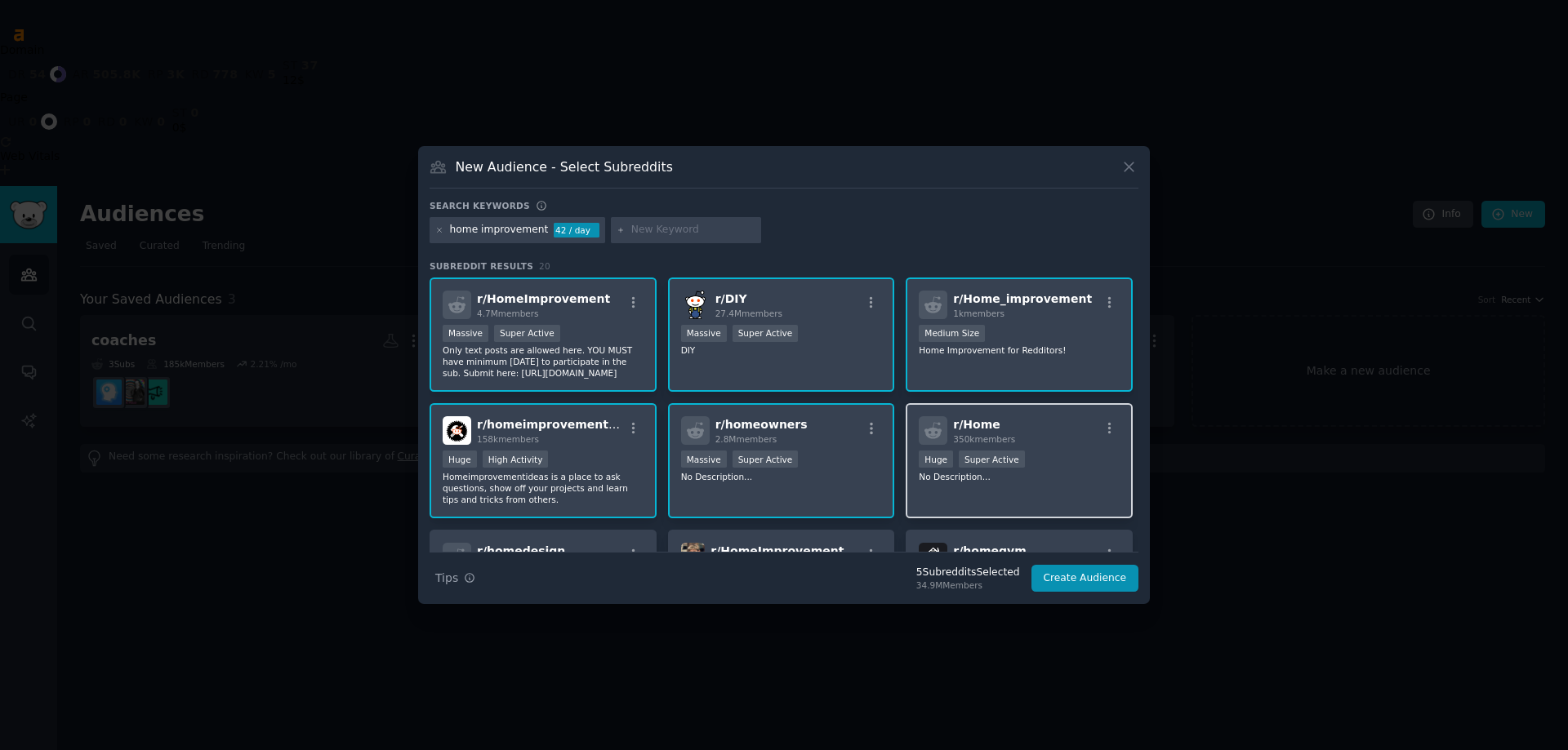
click at [1086, 444] on div "r/ Home 350k members" at bounding box center [1019, 430] width 201 height 29
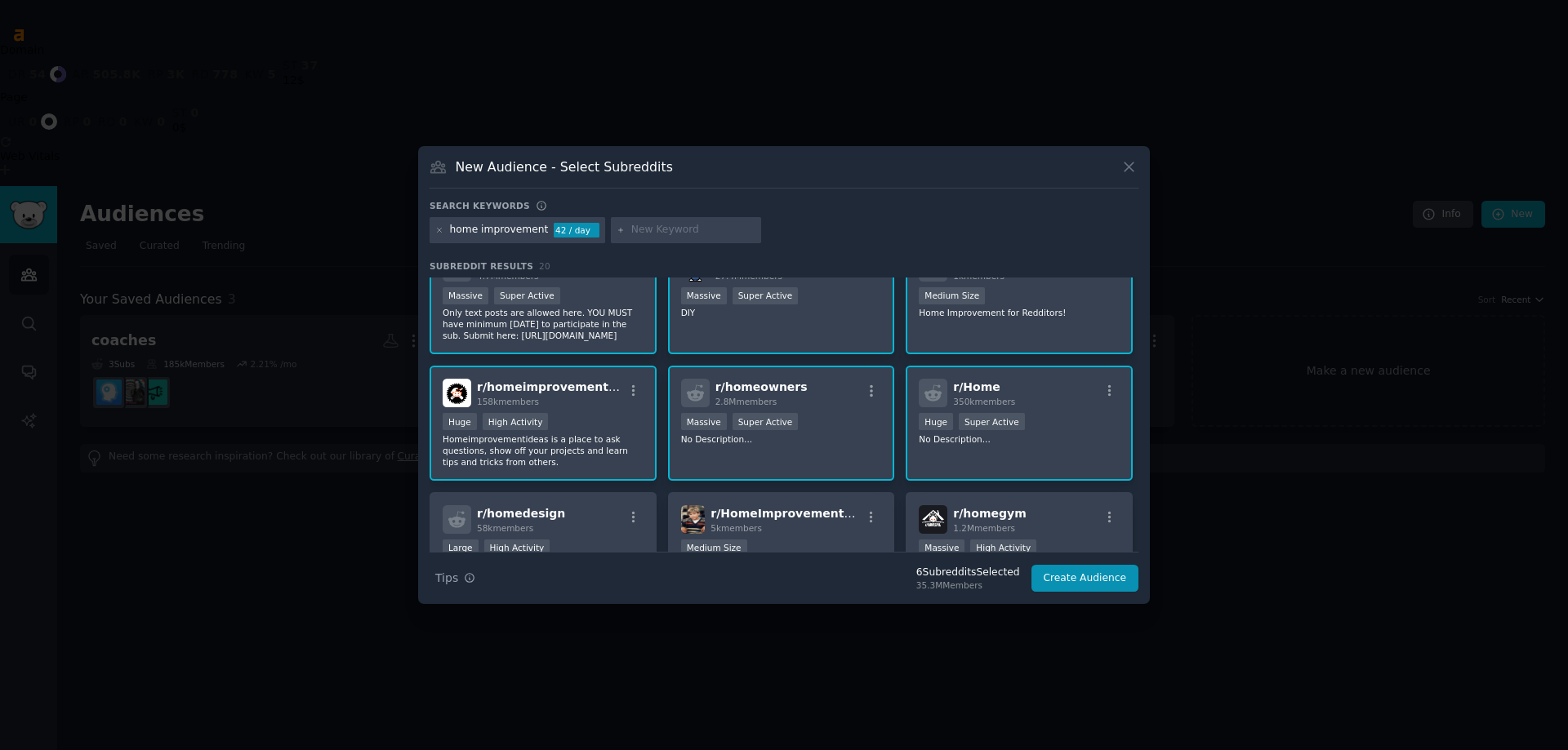
scroll to position [163, 0]
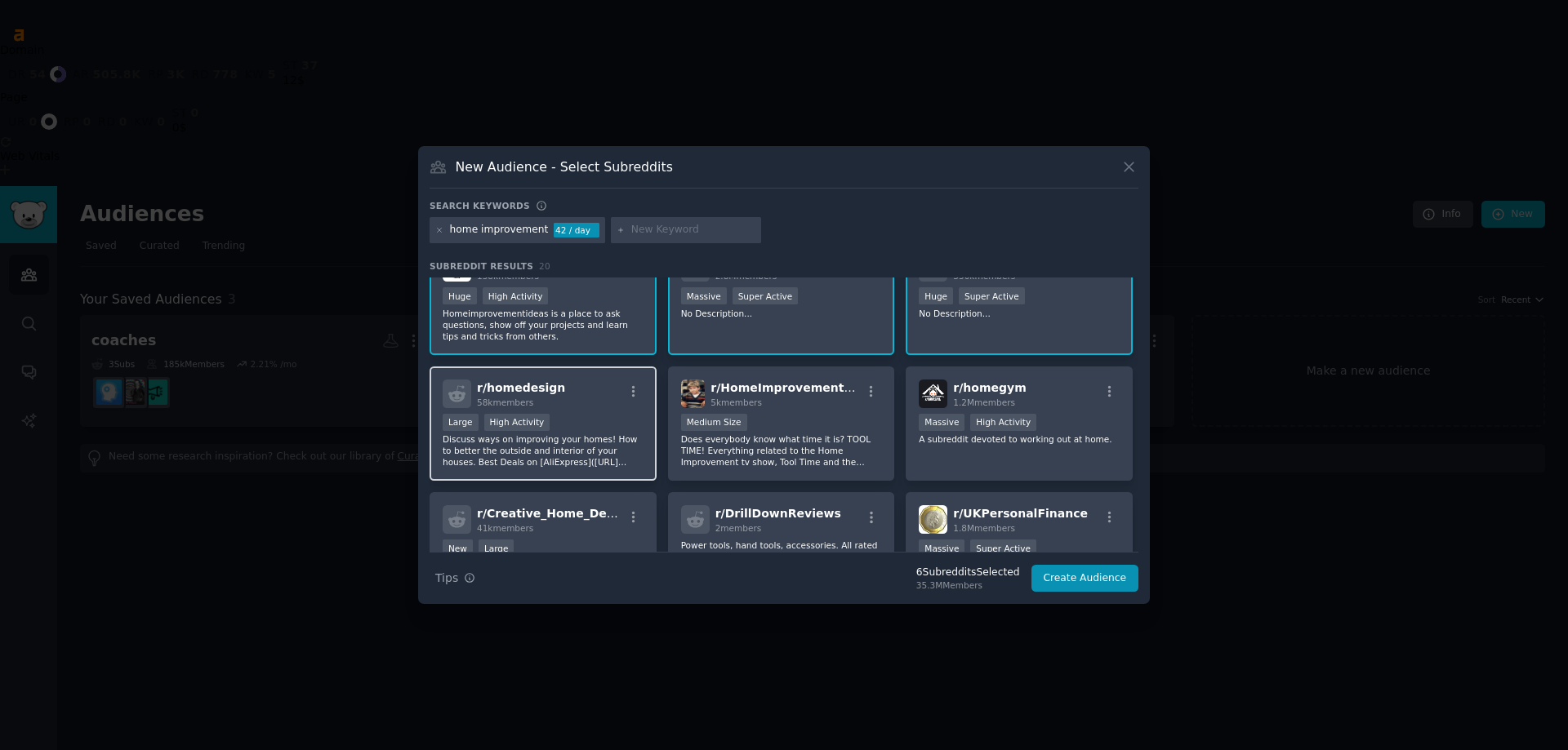
click at [595, 410] on div "r/ homedesign 58k members Large High Activity Discuss ways on improving your ho…" at bounding box center [542, 424] width 227 height 115
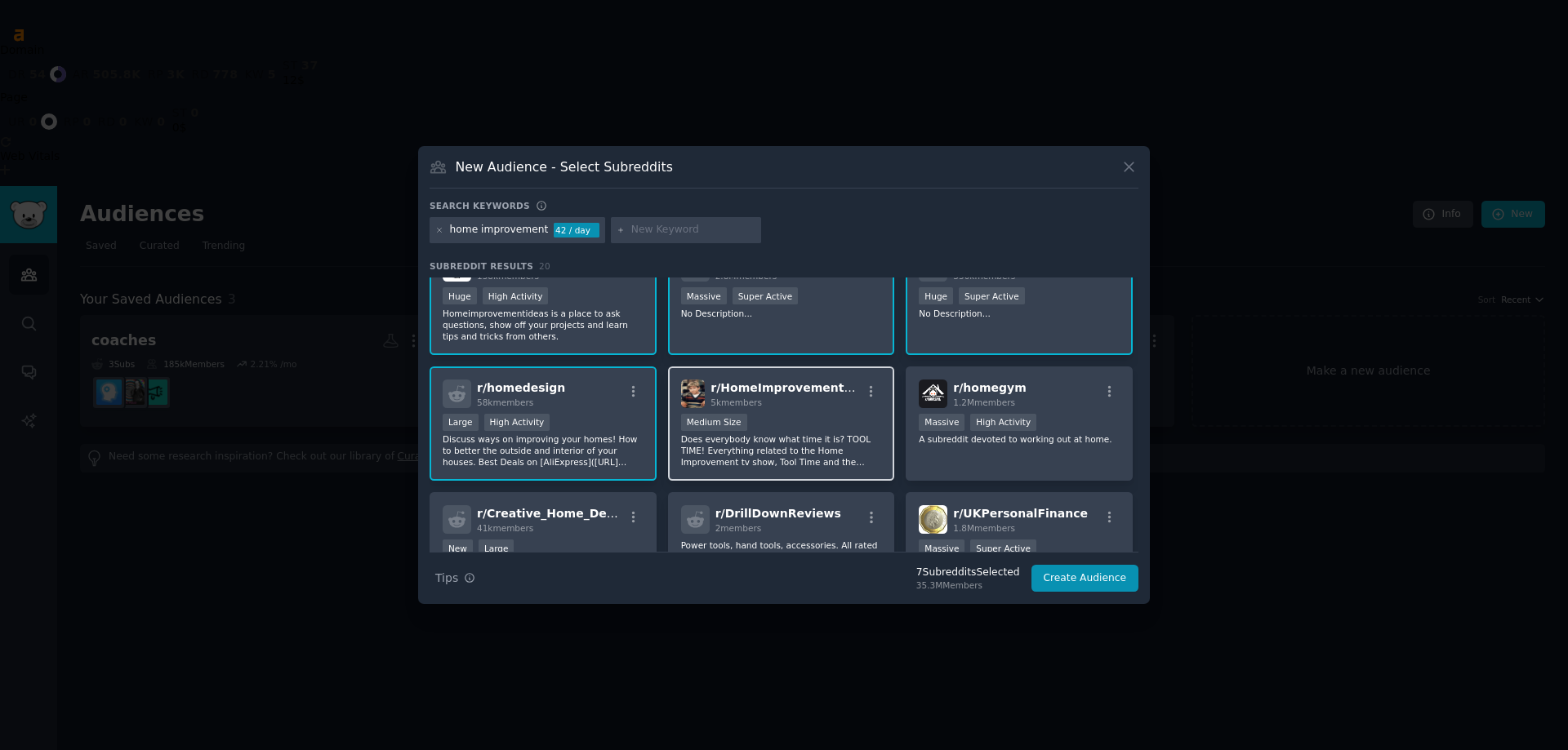
click at [839, 410] on div "r/ HomeImprovement2LTime 5k members Medium Size Does everybody know what time i…" at bounding box center [781, 424] width 227 height 115
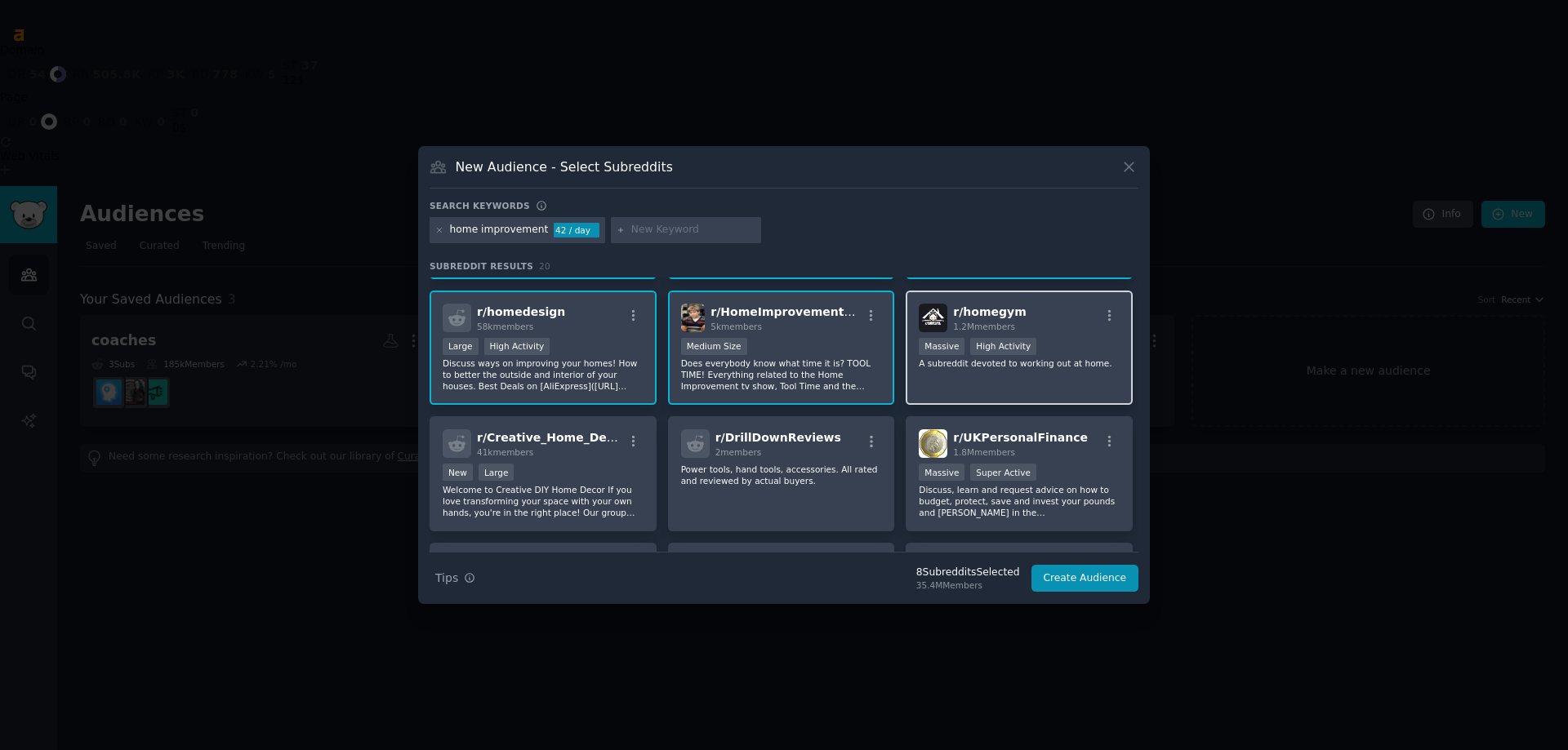
scroll to position [245, 0]
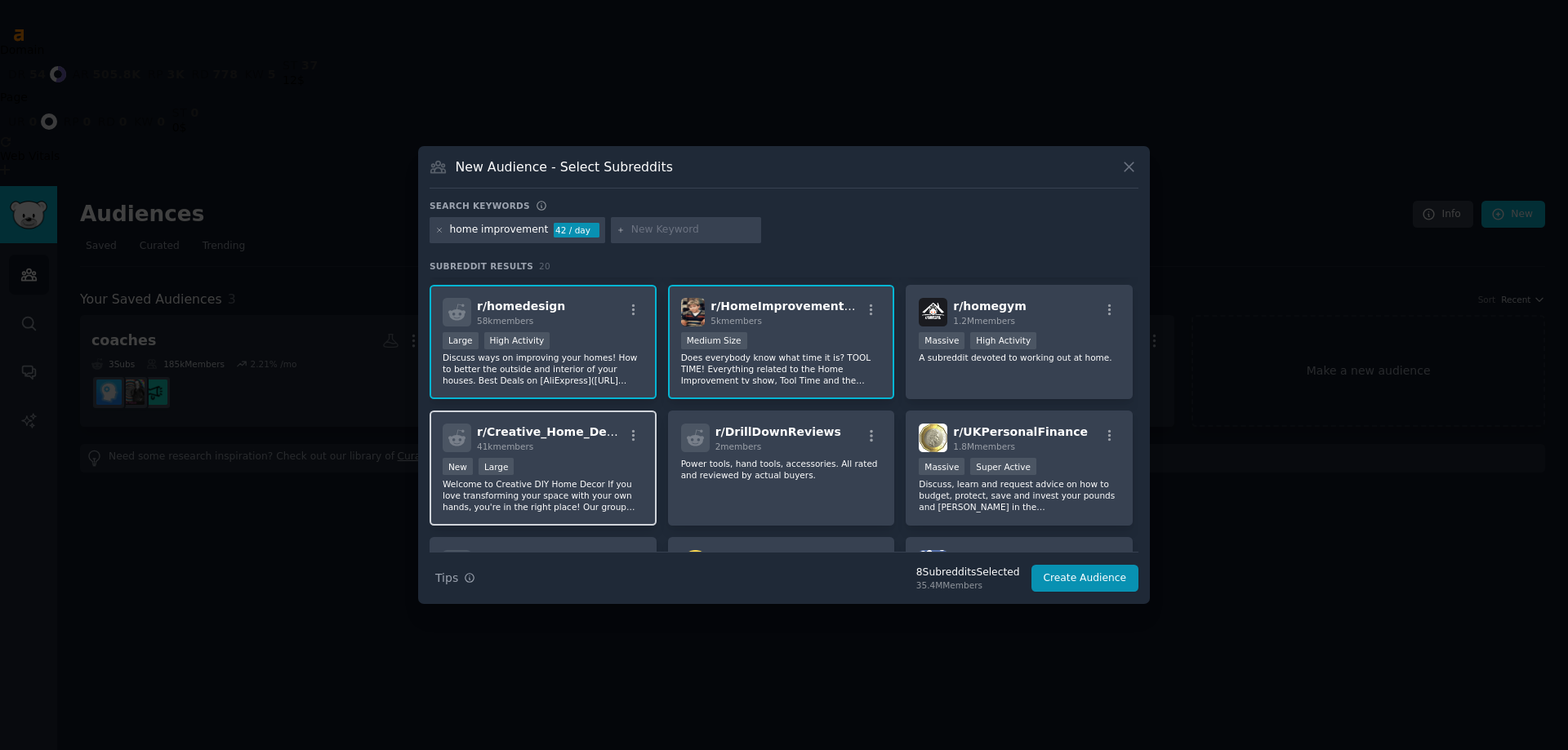
click at [577, 452] on div "41k members" at bounding box center [549, 447] width 146 height 12
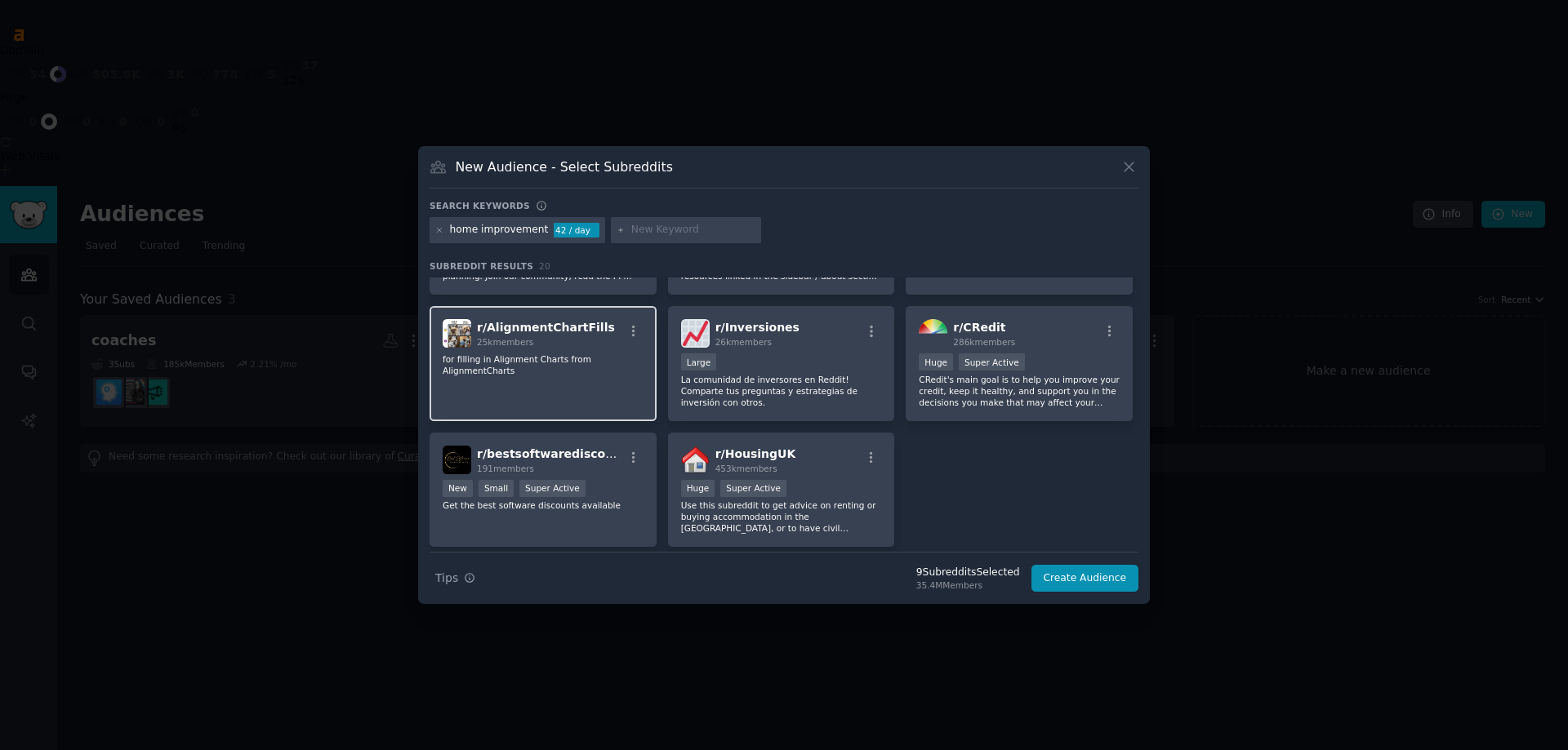
scroll to position [653, 0]
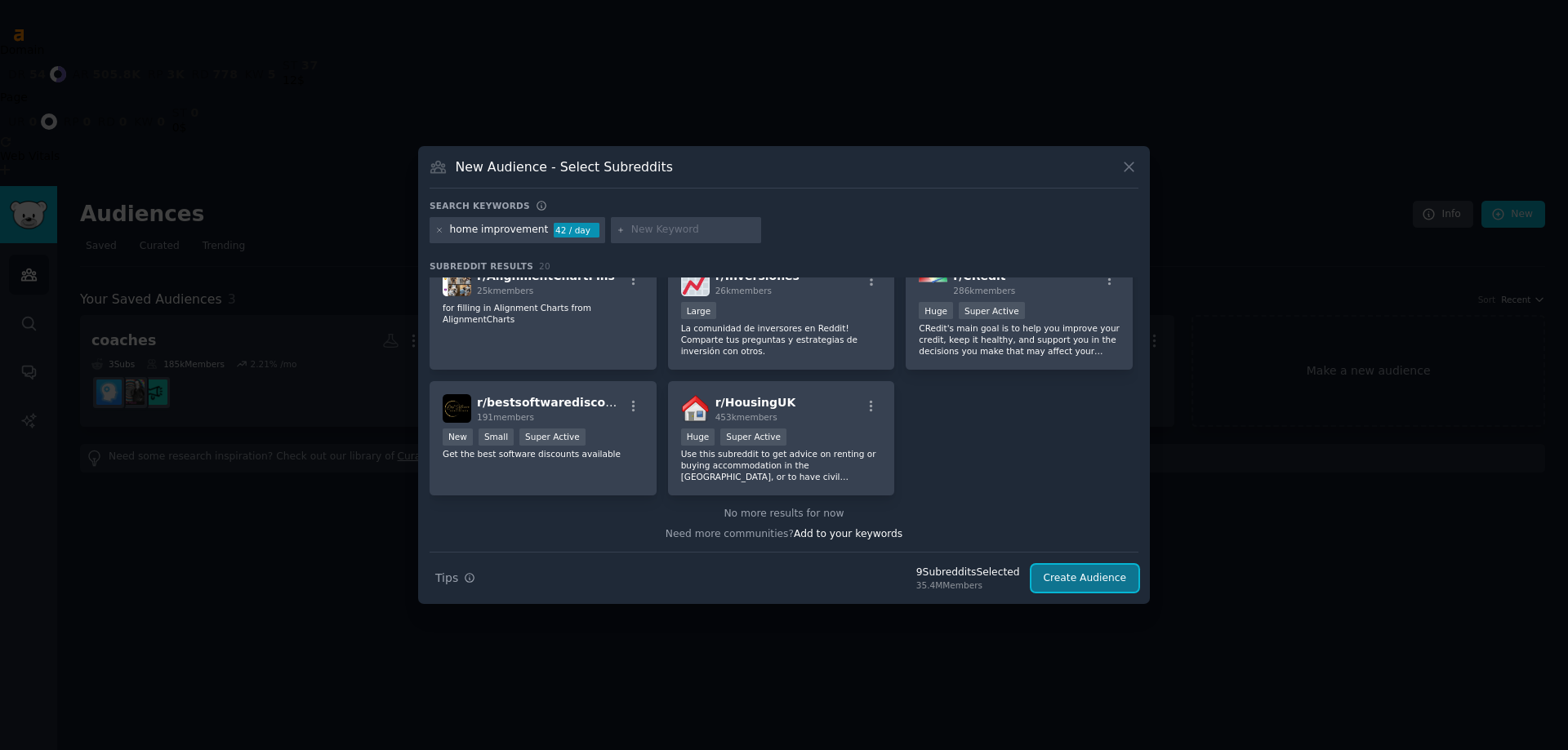
click at [1064, 583] on button "Create Audience" at bounding box center [1084, 579] width 108 height 28
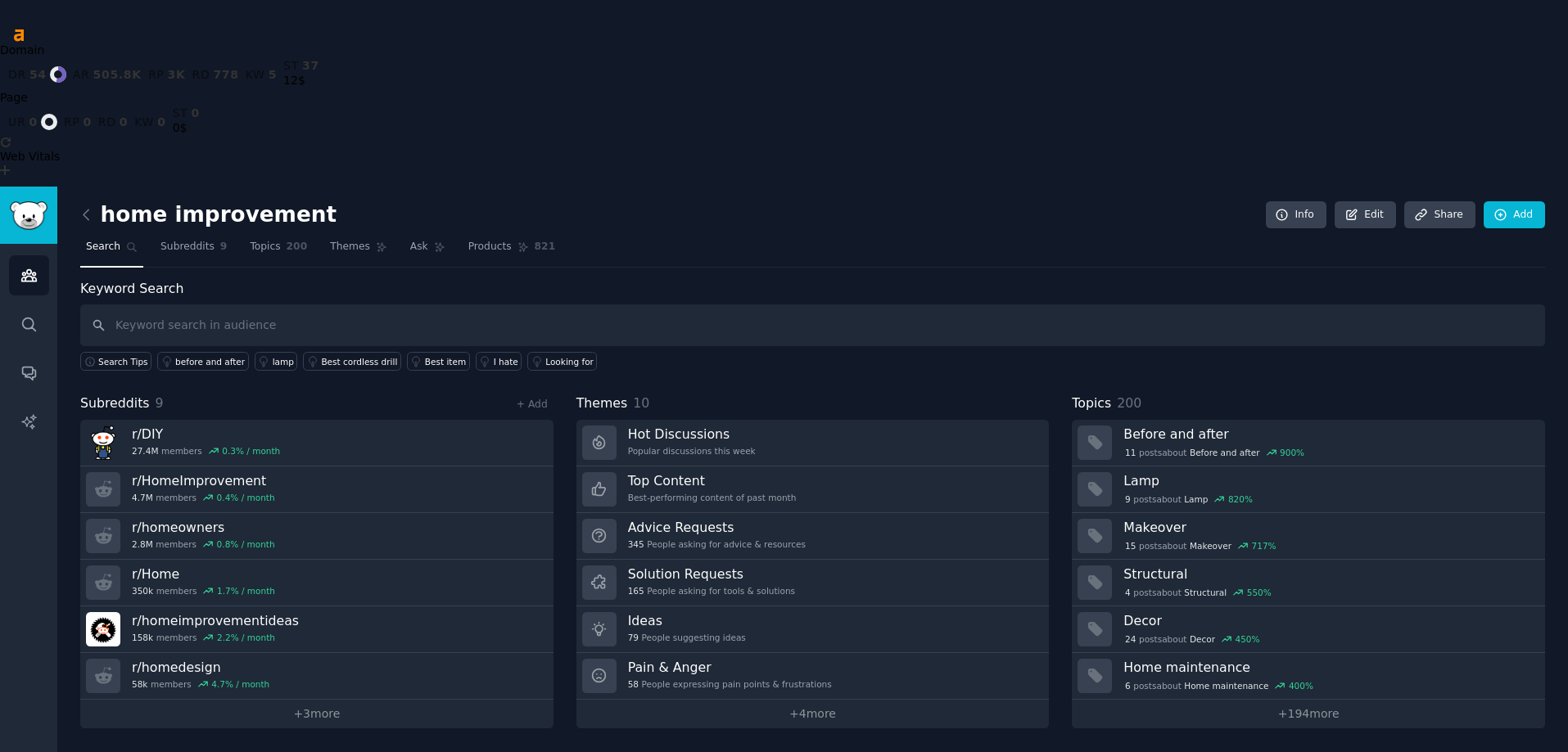
click at [214, 304] on input "text" at bounding box center [813, 325] width 1465 height 42
type input "new roof"
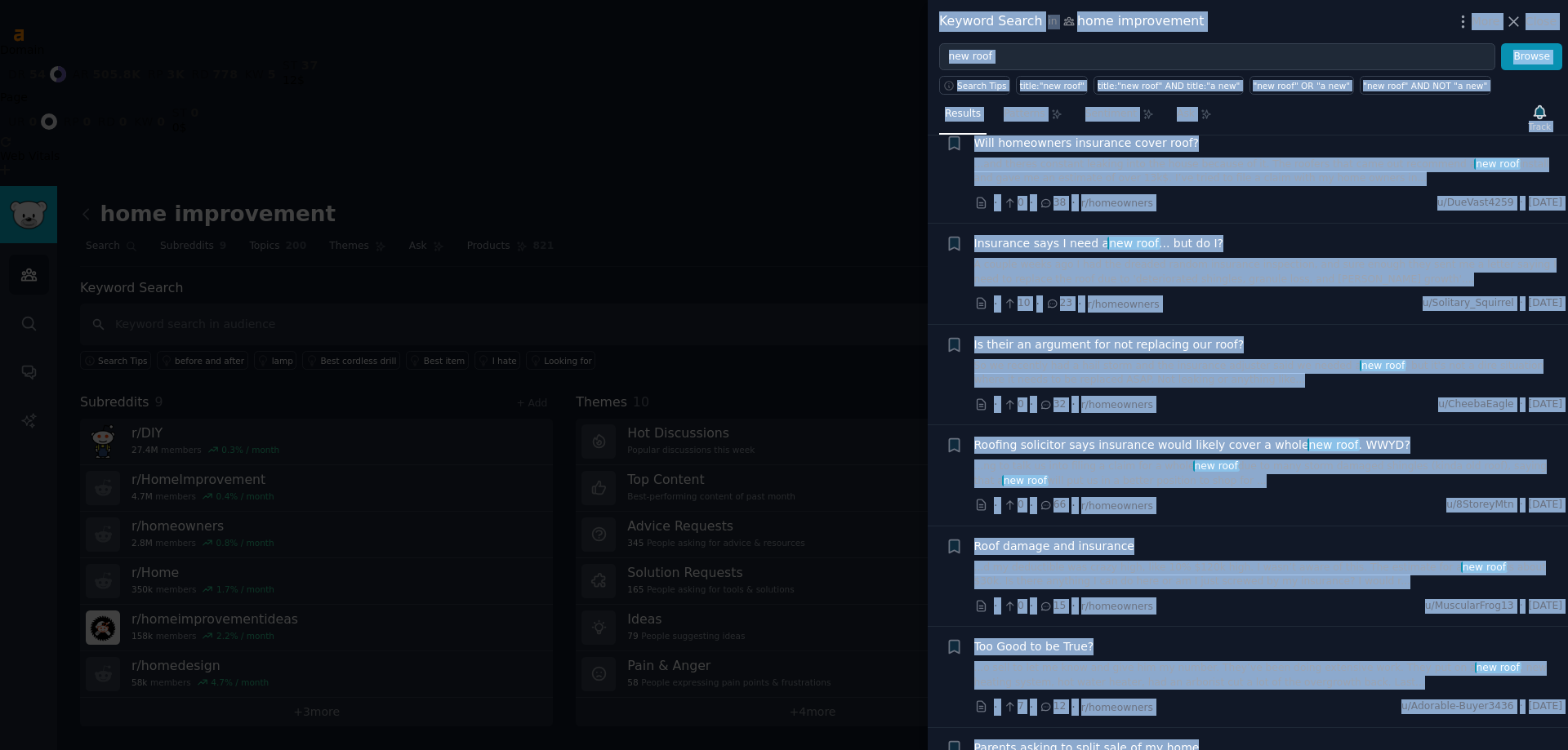
scroll to position [9360, 0]
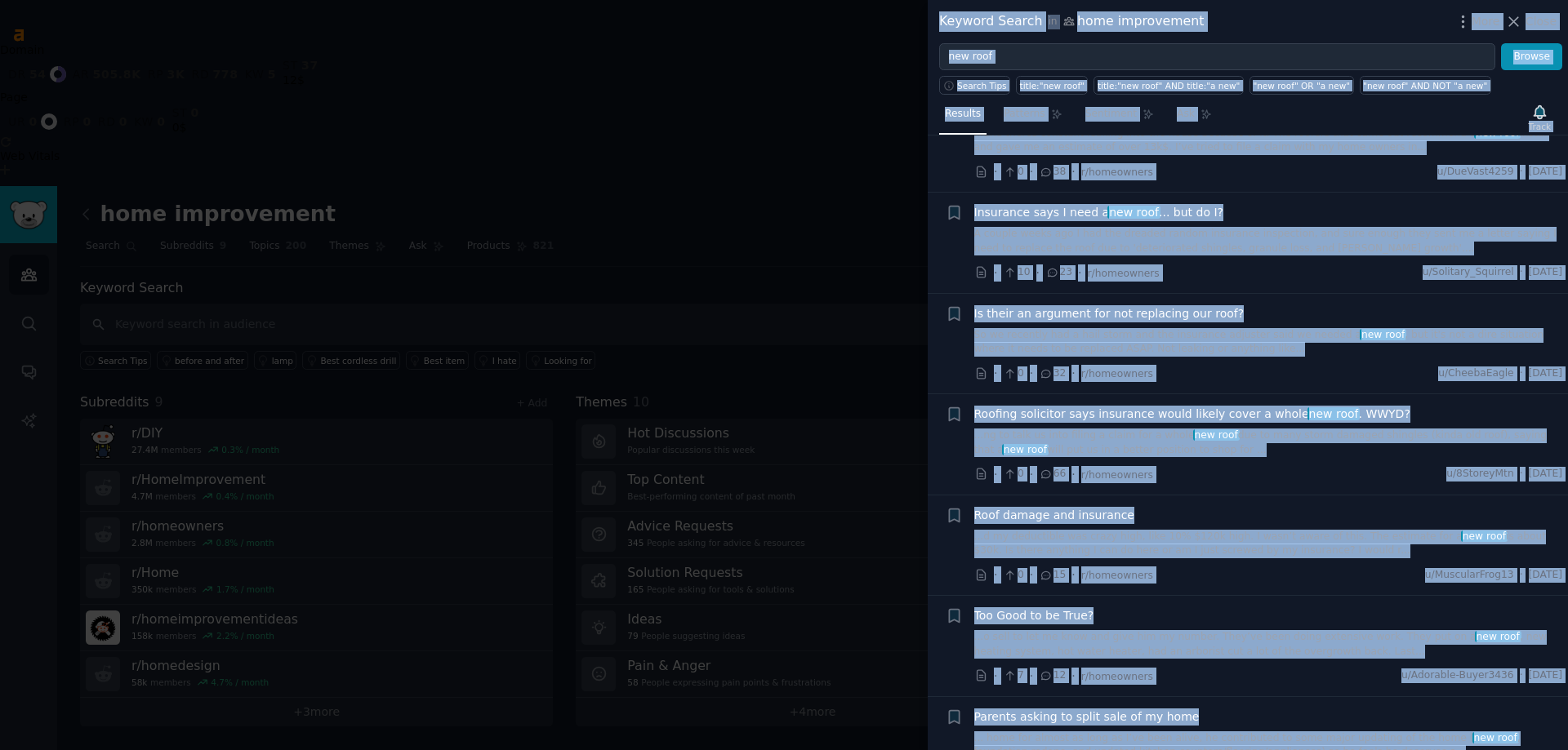
drag, startPoint x: 927, startPoint y: 178, endPoint x: 1288, endPoint y: 698, distance: 633.0
click at [1288, 698] on div "Keyword Search in home improvement More Close new roof Browse Search Tips title…" at bounding box center [784, 375] width 1568 height 750
copy div "Keyword Search in home improvement More Close Browse Search Tips title:"new roo…"
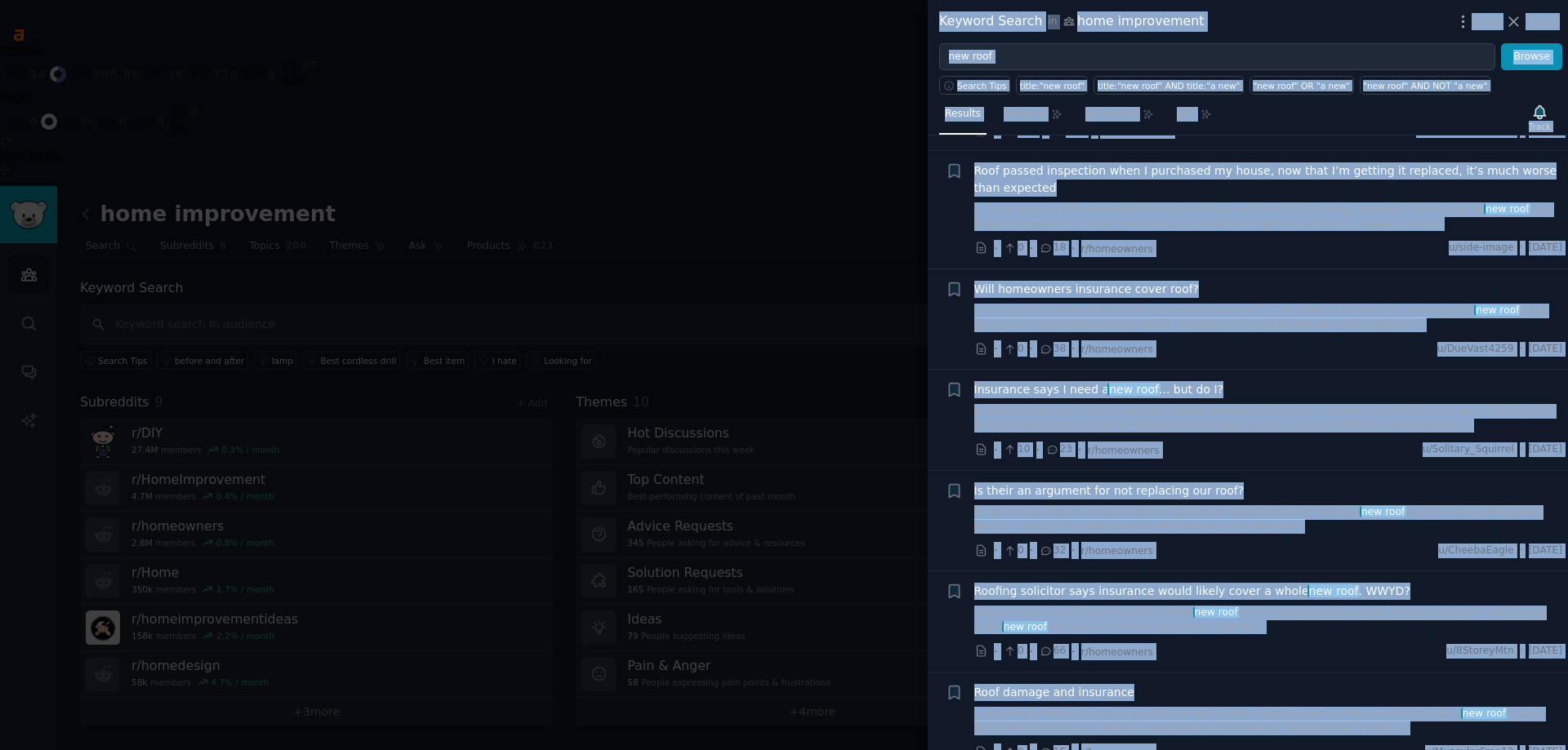
scroll to position [9034, 0]
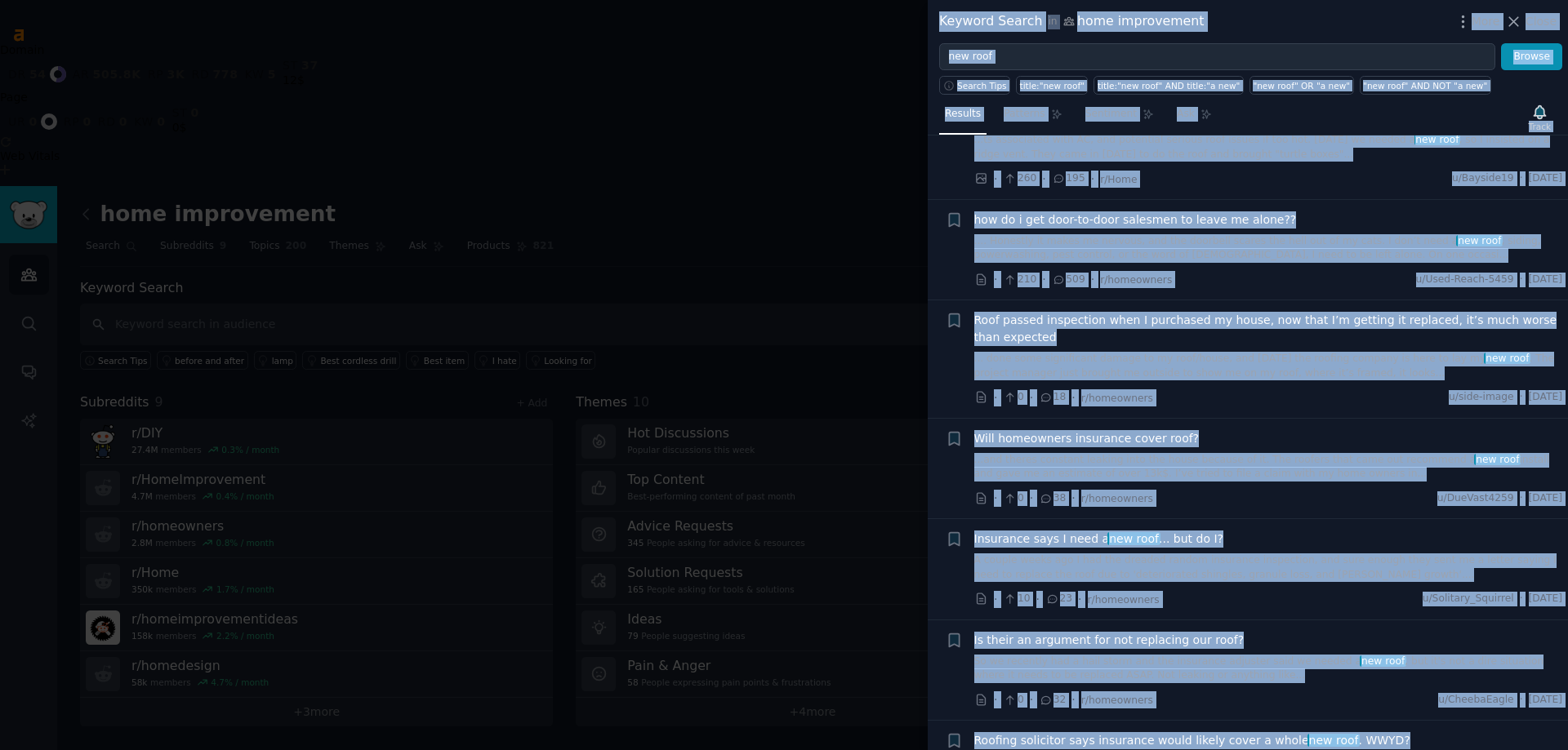
copy div "Keyword Search in home improvement More Close Browse Search Tips title:"new roo…"
